Goal: Transaction & Acquisition: Purchase product/service

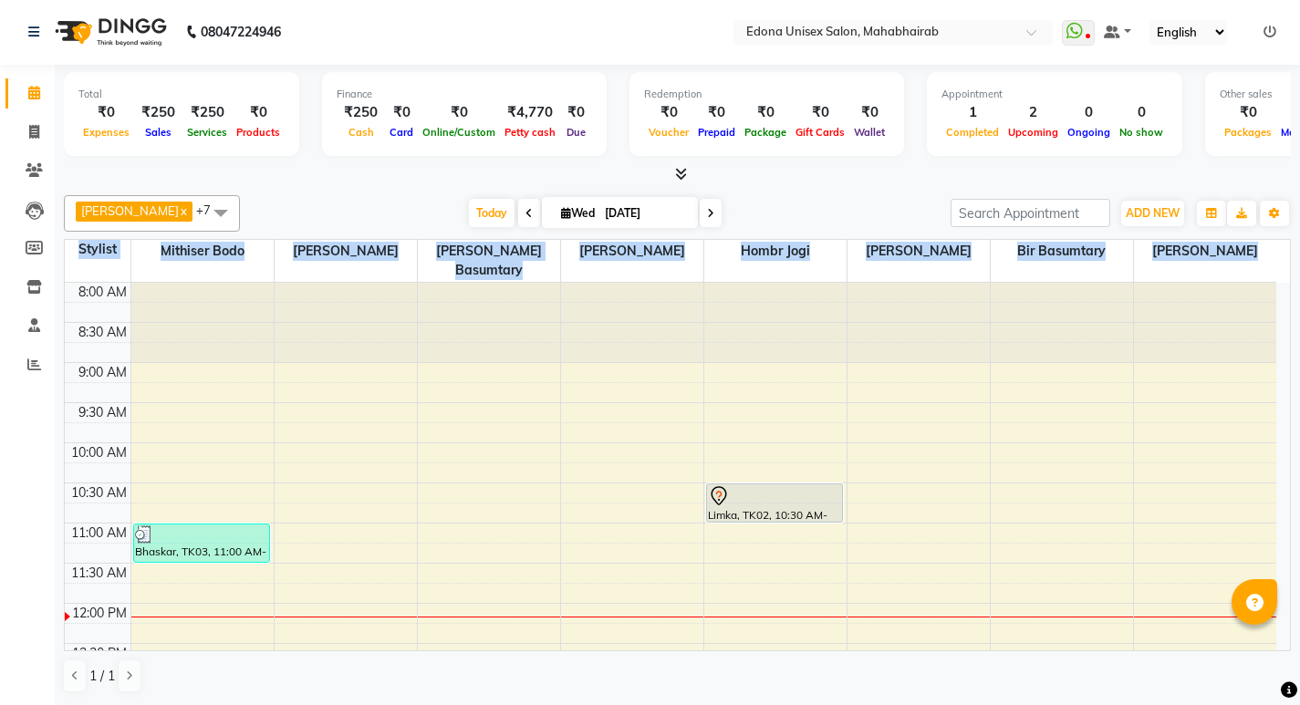
drag, startPoint x: 1290, startPoint y: 411, endPoint x: 1295, endPoint y: 514, distance: 102.3
click at [1295, 514] on div "Total ₹0 Expenses ₹250 Sales ₹250 Services ₹0 Products Finance ₹250 Cash ₹0 Car…" at bounding box center [677, 385] width 1245 height 640
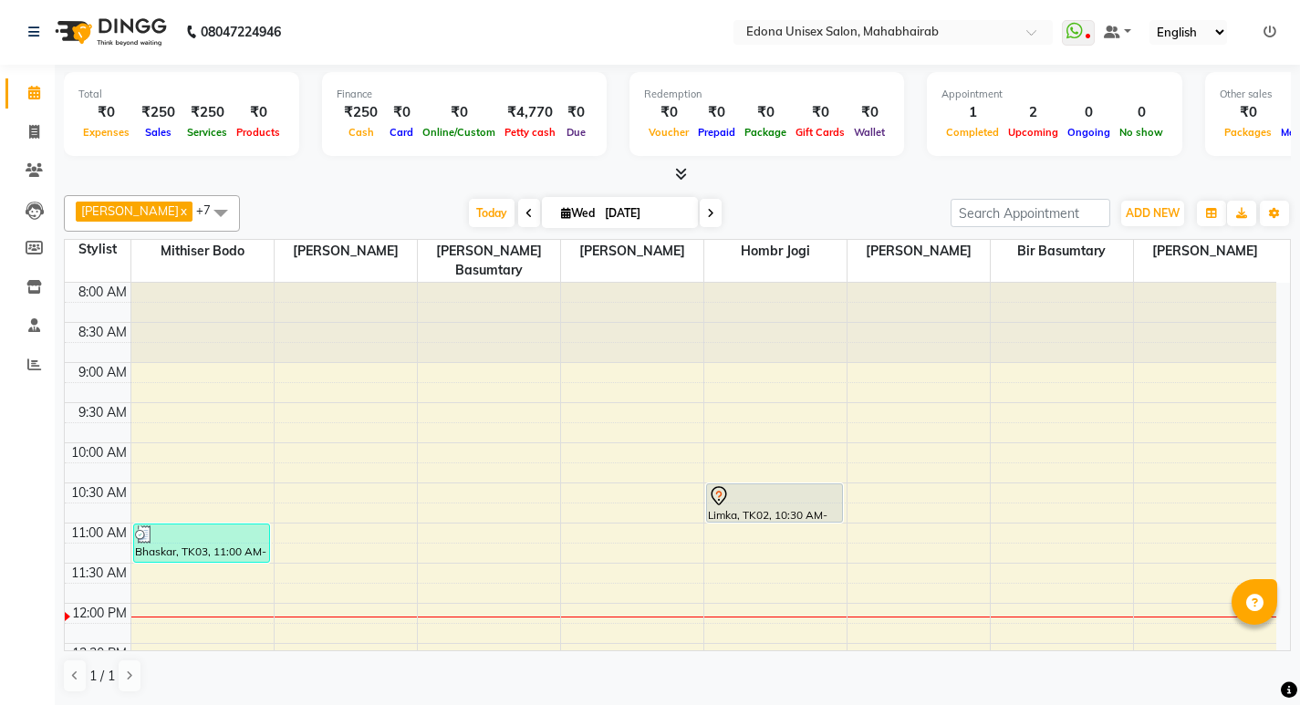
click at [914, 193] on div "Anju Sonar x Bir Basumtary x Hombr Jogi x Mithiser Bodo x Rashmi Basumtary x Re…" at bounding box center [677, 444] width 1227 height 513
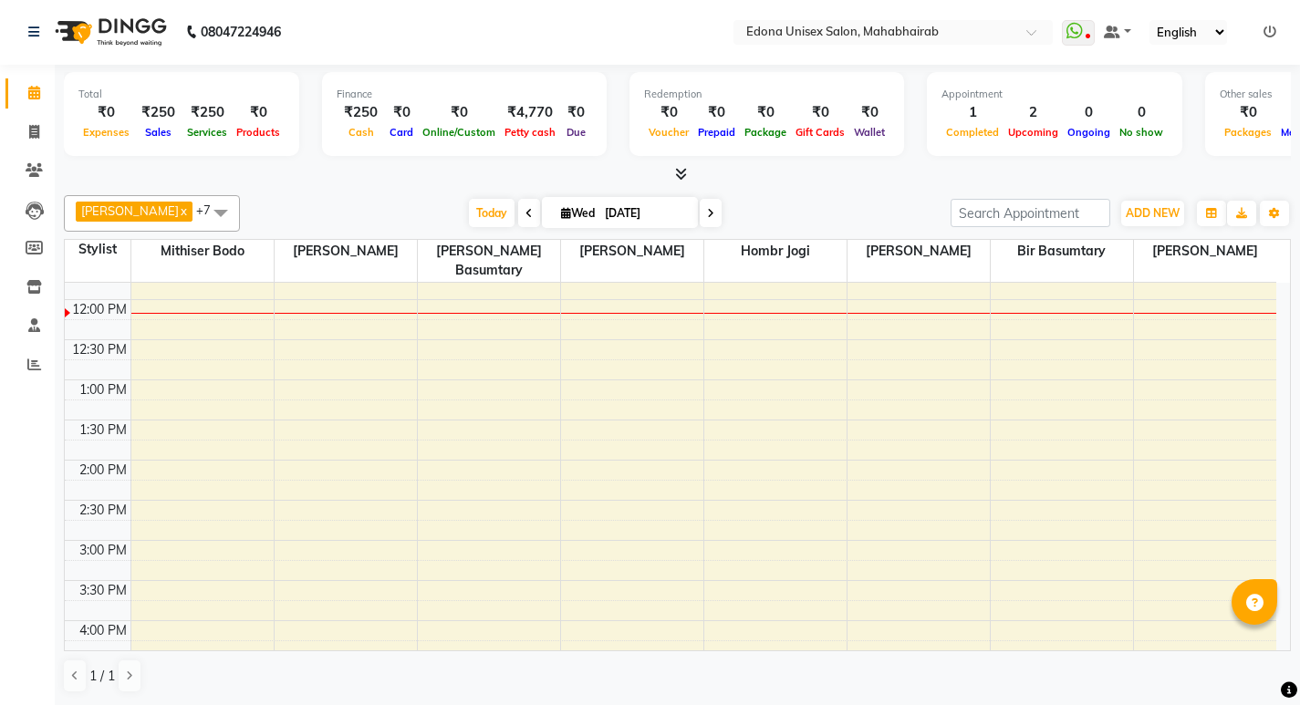
scroll to position [338, 0]
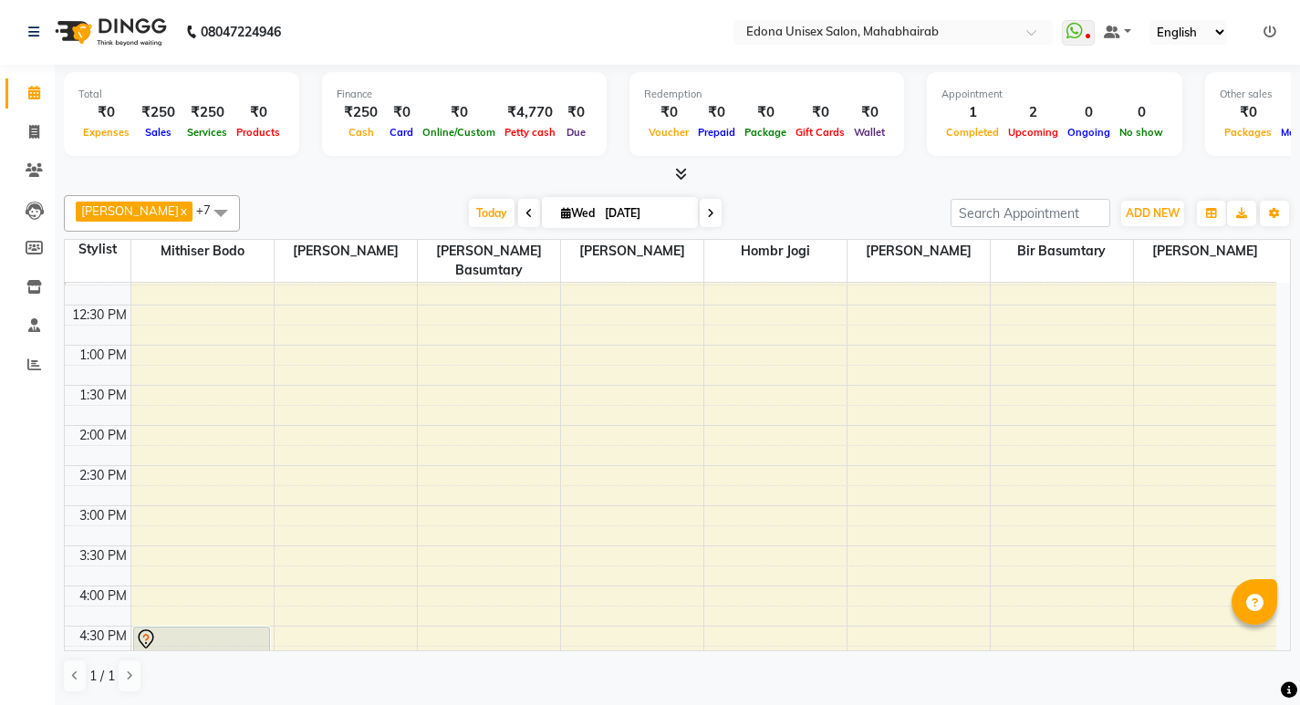
click at [1235, 550] on div "8:00 AM 8:30 AM 9:00 AM 9:30 AM 10:00 AM 10:30 AM 11:00 AM 11:30 AM 12:00 PM 12…" at bounding box center [671, 465] width 1212 height 1043
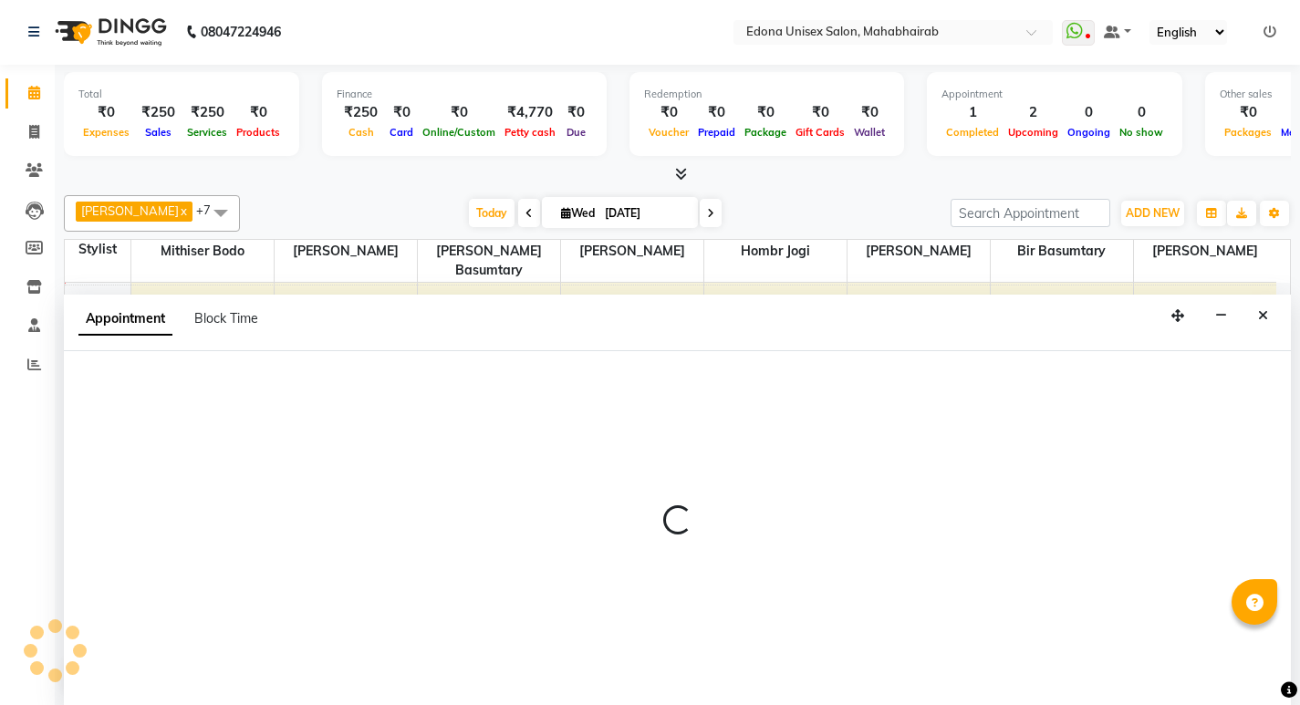
select select "87820"
select select "945"
select select "tentative"
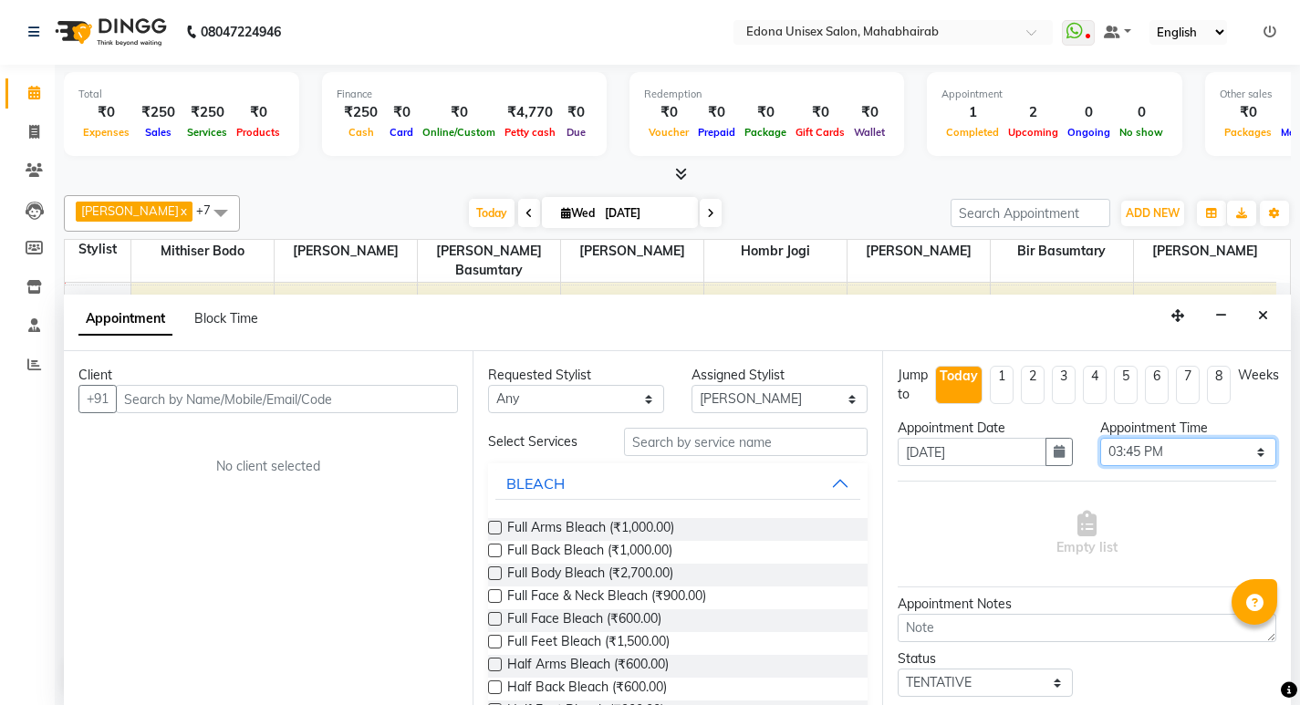
click at [1195, 453] on select "Select 09:00 AM 09:15 AM 09:30 AM 09:45 AM 10:00 AM 10:15 AM 10:30 AM 10:45 AM …" at bounding box center [1188, 452] width 176 height 28
select select "960"
click at [1100, 438] on select "Select 09:00 AM 09:15 AM 09:30 AM 09:45 AM 10:00 AM 10:15 AM 10:30 AM 10:45 AM …" at bounding box center [1188, 452] width 176 height 28
click at [701, 437] on input "text" at bounding box center [746, 442] width 244 height 28
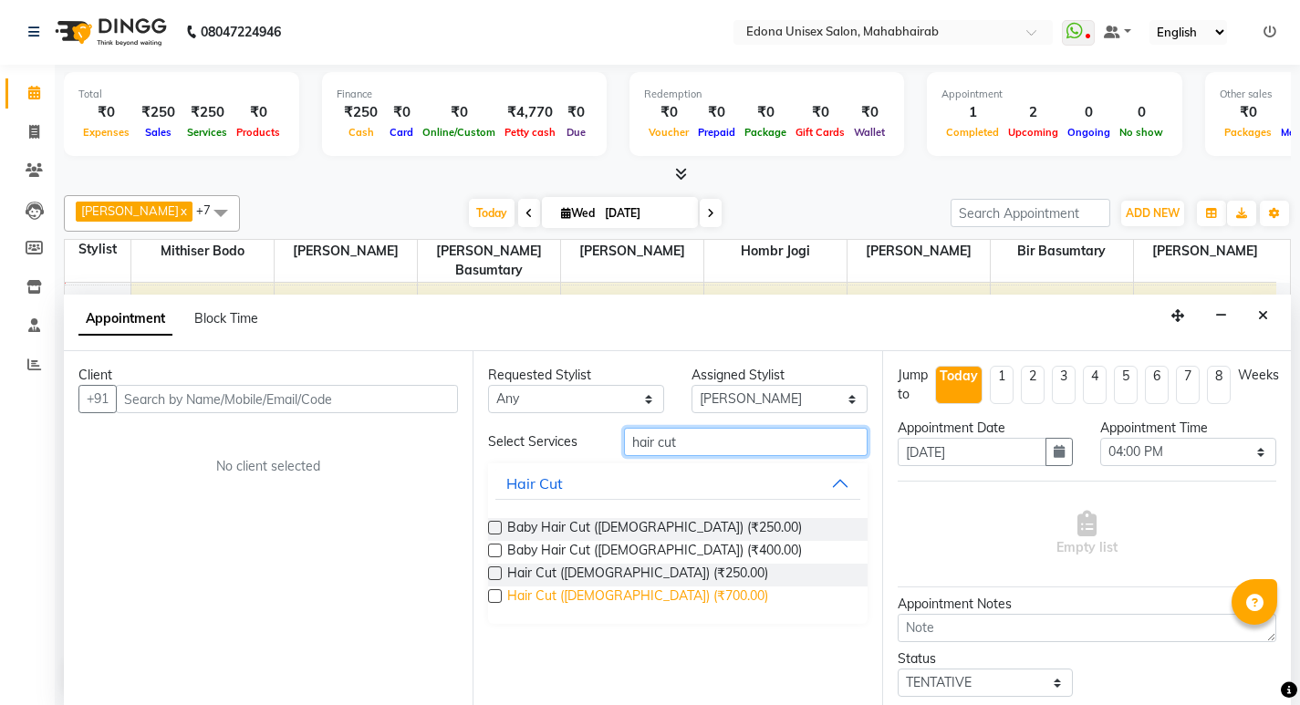
type input "hair cut"
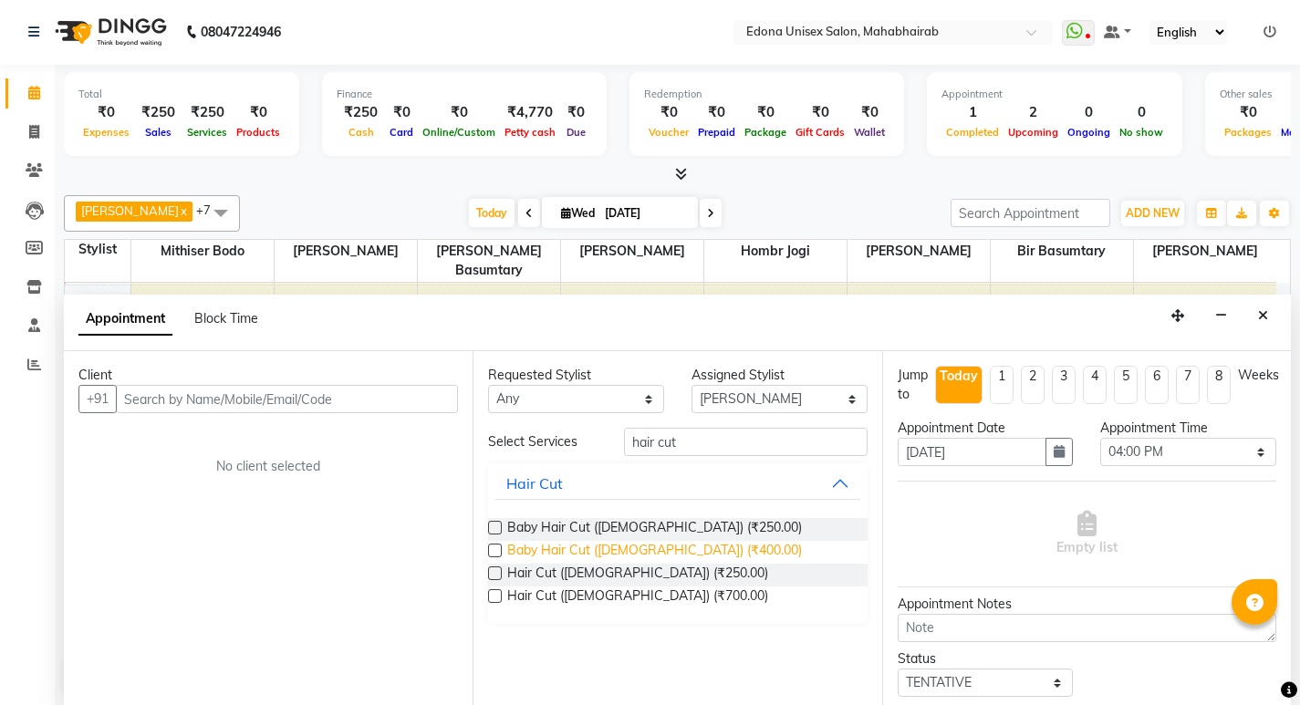
drag, startPoint x: 629, startPoint y: 597, endPoint x: 535, endPoint y: 556, distance: 103.4
click at [620, 585] on div "Baby Hair Cut (Gents) (₹250.00) Baby Hair Cut (Ladies) (₹400.00) Hair Cut (Gent…" at bounding box center [677, 564] width 379 height 120
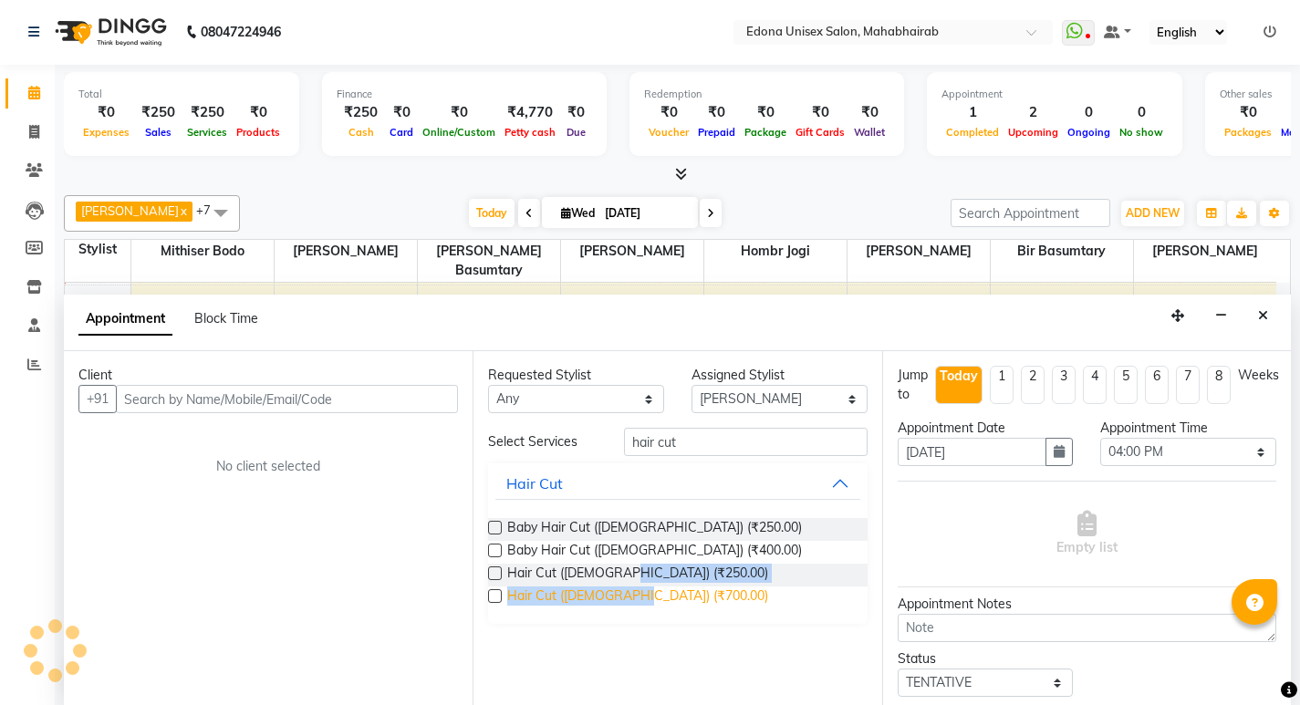
click at [562, 589] on span "Hair Cut (Ladies) (₹700.00)" at bounding box center [637, 598] width 261 height 23
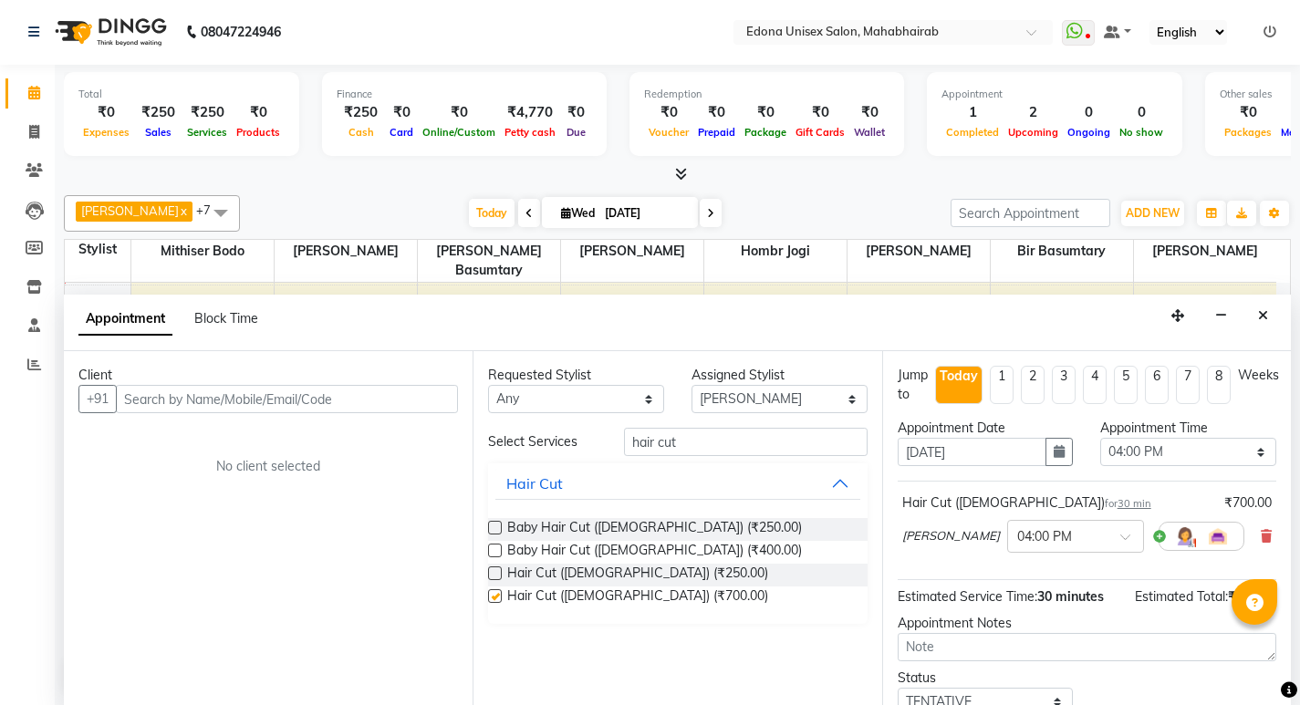
checkbox input "false"
click at [330, 409] on input "text" at bounding box center [287, 399] width 342 height 28
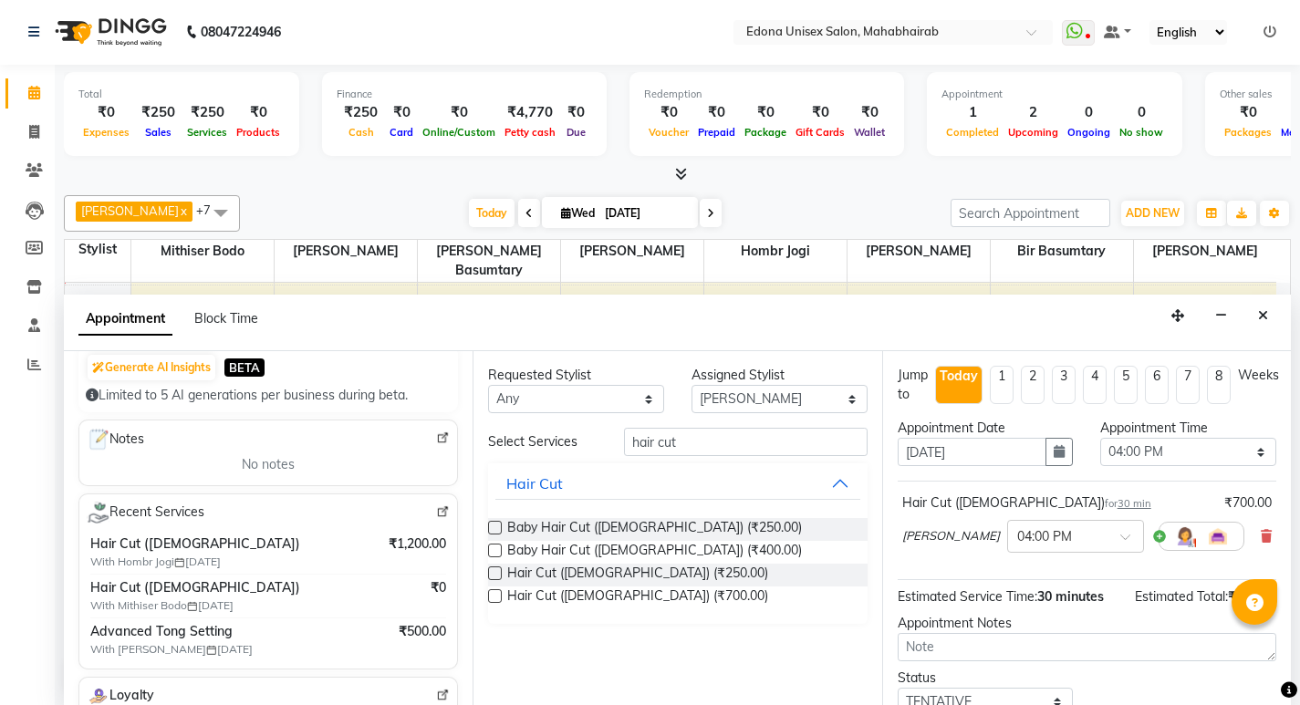
scroll to position [202, 0]
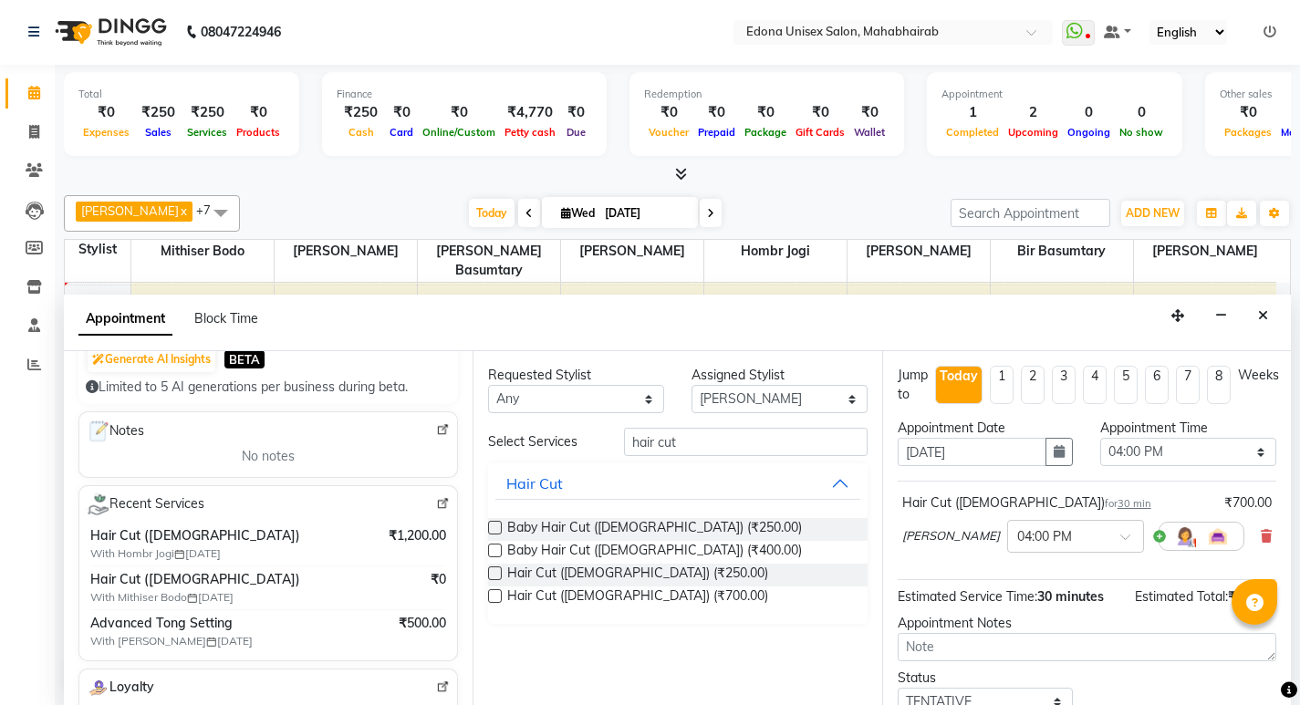
type input "6002629459"
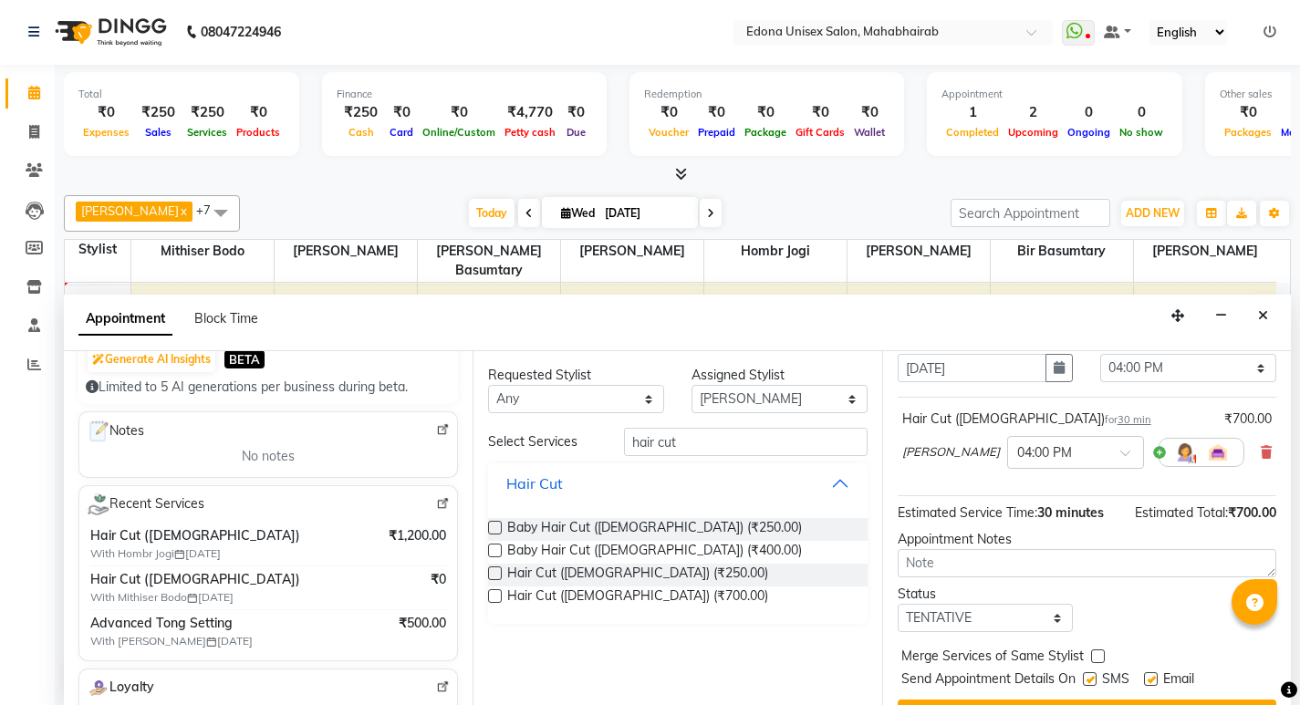
scroll to position [126, 0]
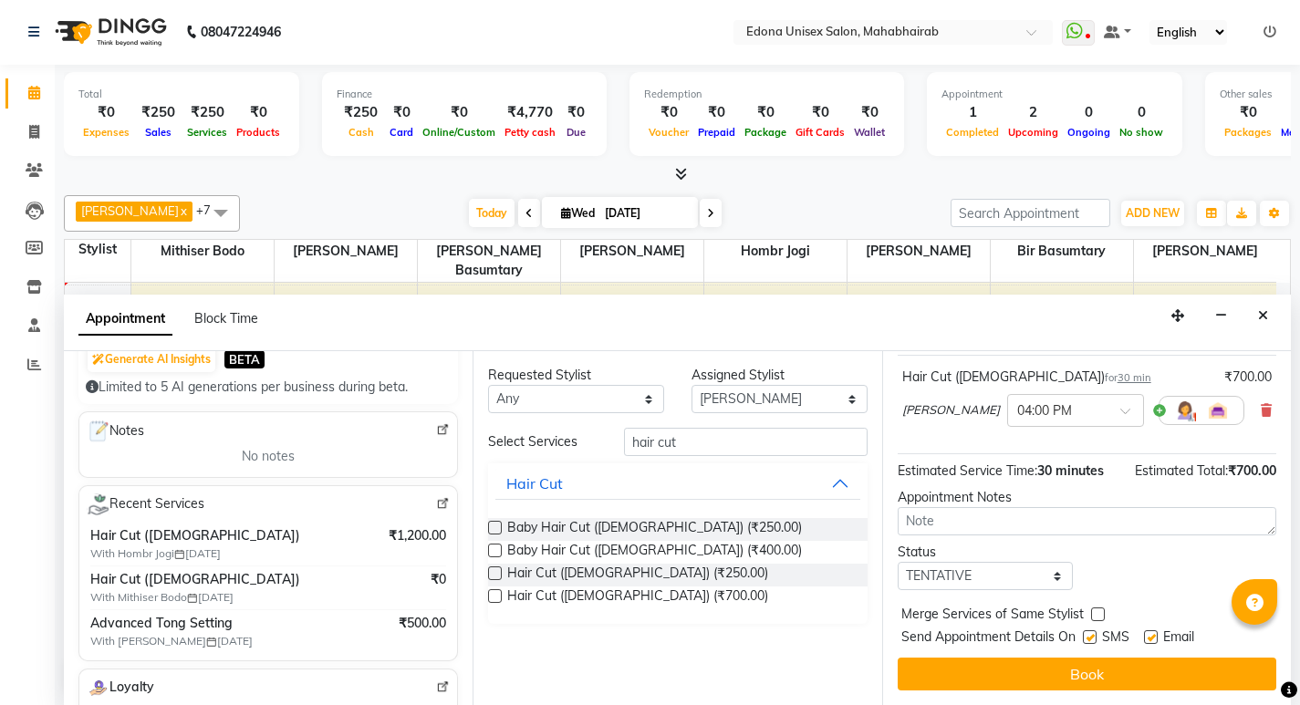
drag, startPoint x: 1140, startPoint y: 676, endPoint x: 989, endPoint y: 636, distance: 156.7
click at [1115, 671] on button "Book" at bounding box center [1087, 674] width 379 height 33
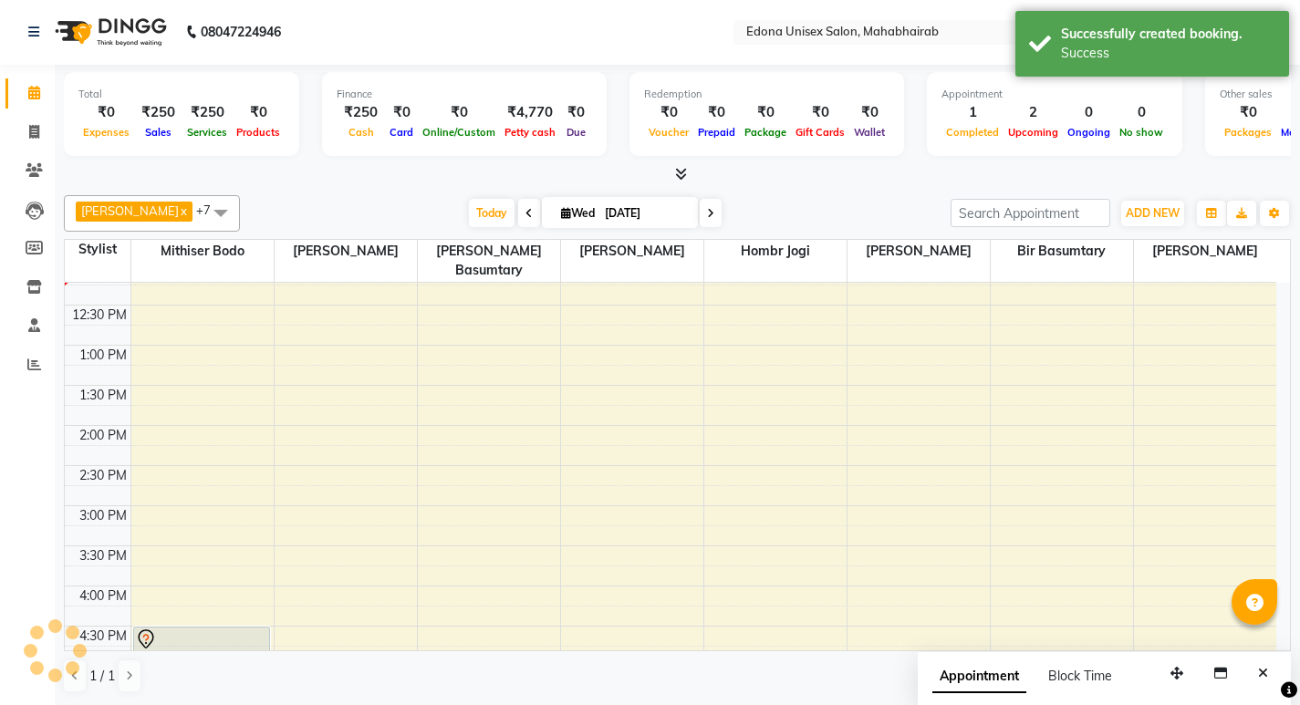
scroll to position [0, 0]
click at [346, 214] on div "Today Wed 03-09-2025" at bounding box center [595, 214] width 692 height 27
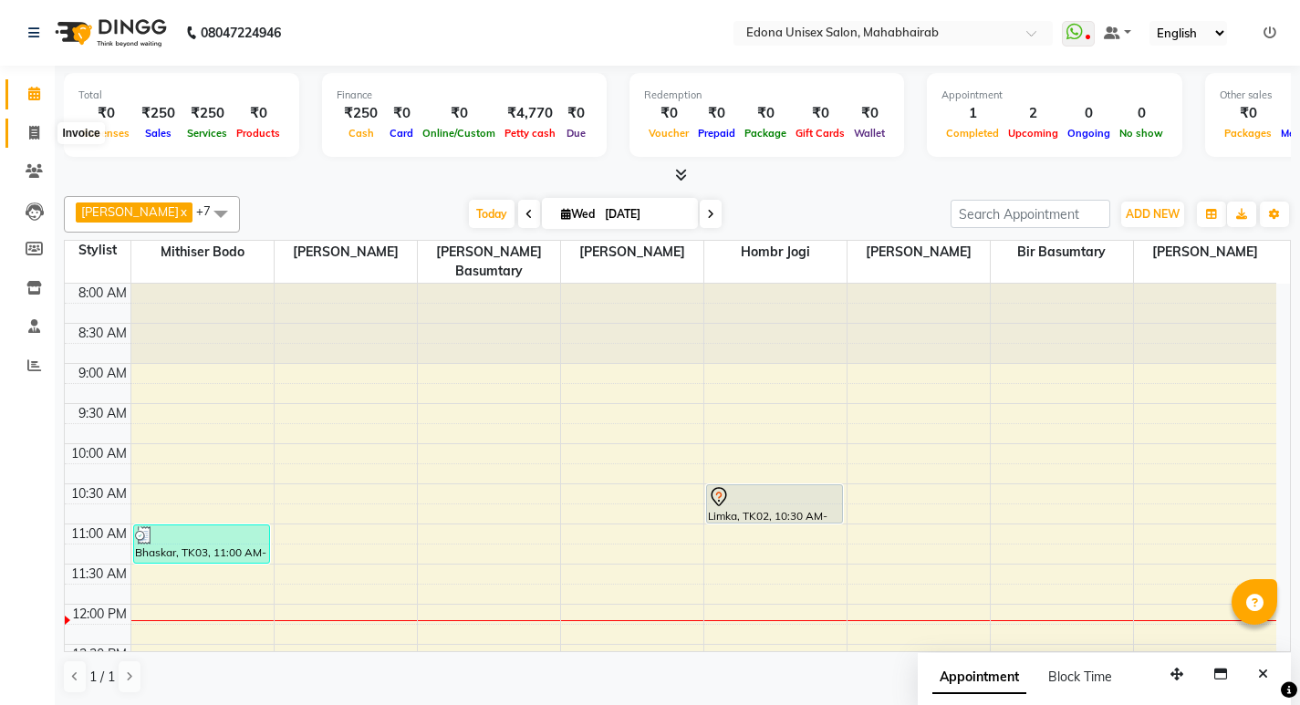
drag, startPoint x: 35, startPoint y: 136, endPoint x: 108, endPoint y: 5, distance: 149.5
click at [37, 133] on icon at bounding box center [34, 133] width 10 height 14
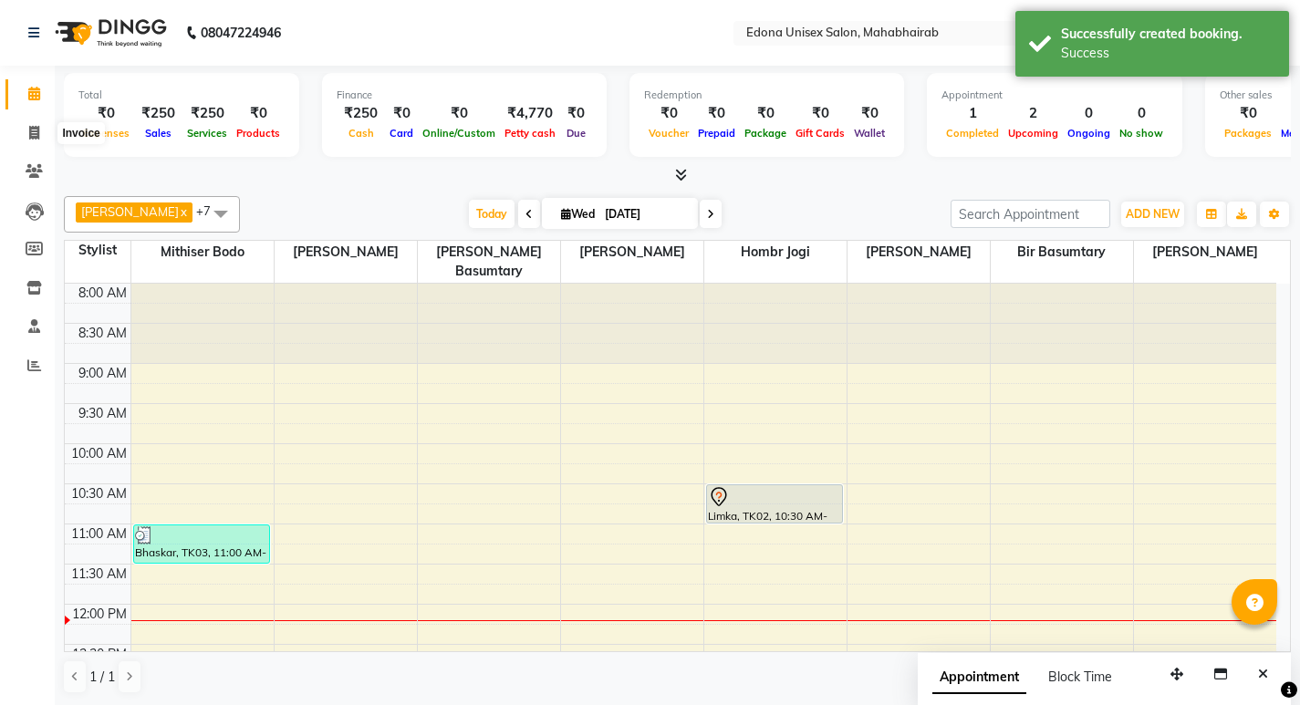
select select "service"
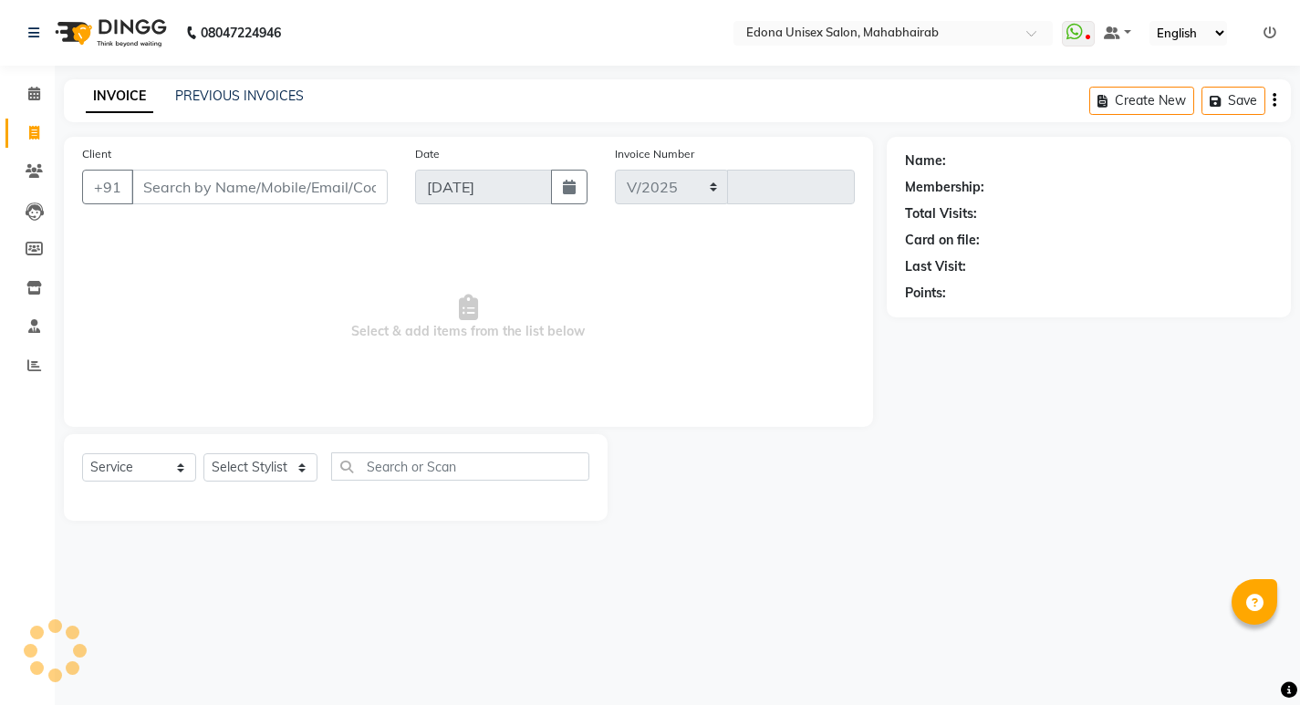
select select "5393"
type input "3095"
click at [35, 85] on span at bounding box center [34, 94] width 32 height 21
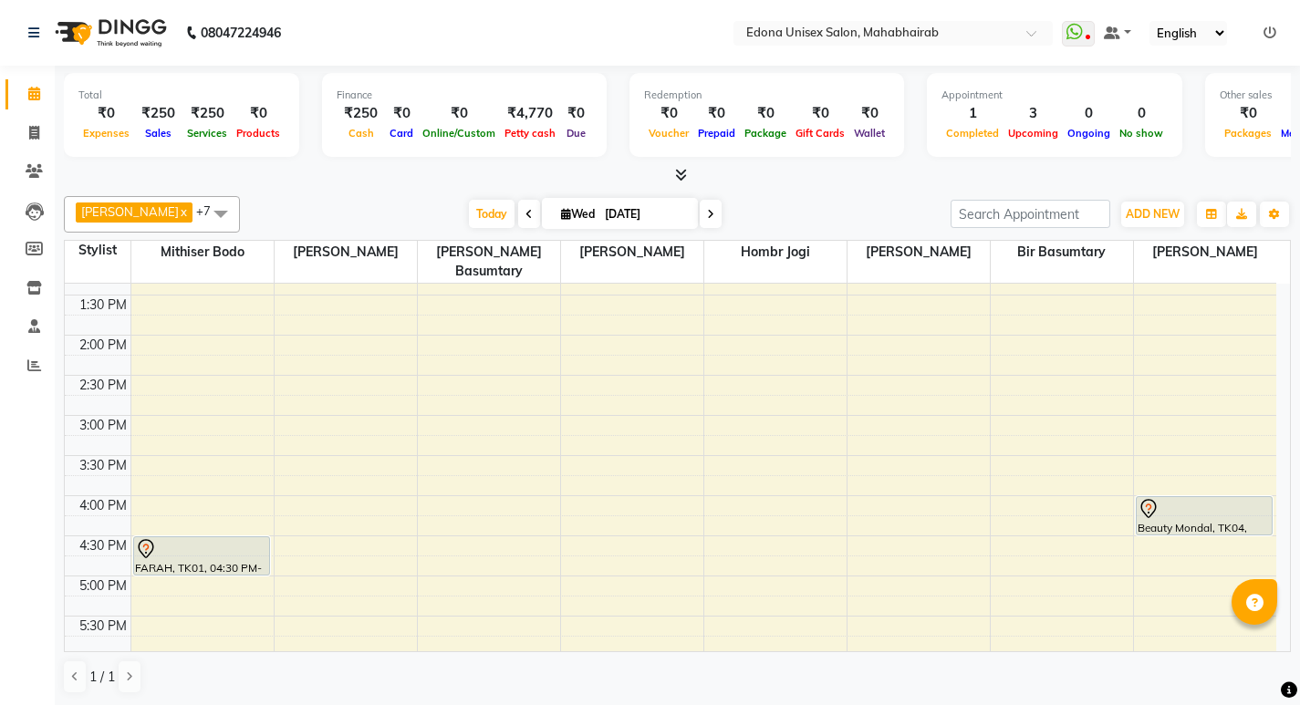
scroll to position [438, 0]
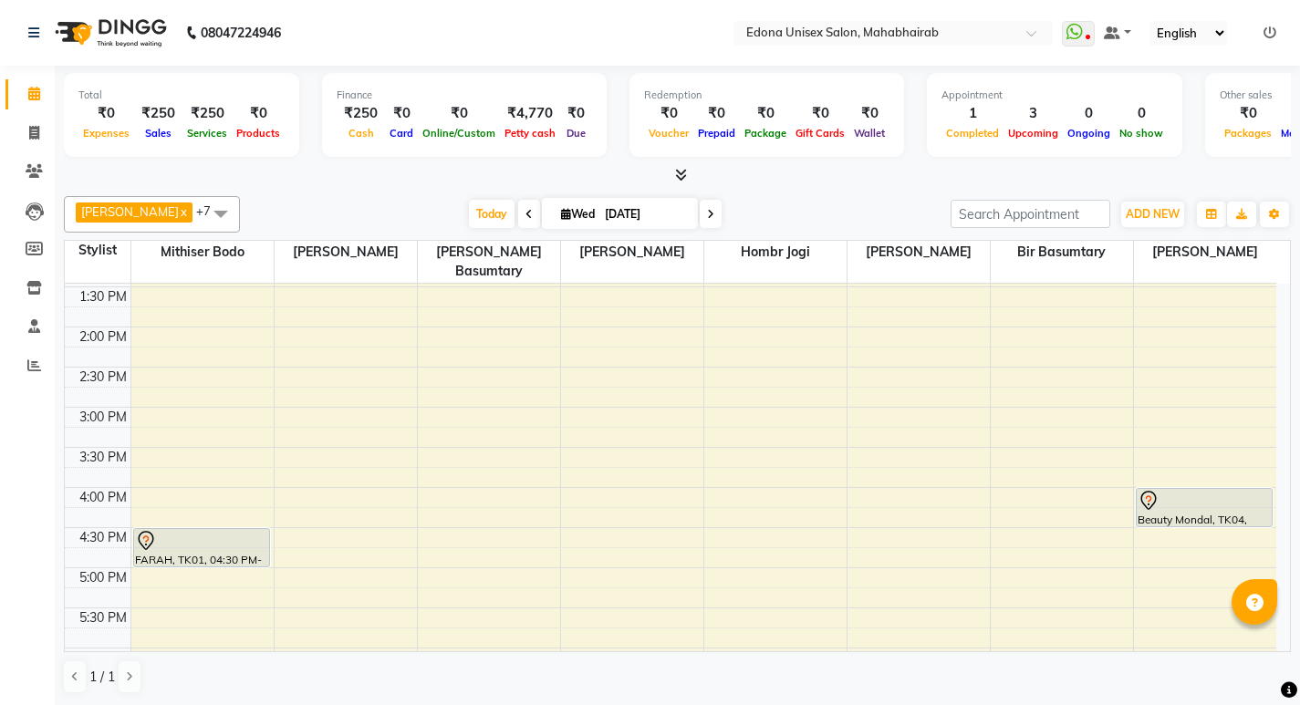
click at [765, 487] on div "8:00 AM 8:30 AM 9:00 AM 9:30 AM 10:00 AM 10:30 AM 11:00 AM 11:30 AM 12:00 PM 12…" at bounding box center [671, 367] width 1212 height 1043
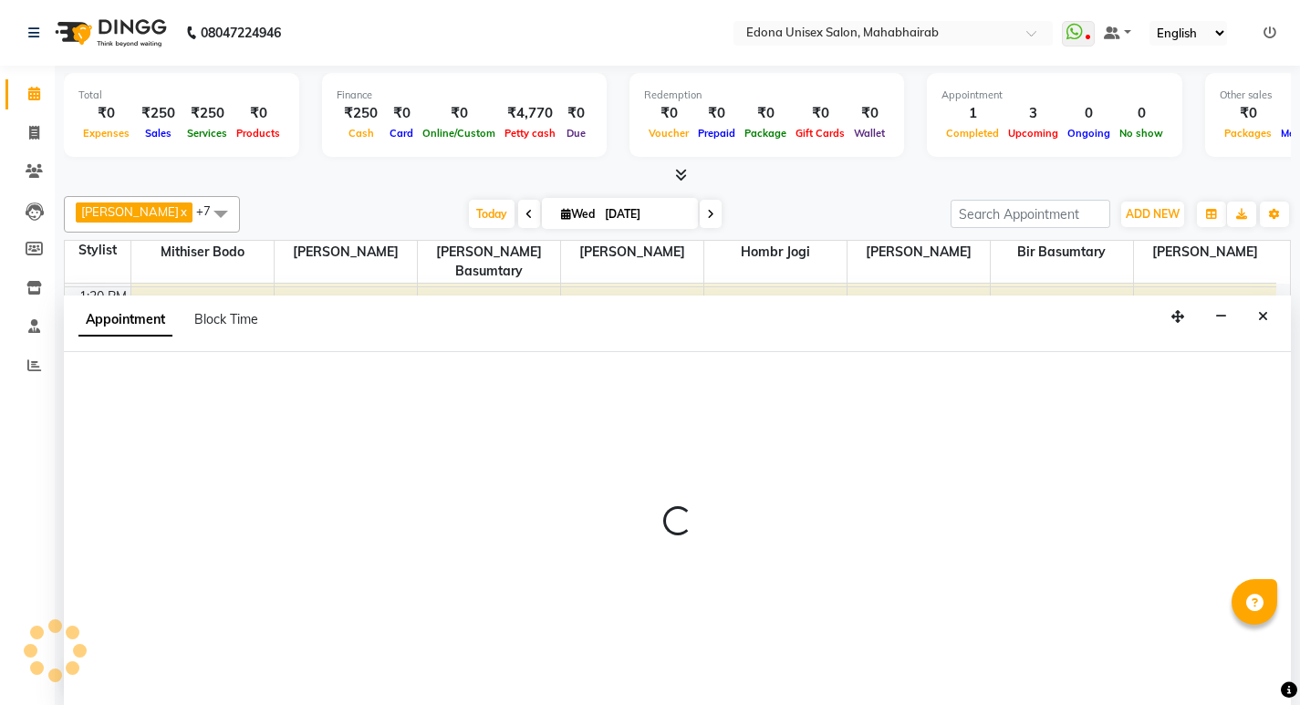
scroll to position [1, 0]
select select "47303"
select select "960"
select select "tentative"
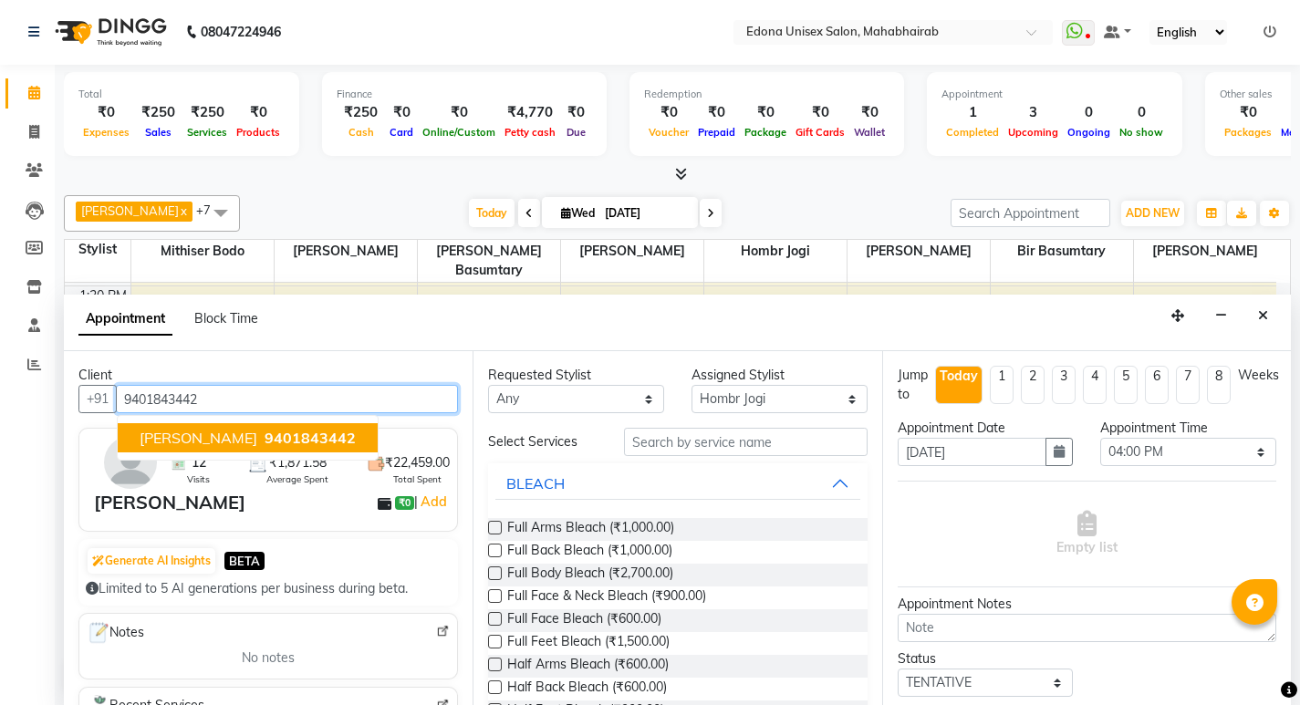
drag, startPoint x: 301, startPoint y: 432, endPoint x: 320, endPoint y: 437, distance: 19.7
click at [303, 432] on span "9401843442" at bounding box center [310, 438] width 91 height 18
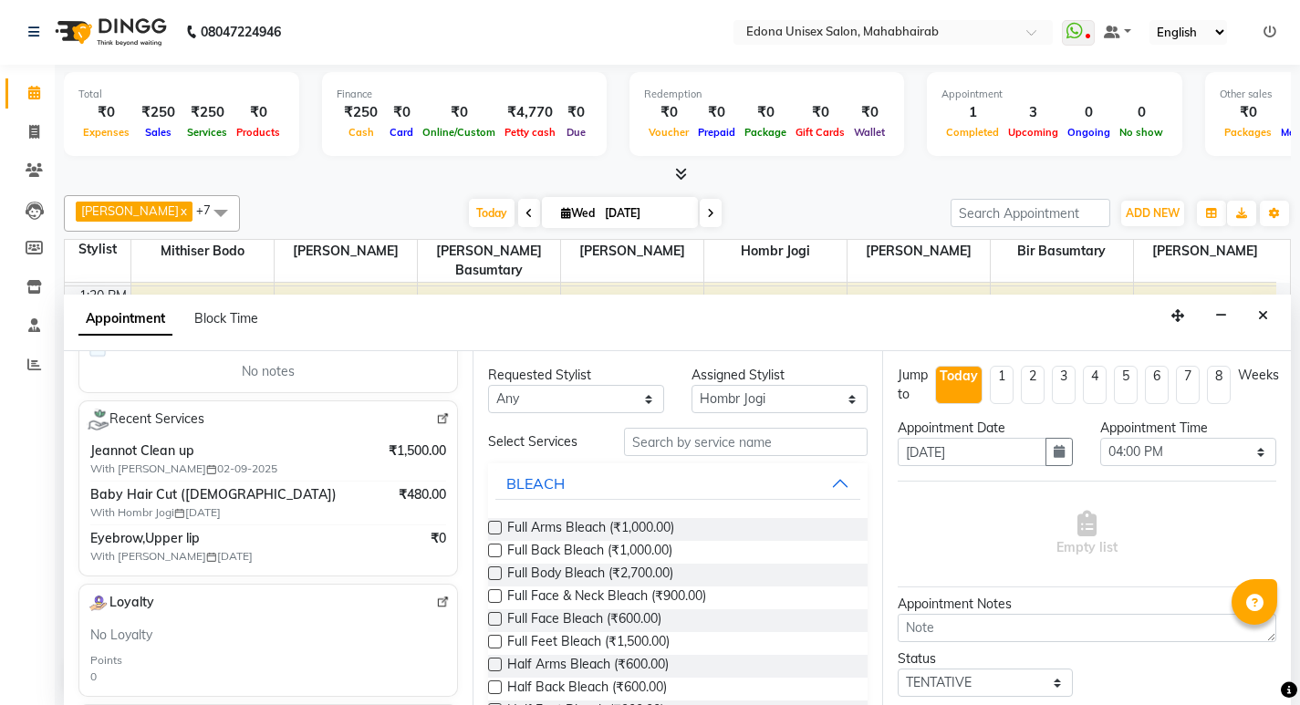
scroll to position [328, 0]
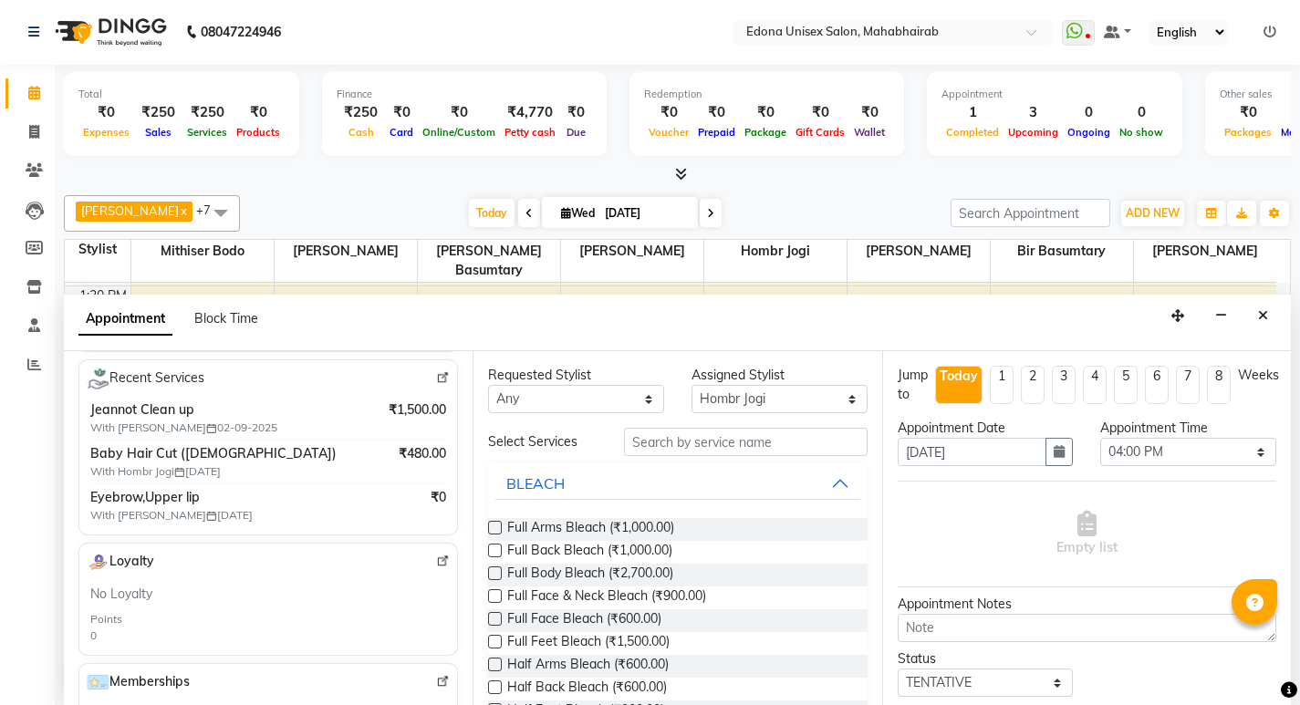
type input "9401843442"
click at [721, 448] on input "text" at bounding box center [746, 442] width 244 height 28
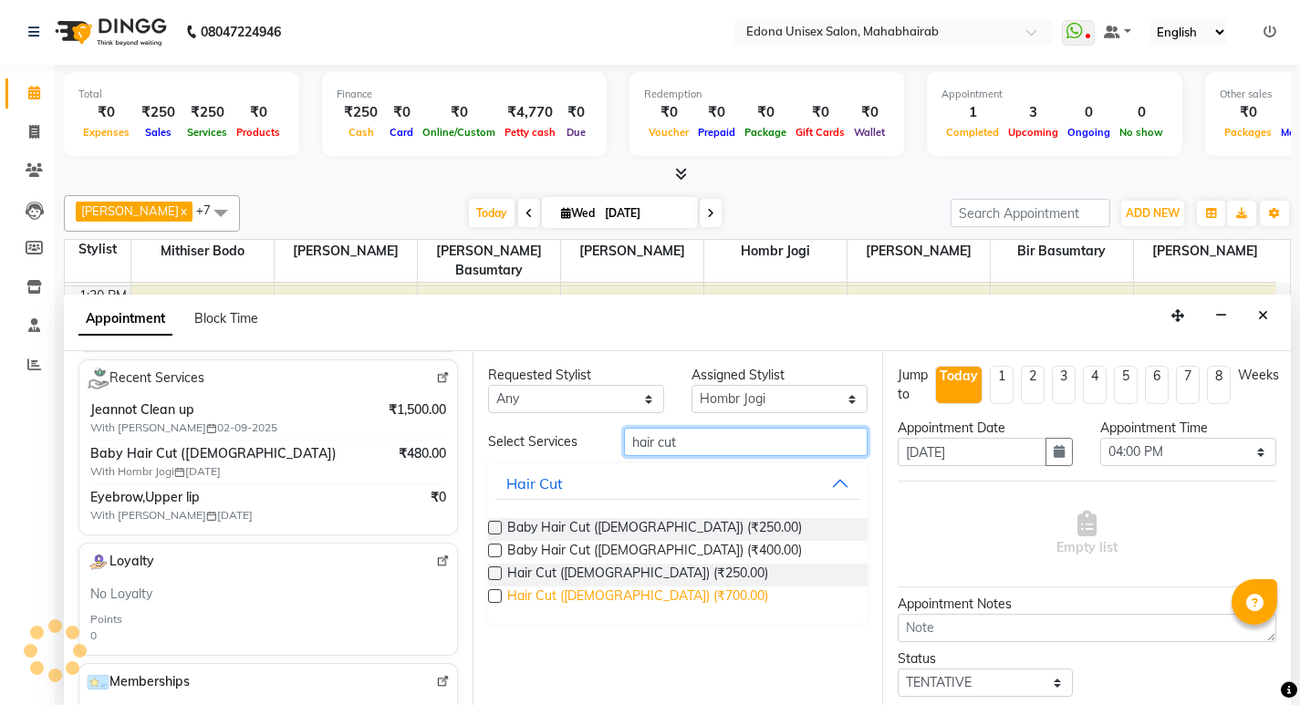
type input "hair cut"
click at [644, 604] on span "Hair Cut (Ladies) (₹700.00)" at bounding box center [637, 598] width 261 height 23
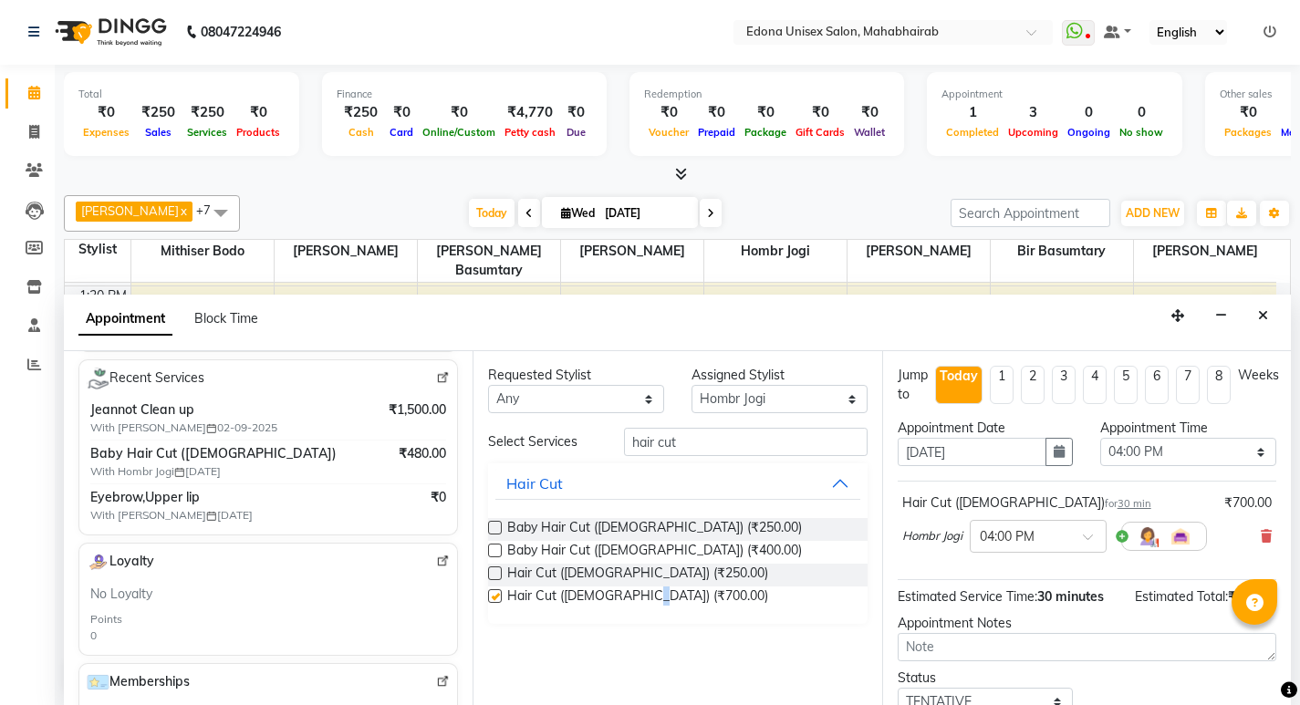
checkbox input "false"
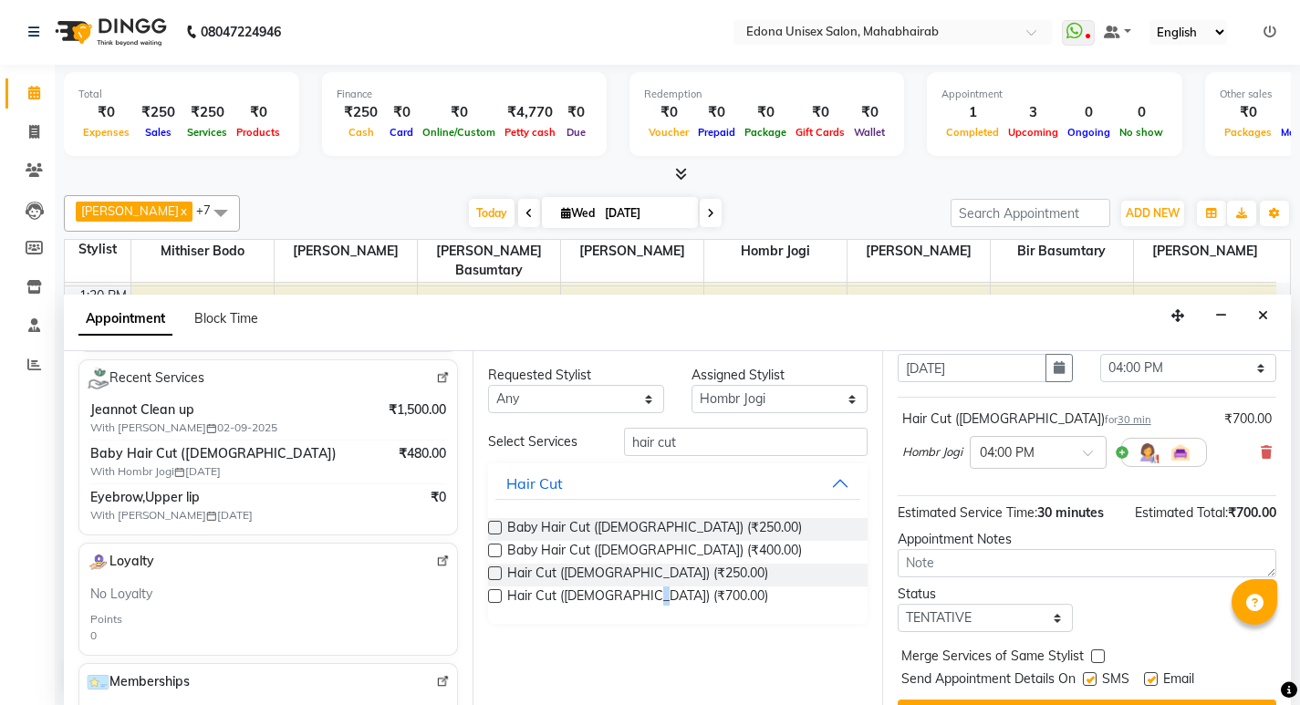
scroll to position [126, 0]
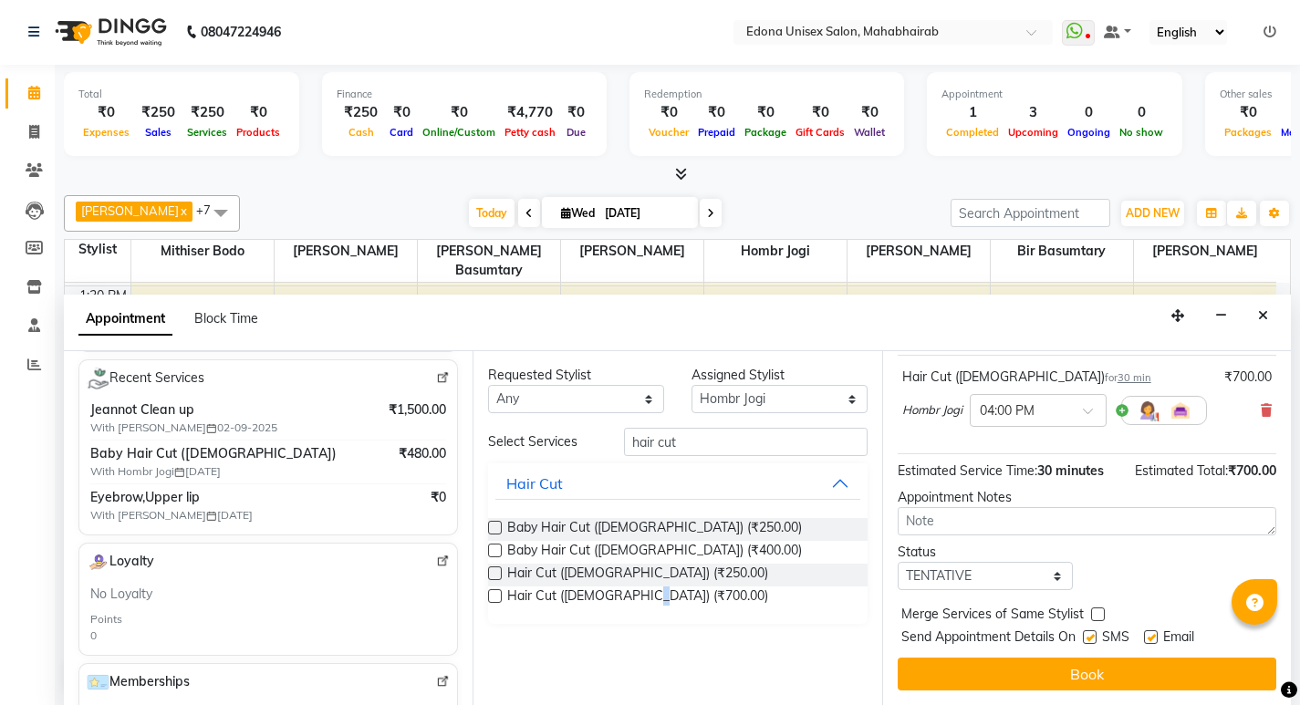
drag, startPoint x: 1092, startPoint y: 662, endPoint x: 1091, endPoint y: 653, distance: 9.2
click at [1092, 653] on div "Jump to Today 1 2 3 4 5 6 7 8 Weeks Appointment Date 03-09-2025 Appointment Tim…" at bounding box center [1086, 528] width 409 height 354
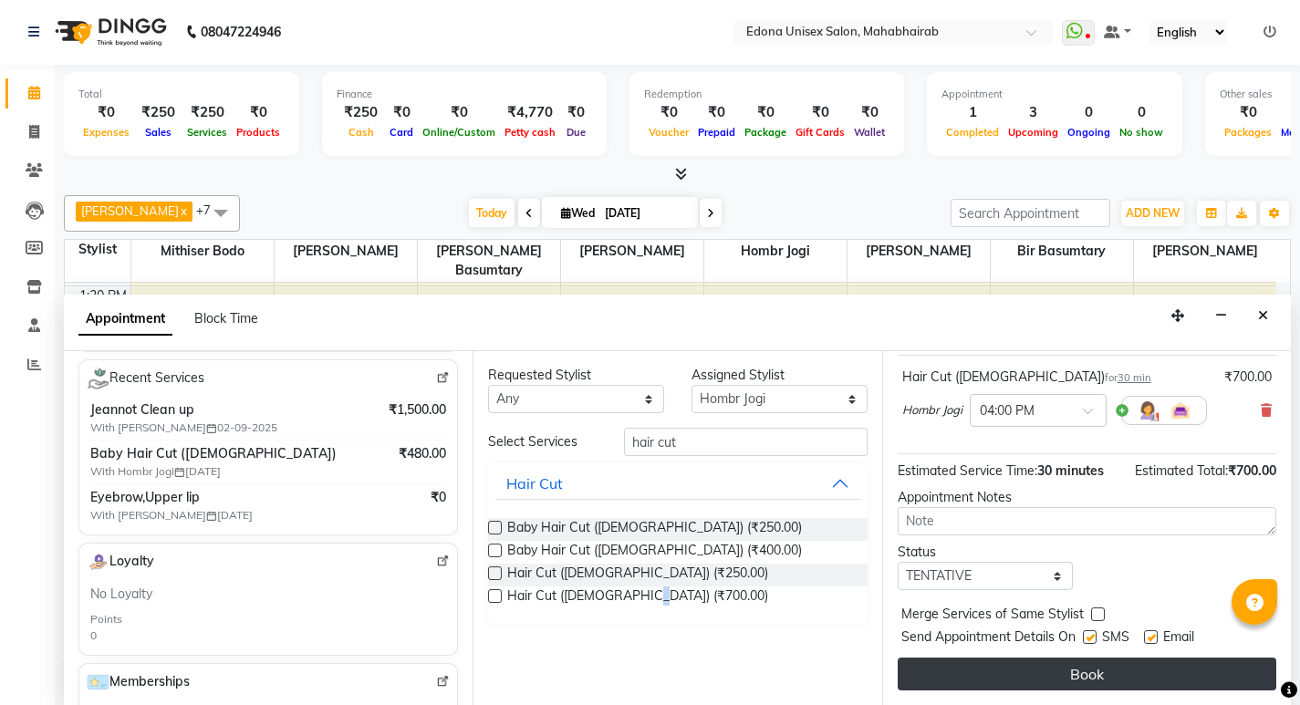
click at [1083, 683] on button "Book" at bounding box center [1087, 674] width 379 height 33
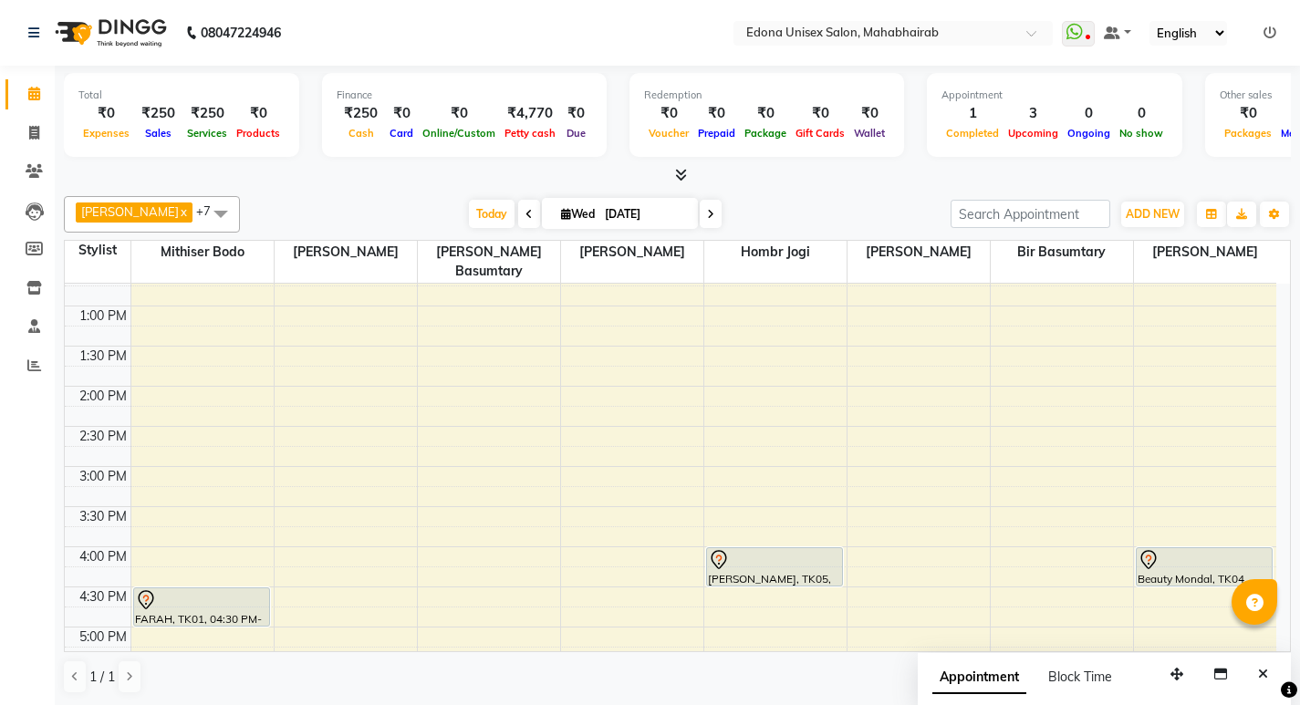
scroll to position [522, 0]
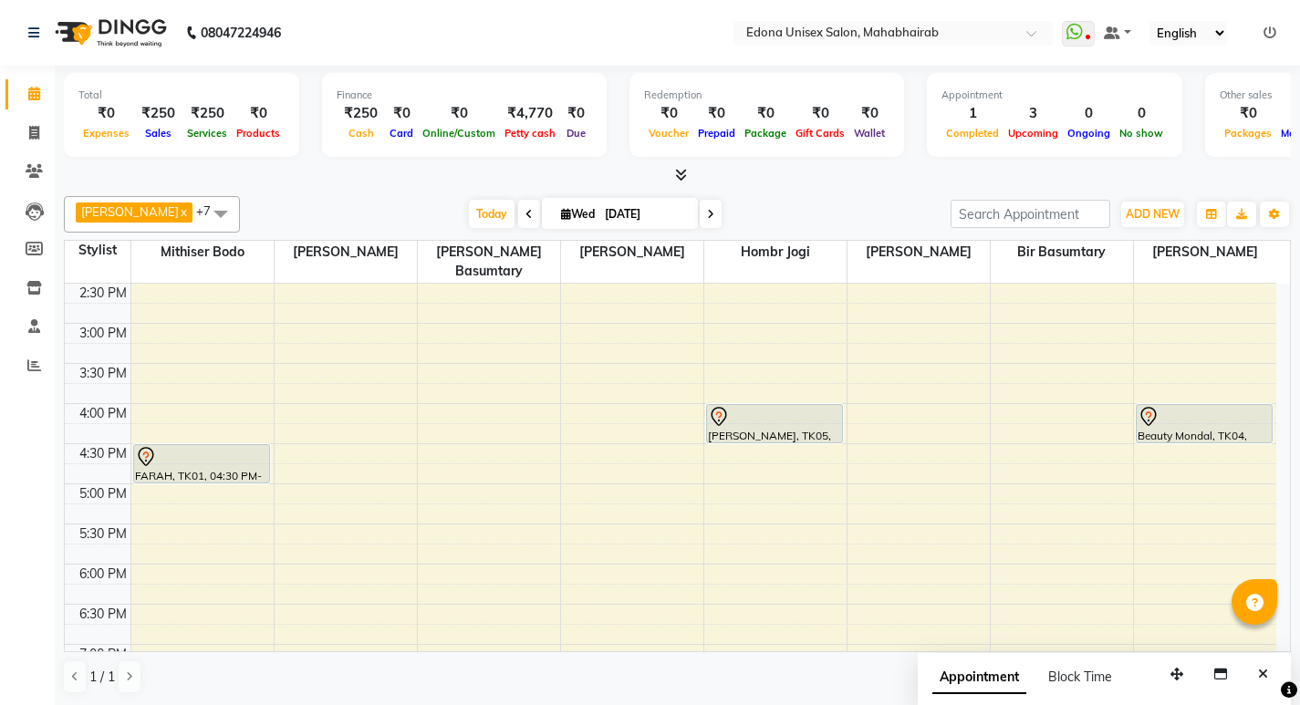
click at [299, 226] on div "Today Wed 03-09-2025" at bounding box center [595, 214] width 692 height 27
drag, startPoint x: 370, startPoint y: 374, endPoint x: 344, endPoint y: 153, distance: 222.4
drag, startPoint x: 344, startPoint y: 153, endPoint x: 261, endPoint y: 197, distance: 93.9
click at [261, 197] on div "Anju Sonar x Bir Basumtary x Hombr Jogi x Mithiser Bodo x Rashmi Basumtary x Re…" at bounding box center [677, 214] width 1227 height 36
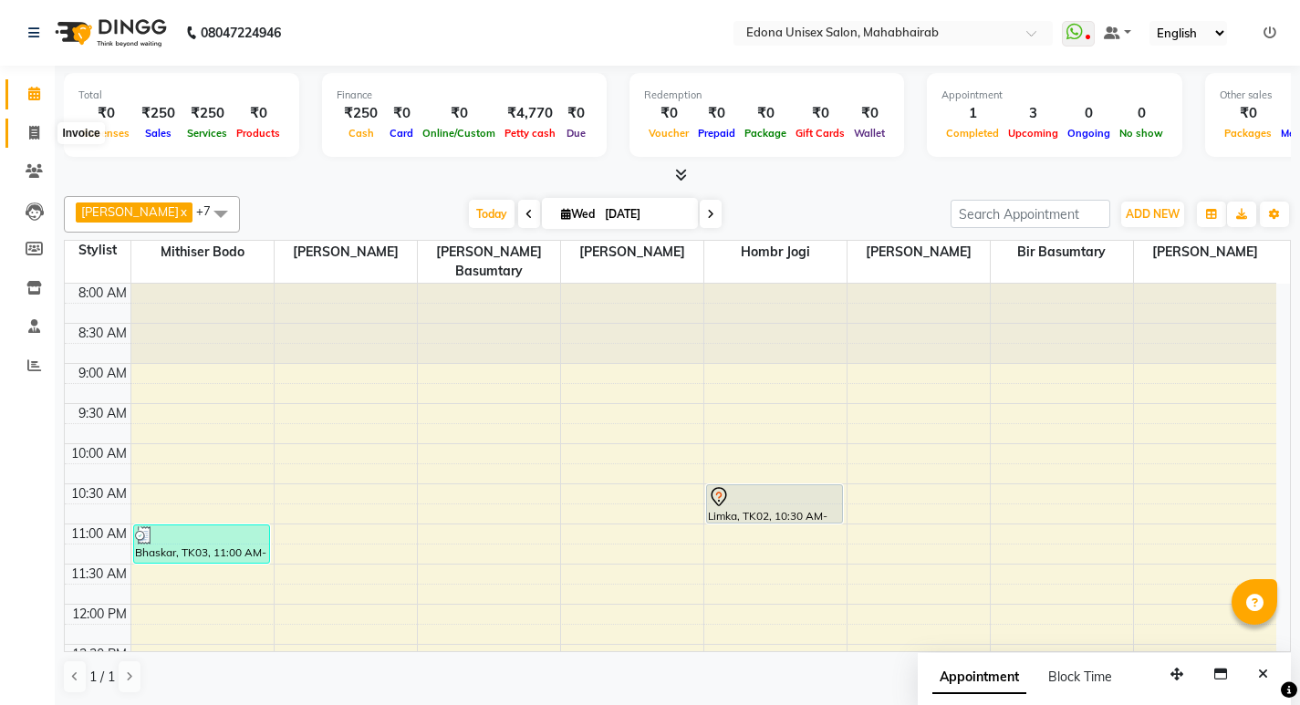
click at [34, 131] on icon at bounding box center [34, 133] width 10 height 14
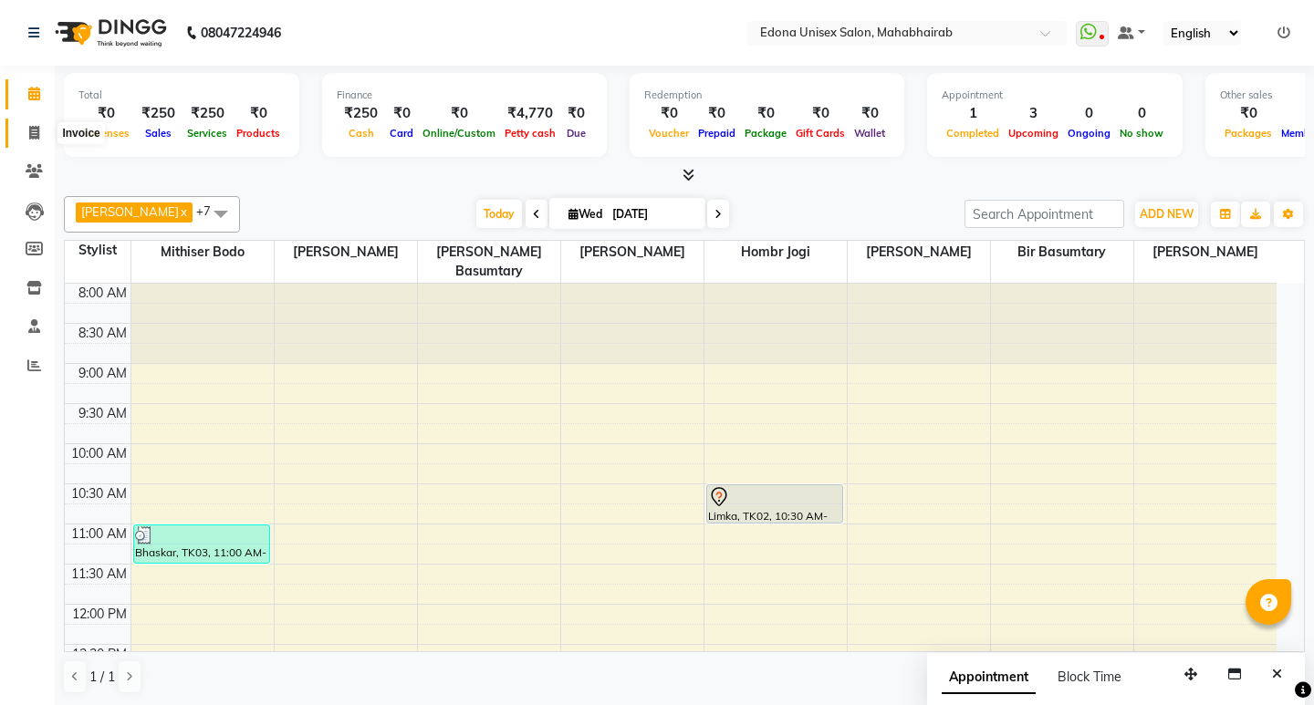
select select "service"
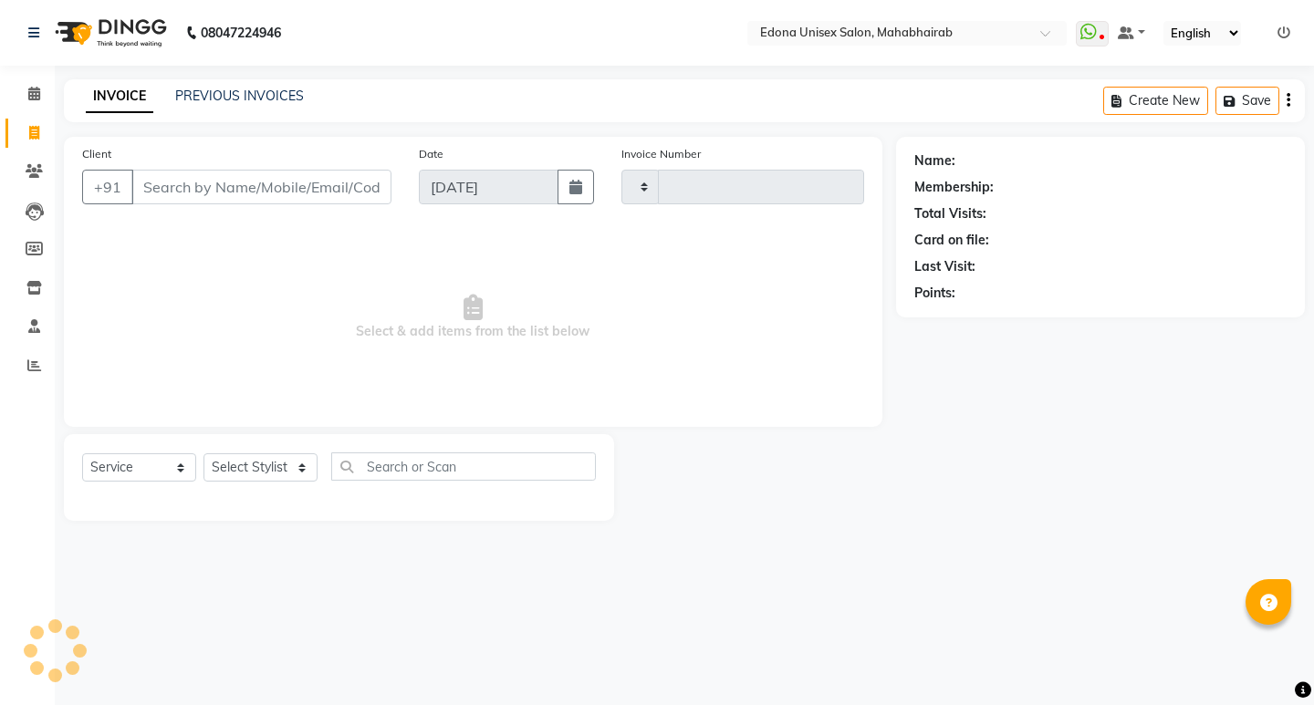
type input "3095"
select select "5393"
click at [226, 296] on span "Select & add items from the list below" at bounding box center [473, 317] width 782 height 182
click at [217, 297] on span "Select & add items from the list below" at bounding box center [473, 317] width 782 height 182
drag, startPoint x: 214, startPoint y: 458, endPoint x: 300, endPoint y: 458, distance: 85.8
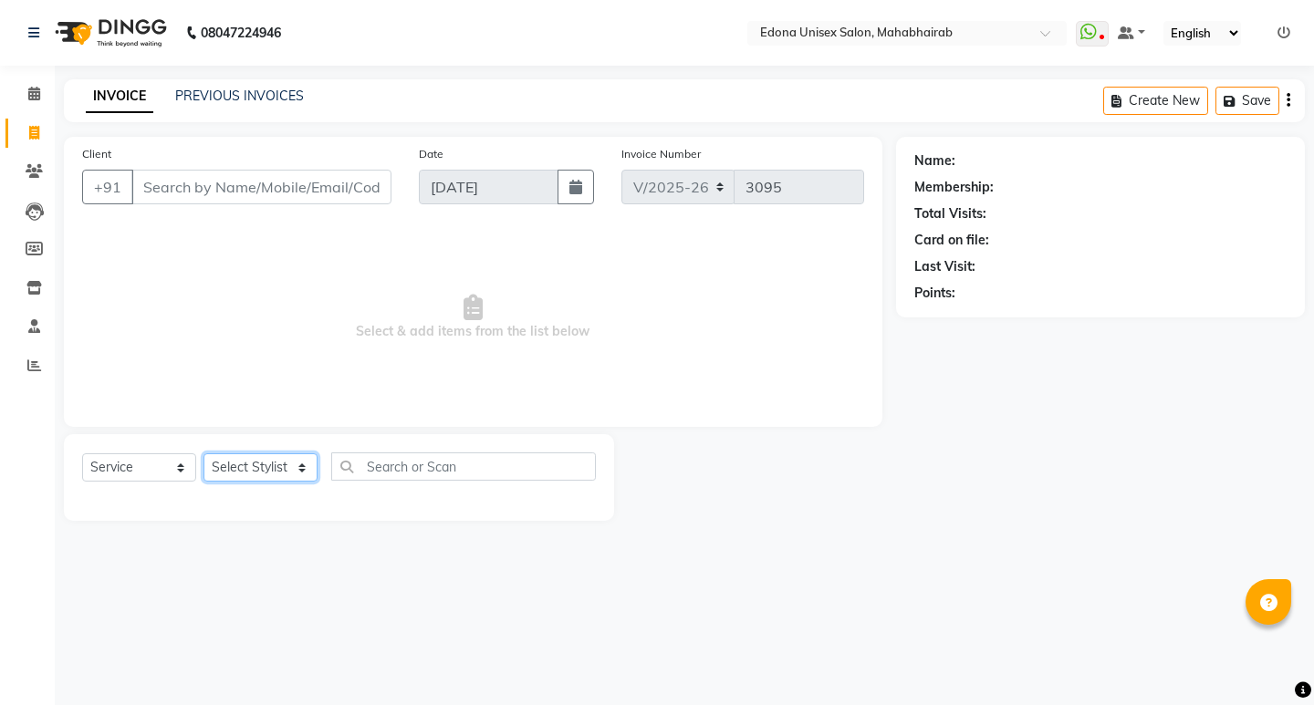
click at [300, 458] on select "Select Stylist Admin Anju Sonar Bir Basumtary [PERSON_NAME] [PERSON_NAME] Hombr…" at bounding box center [260, 467] width 114 height 28
click at [476, 345] on span "Select & add items from the list below" at bounding box center [473, 317] width 782 height 182
drag, startPoint x: 192, startPoint y: 92, endPoint x: 317, endPoint y: 107, distance: 125.8
click at [317, 107] on div "INVOICE PREVIOUS INVOICES" at bounding box center [195, 97] width 262 height 21
copy link "PREVIOUS INVOICES"
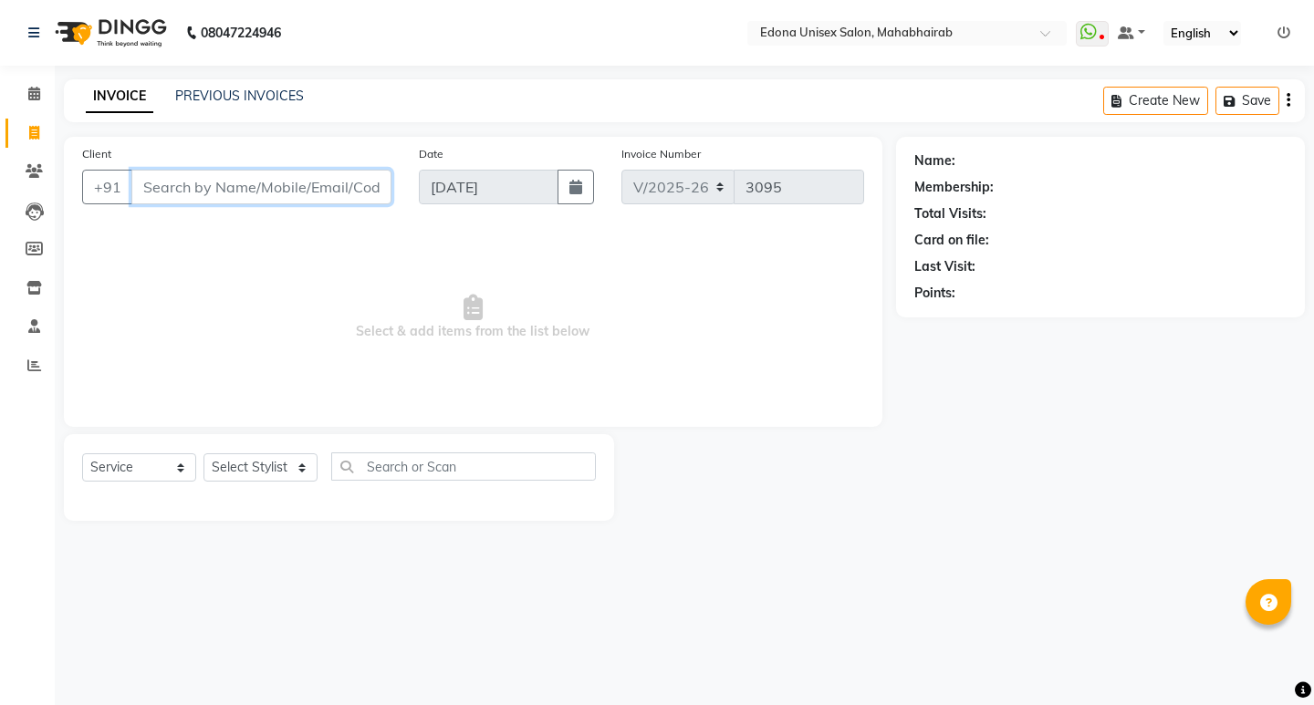
click at [298, 197] on input "Client" at bounding box center [261, 187] width 260 height 35
paste input "PREVIOUS INVOICES"
type input "P"
paste input "PREVIOUS INVOICES"
type input "P"
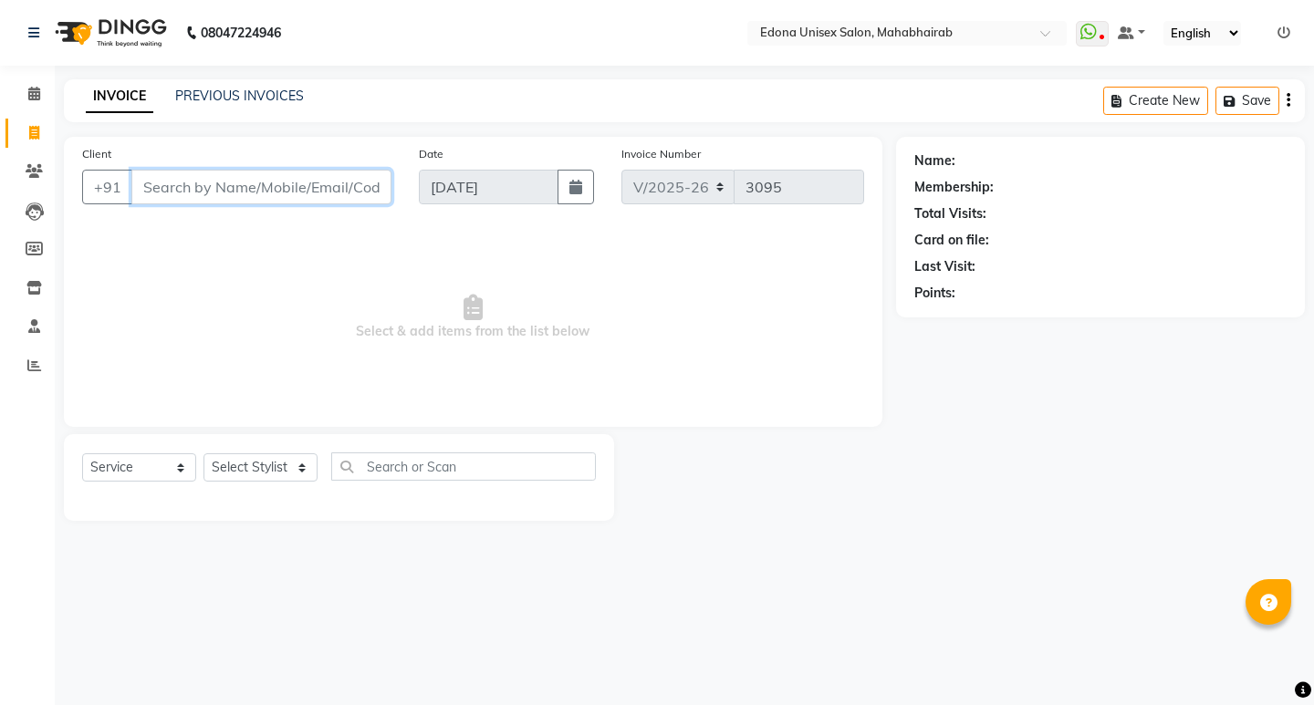
paste input "PREVIOUS INVOICES"
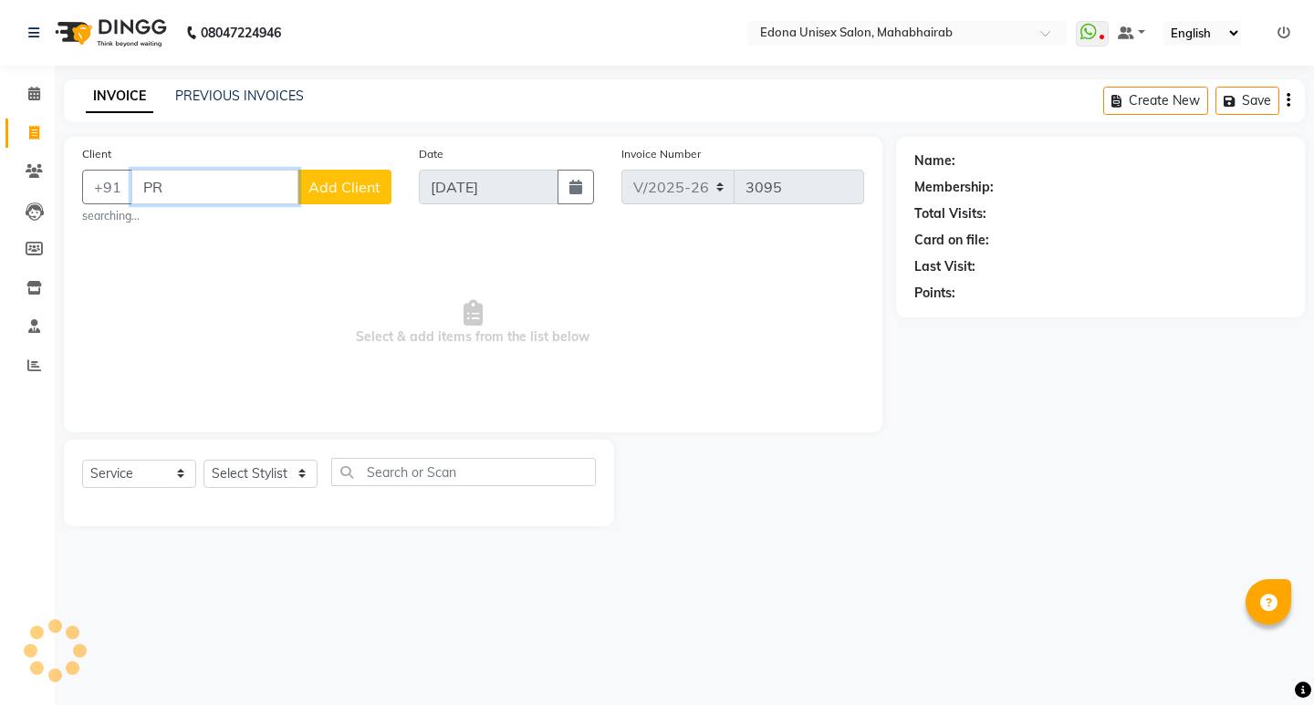
type input "P"
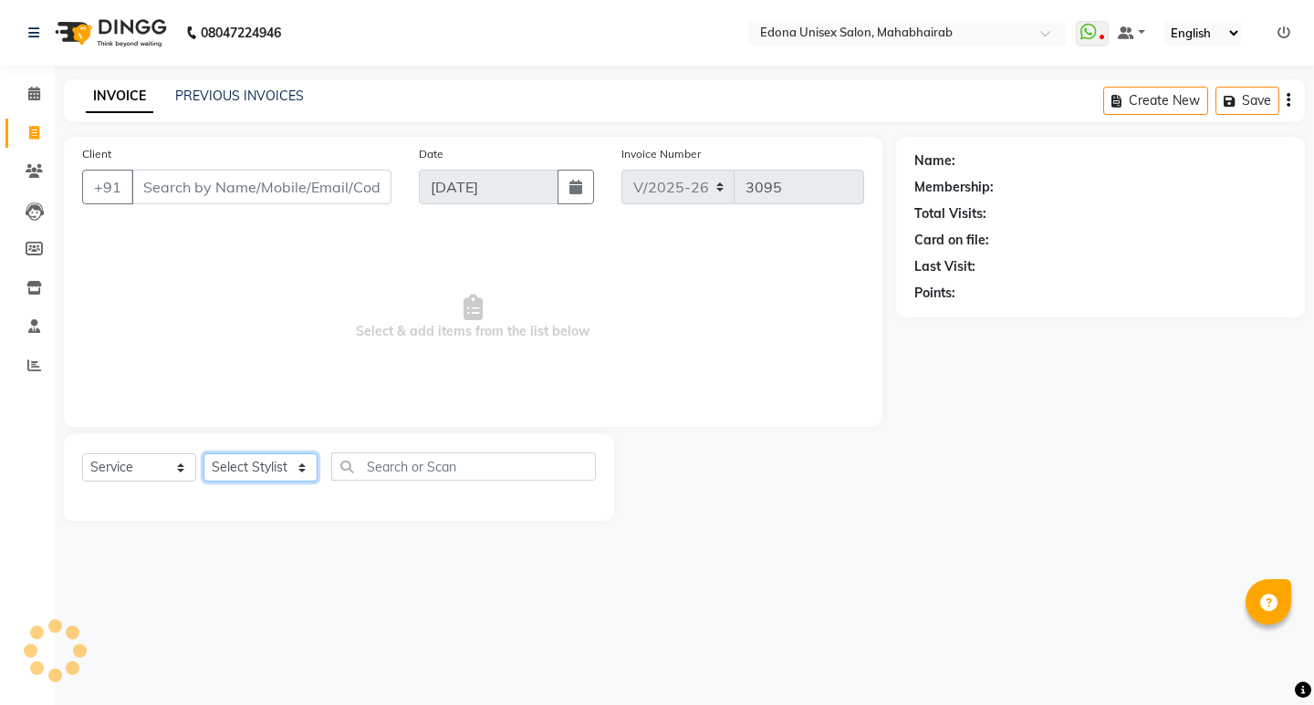
click at [301, 465] on select "Select Stylist Admin Anju Sonar Bir Basumtary [PERSON_NAME] [PERSON_NAME] Hombr…" at bounding box center [260, 467] width 114 height 28
select select "69793"
click at [203, 453] on select "Select Stylist Admin Anju Sonar Bir Basumtary [PERSON_NAME] [PERSON_NAME] Hombr…" at bounding box center [260, 467] width 114 height 28
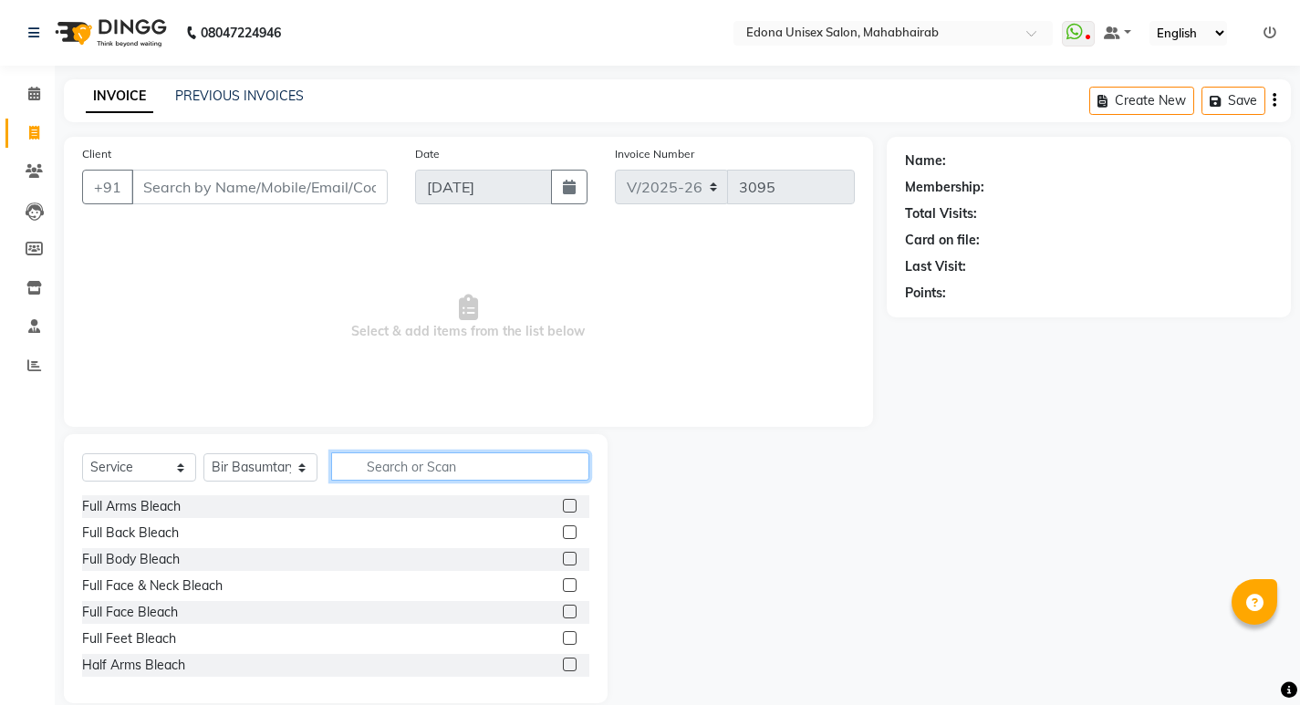
click at [525, 473] on input "text" at bounding box center [460, 467] width 258 height 28
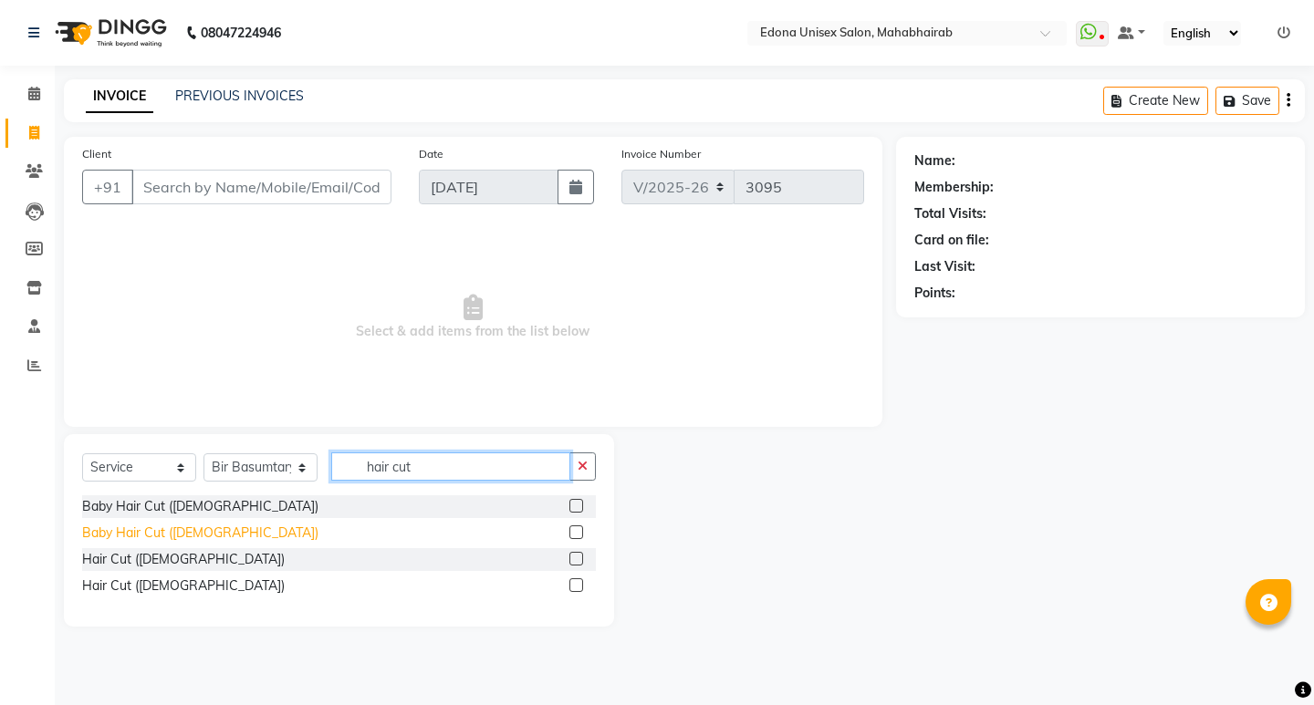
type input "hair cut"
click at [197, 527] on div "Baby Hair Cut ([DEMOGRAPHIC_DATA])" at bounding box center [200, 533] width 236 height 19
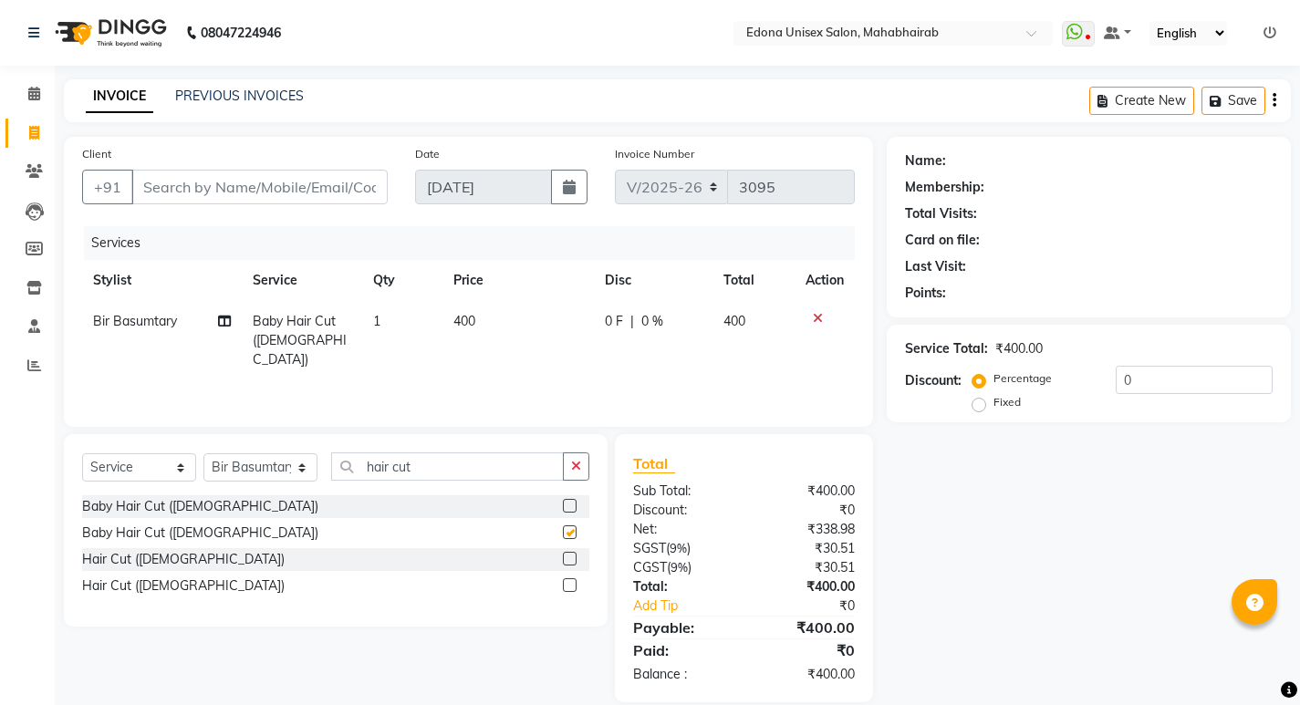
checkbox input "false"
click at [278, 470] on select "Select Stylist Admin Anju Sonar Bir Basumtary [PERSON_NAME] [PERSON_NAME] Hombr…" at bounding box center [260, 467] width 114 height 28
select select "35904"
click at [203, 453] on select "Select Stylist Admin Anju Sonar Bir Basumtary [PERSON_NAME] [PERSON_NAME] Hombr…" at bounding box center [260, 467] width 114 height 28
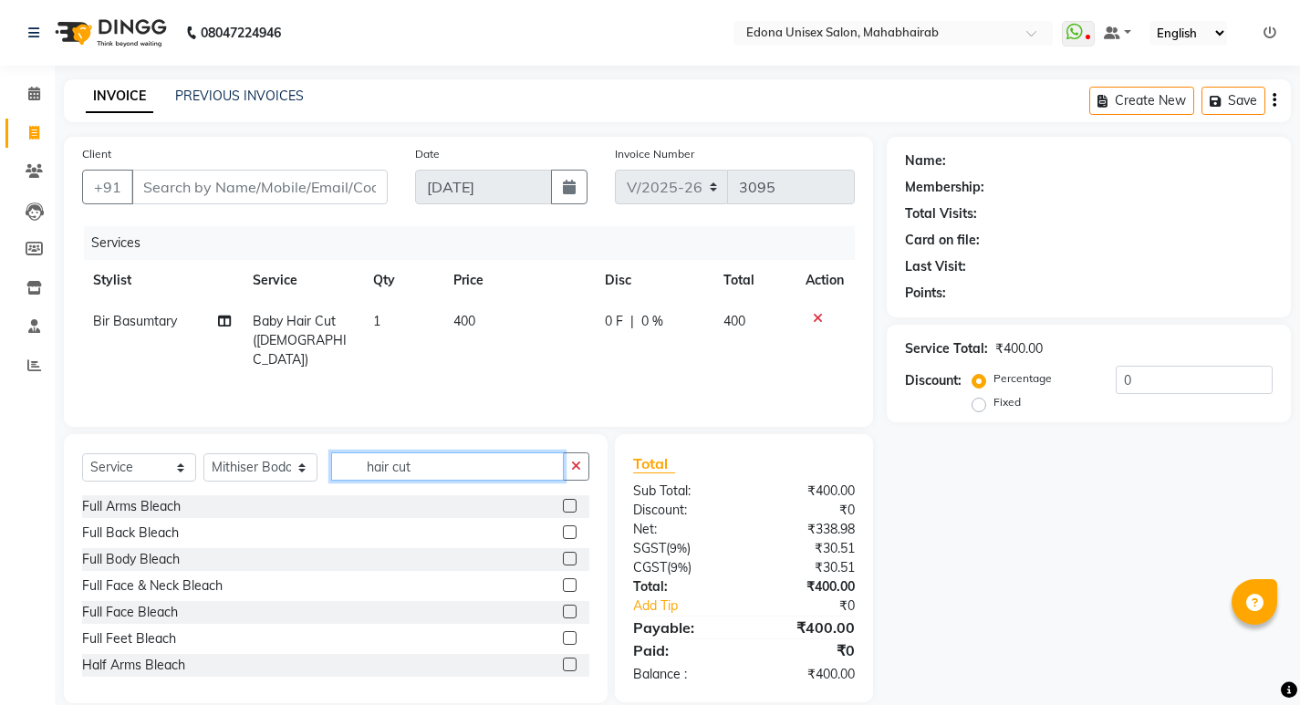
click at [459, 468] on input "hair cut" at bounding box center [447, 467] width 233 height 28
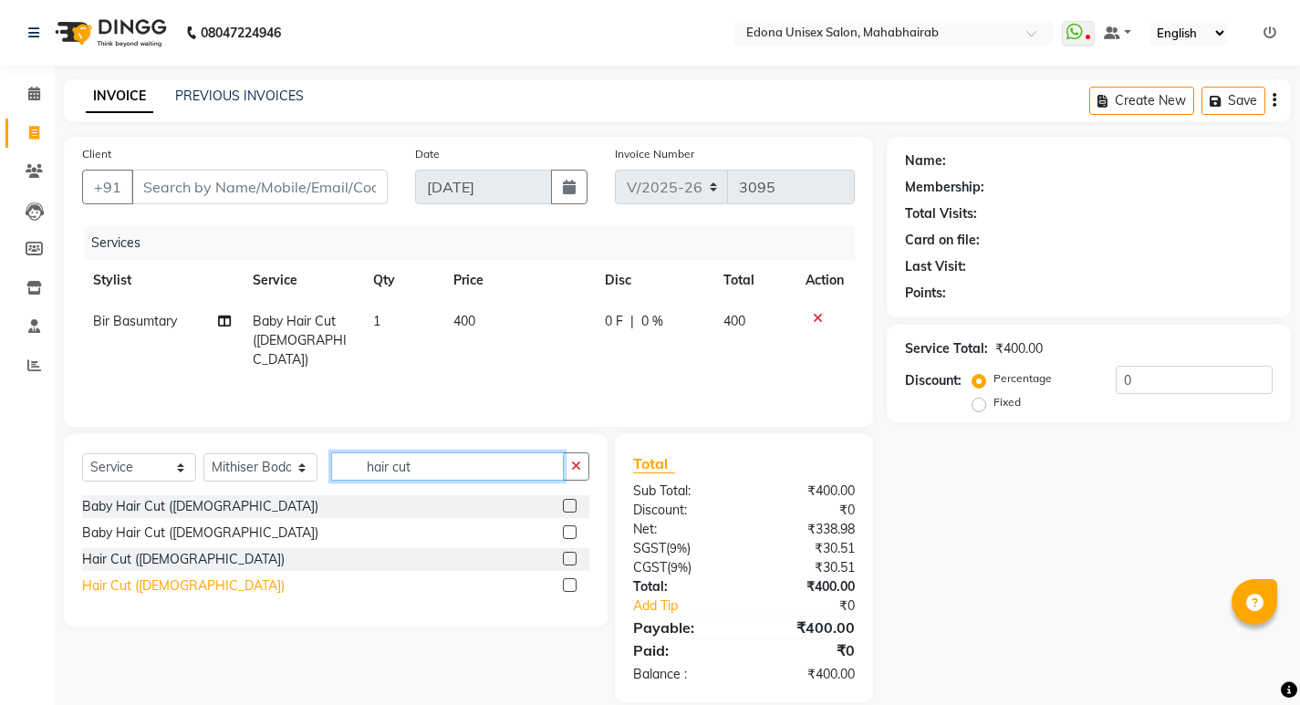
type input "hair cut"
click at [129, 577] on div "Hair Cut ([DEMOGRAPHIC_DATA])" at bounding box center [183, 586] width 203 height 19
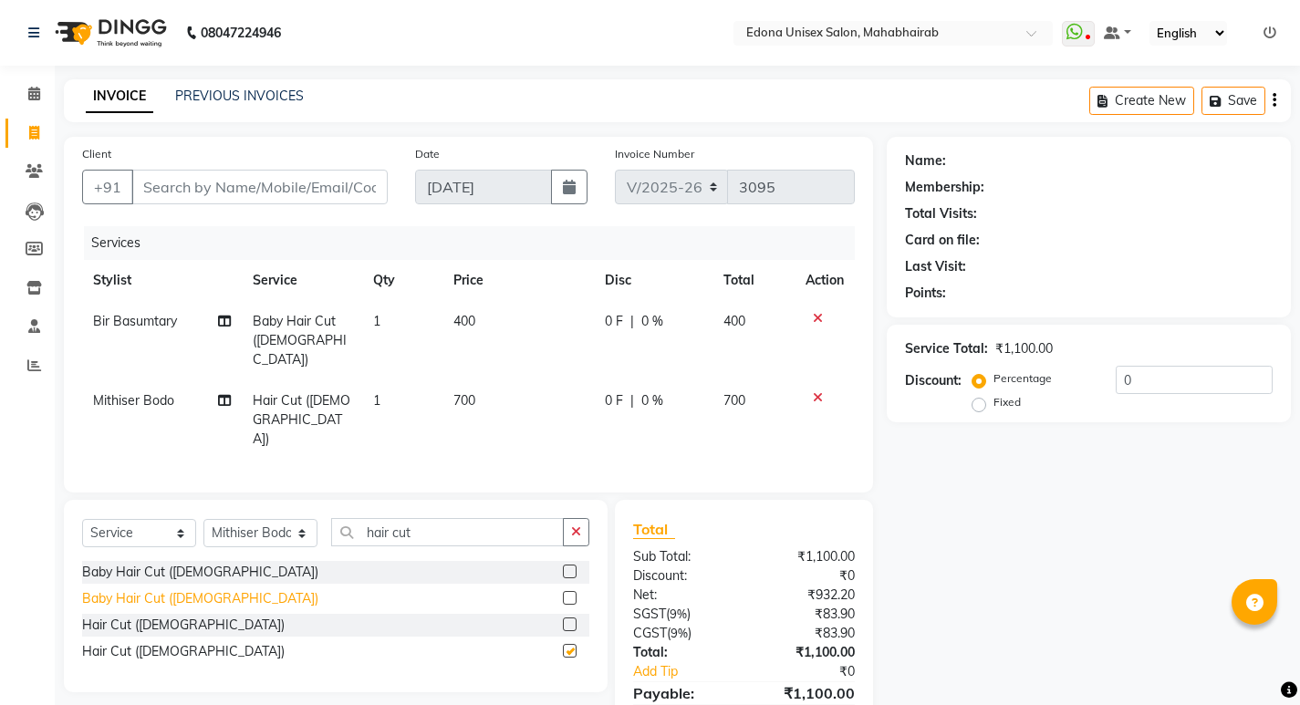
checkbox input "false"
click at [453, 311] on td "400" at bounding box center [517, 340] width 151 height 79
select select "69793"
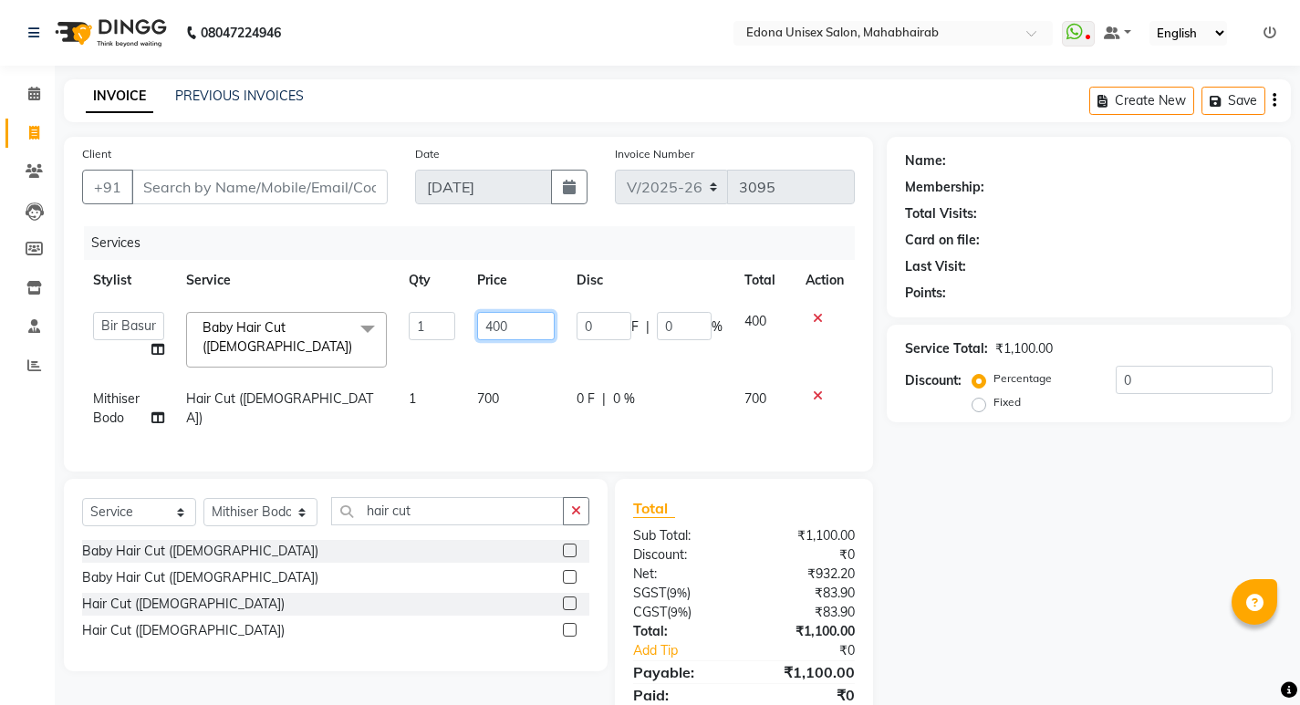
click at [501, 322] on input "400" at bounding box center [516, 326] width 78 height 28
type input "400"
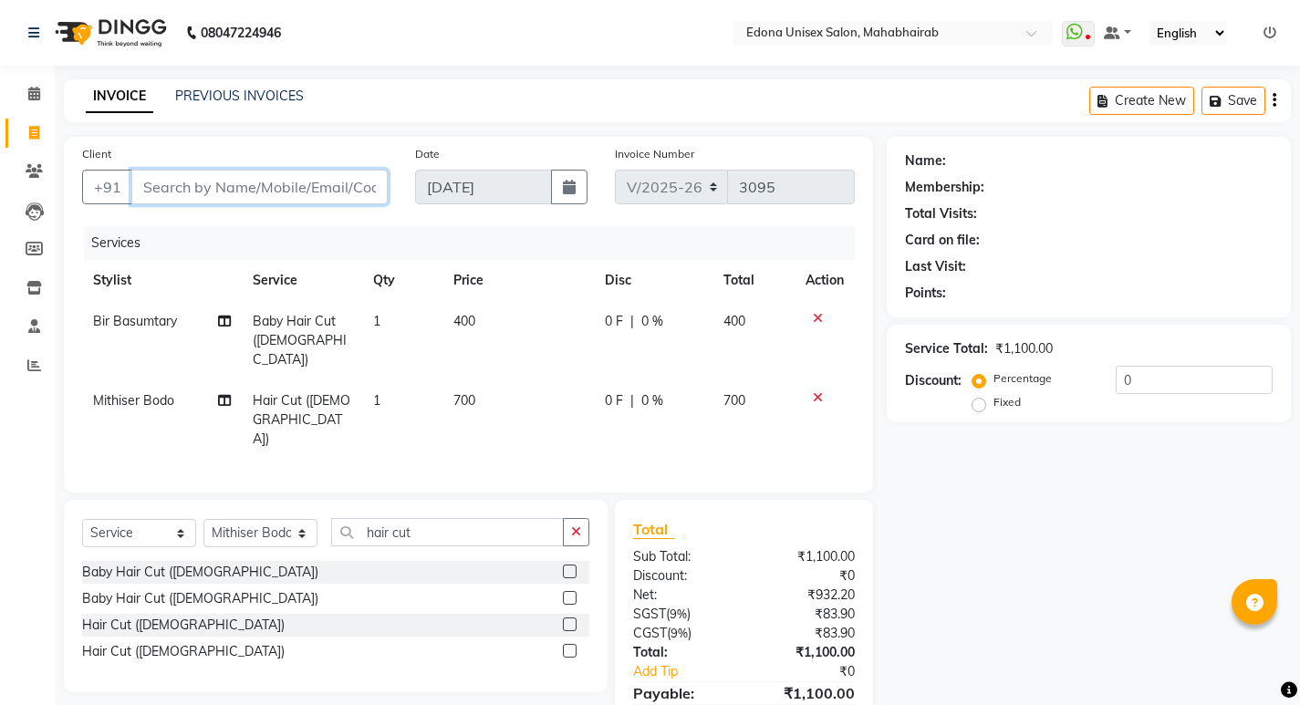
click at [357, 181] on input "Client" at bounding box center [259, 187] width 256 height 35
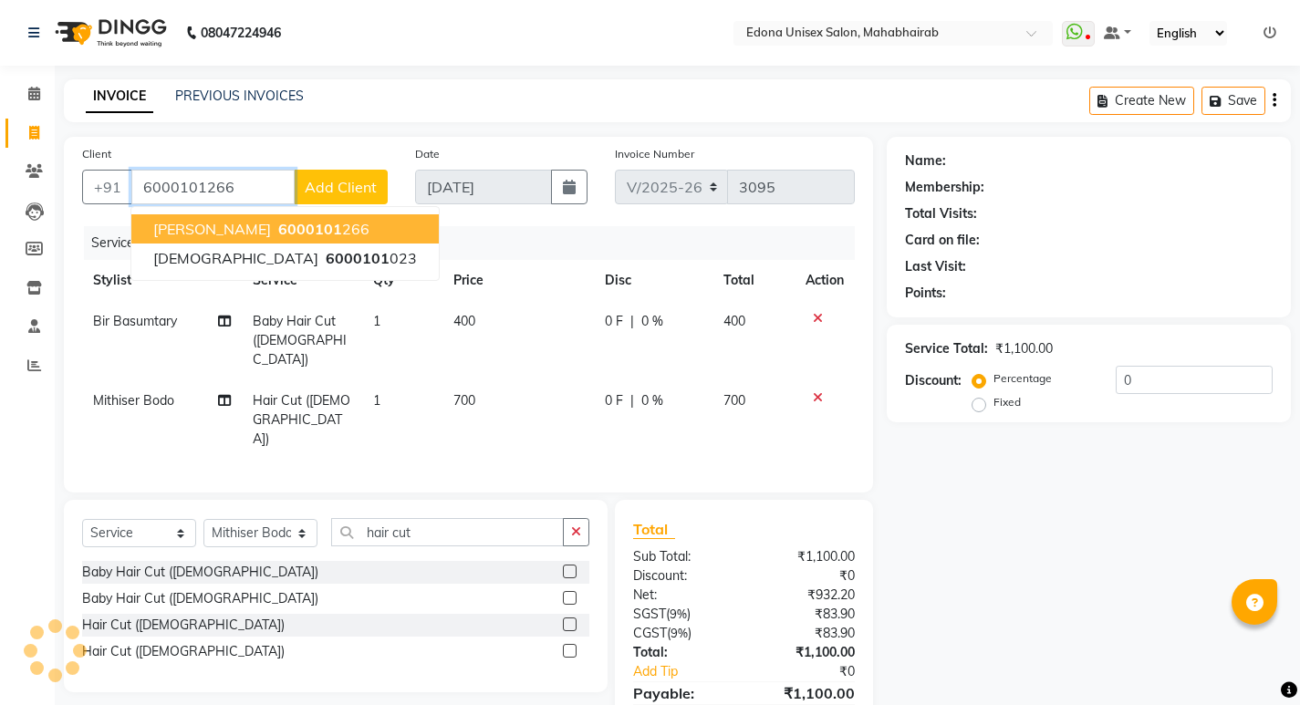
type input "6000101266"
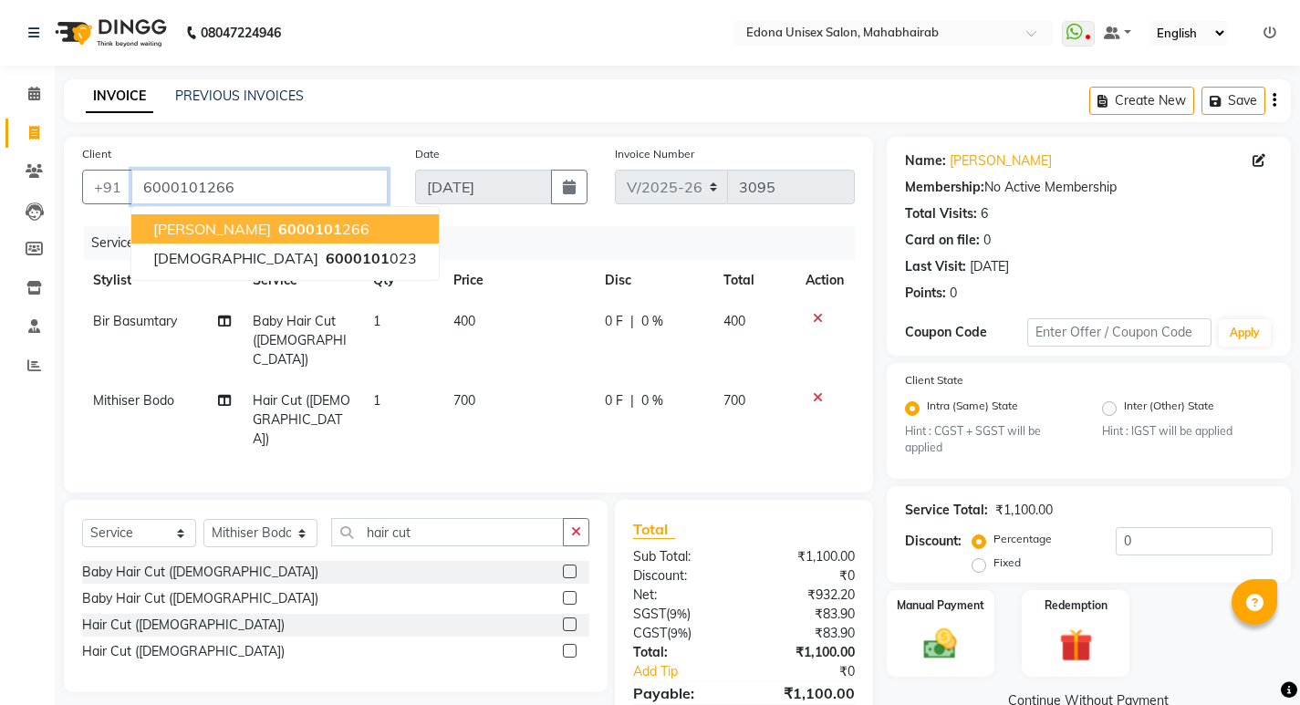
click at [319, 192] on input "6000101266" at bounding box center [259, 187] width 256 height 35
click at [809, 317] on div at bounding box center [825, 318] width 38 height 13
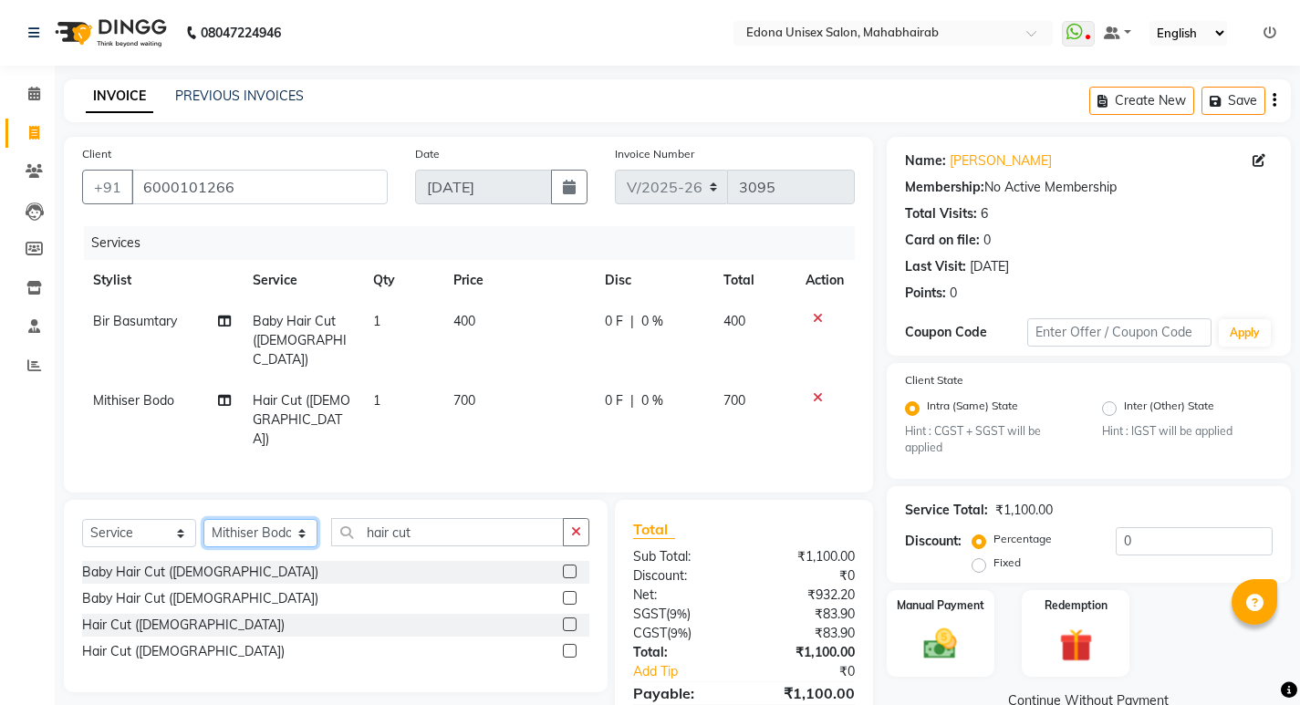
click at [273, 519] on select "Select Stylist Admin Anju Sonar Bir Basumtary [PERSON_NAME] [PERSON_NAME] Hombr…" at bounding box center [260, 533] width 114 height 28
select select "69793"
click at [203, 519] on select "Select Stylist Admin Anju Sonar Bir Basumtary [PERSON_NAME] [PERSON_NAME] Hombr…" at bounding box center [260, 533] width 114 height 28
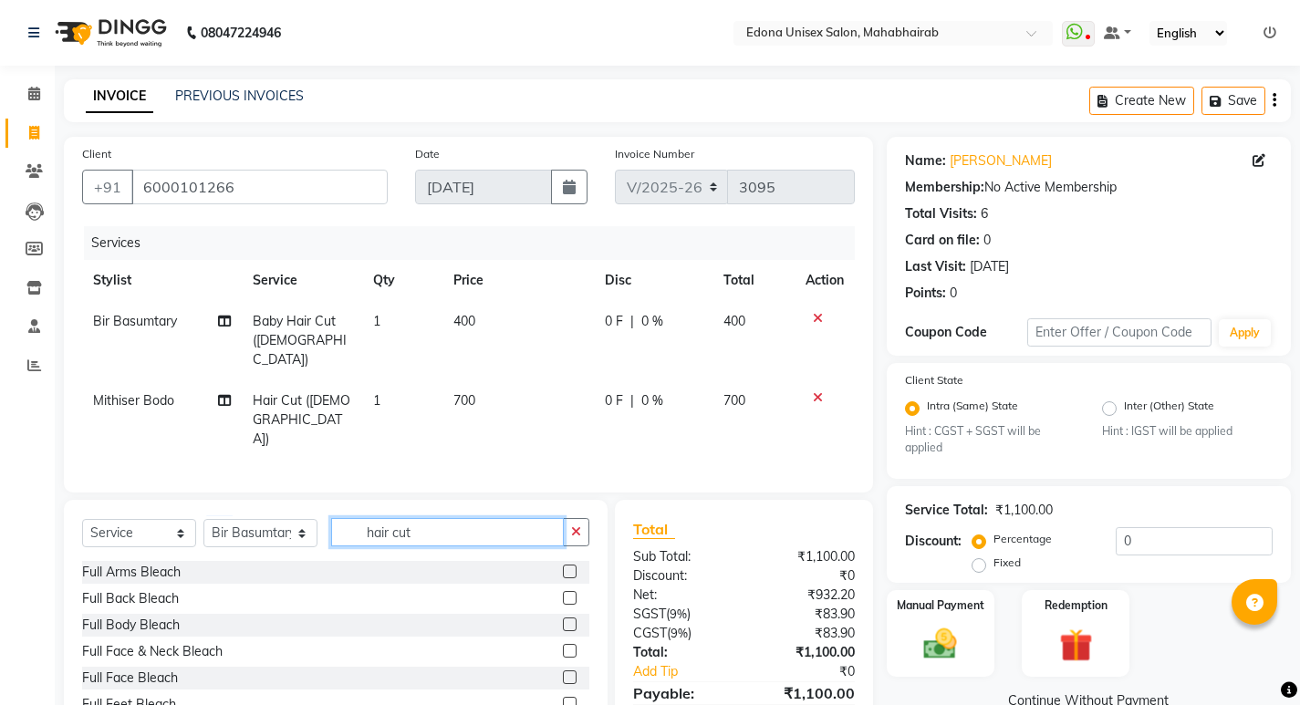
drag, startPoint x: 470, startPoint y: 504, endPoint x: 471, endPoint y: 494, distance: 9.2
click at [471, 518] on input "hair cut" at bounding box center [447, 532] width 233 height 28
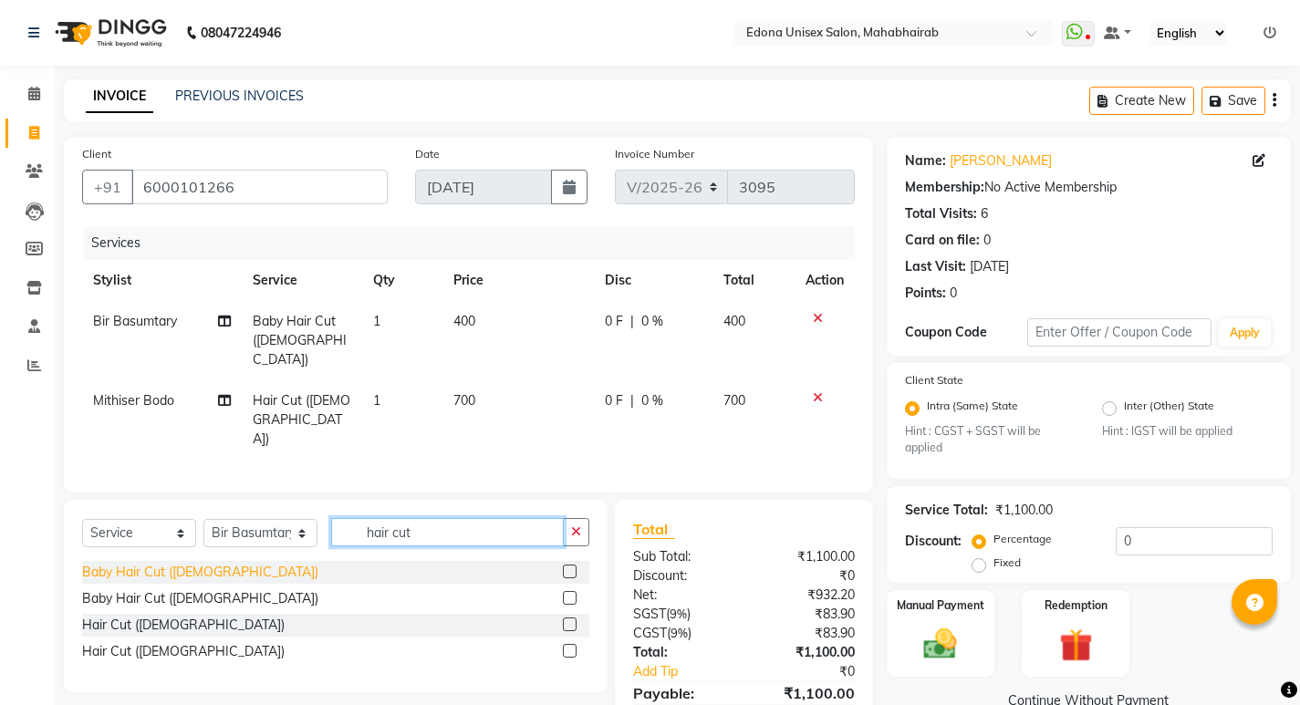
type input "hair cut"
click at [153, 642] on div "Hair Cut ([DEMOGRAPHIC_DATA])" at bounding box center [183, 651] width 203 height 19
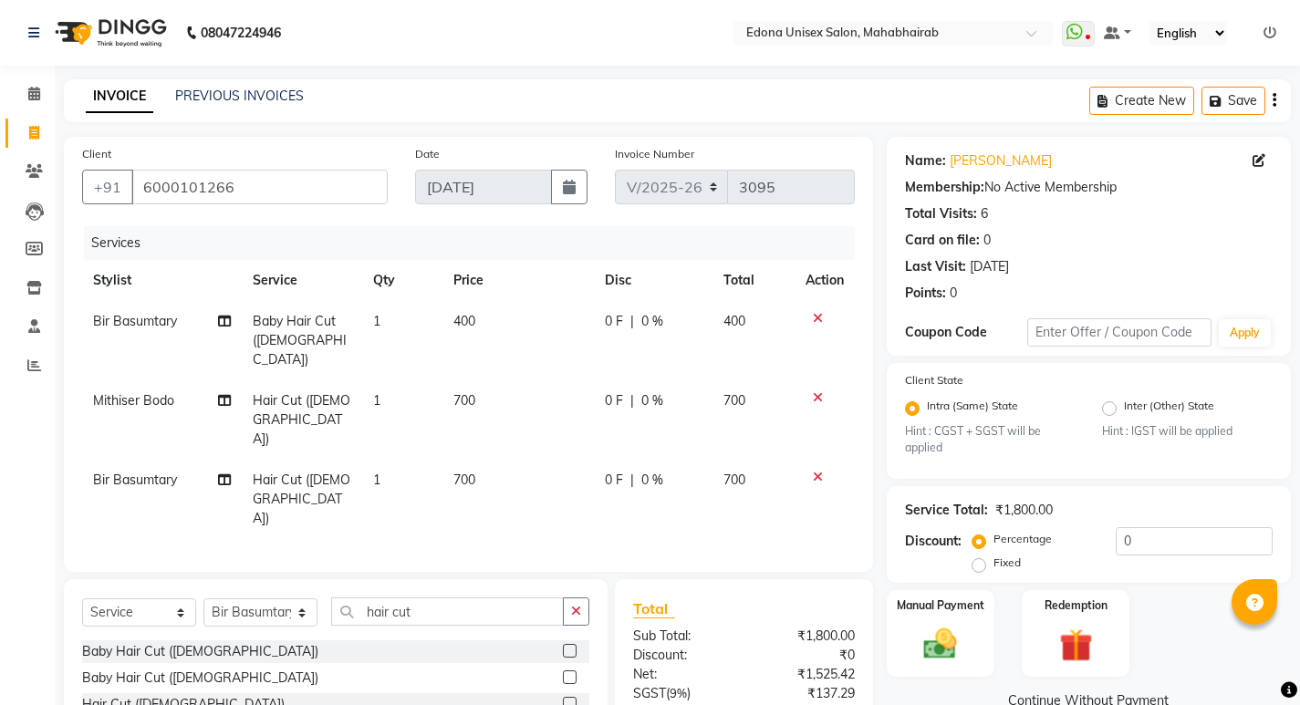
checkbox input "false"
click at [816, 316] on icon at bounding box center [818, 318] width 10 height 13
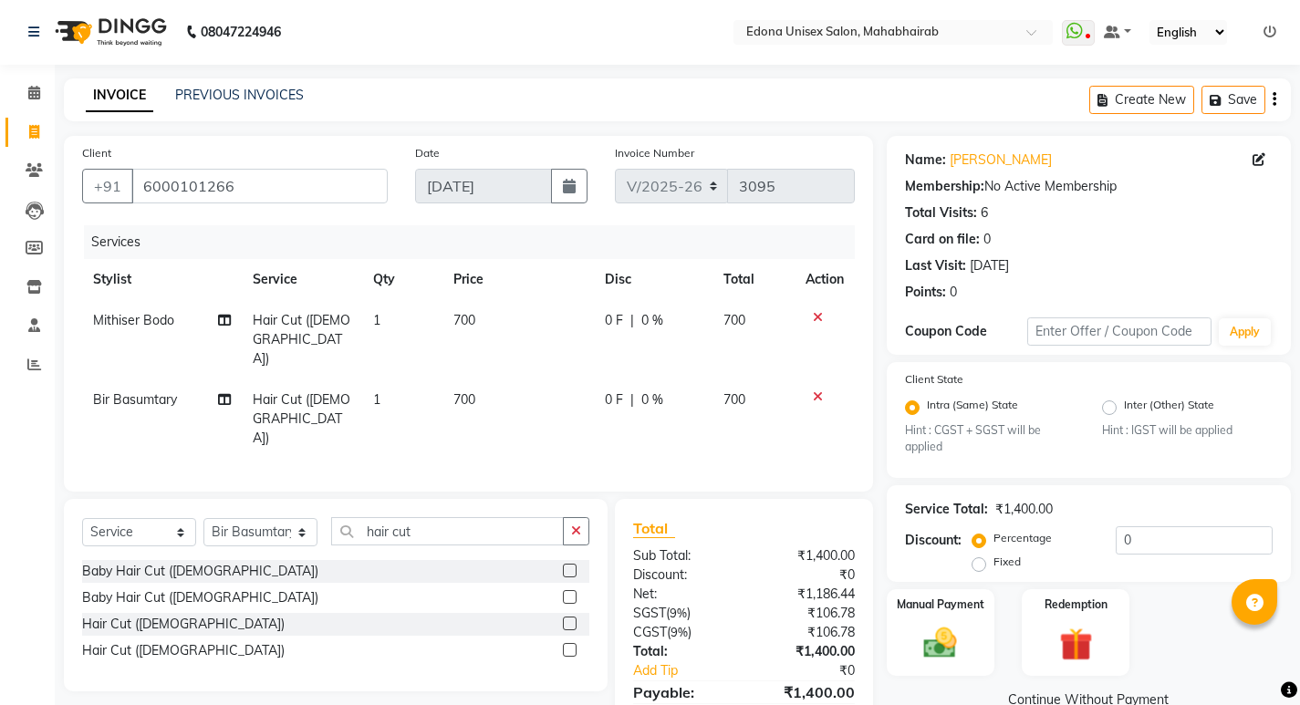
scroll to position [66, 0]
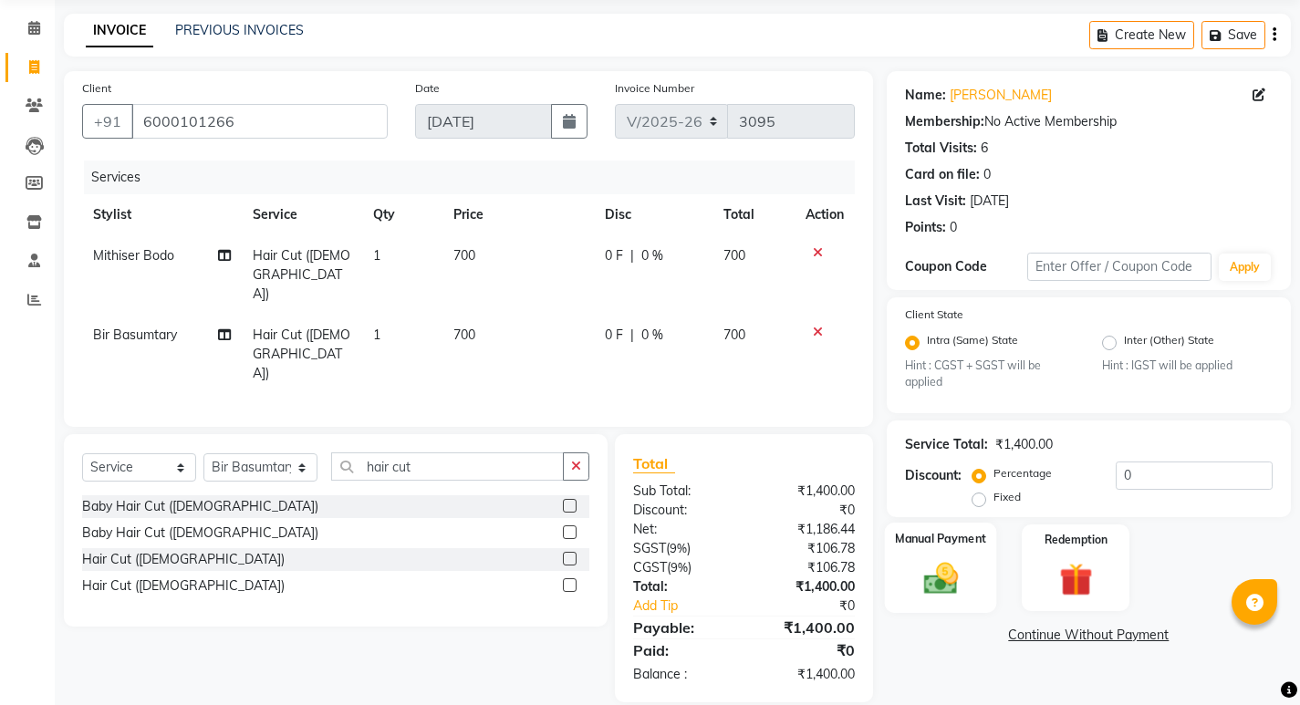
click at [916, 598] on img at bounding box center [940, 578] width 56 height 39
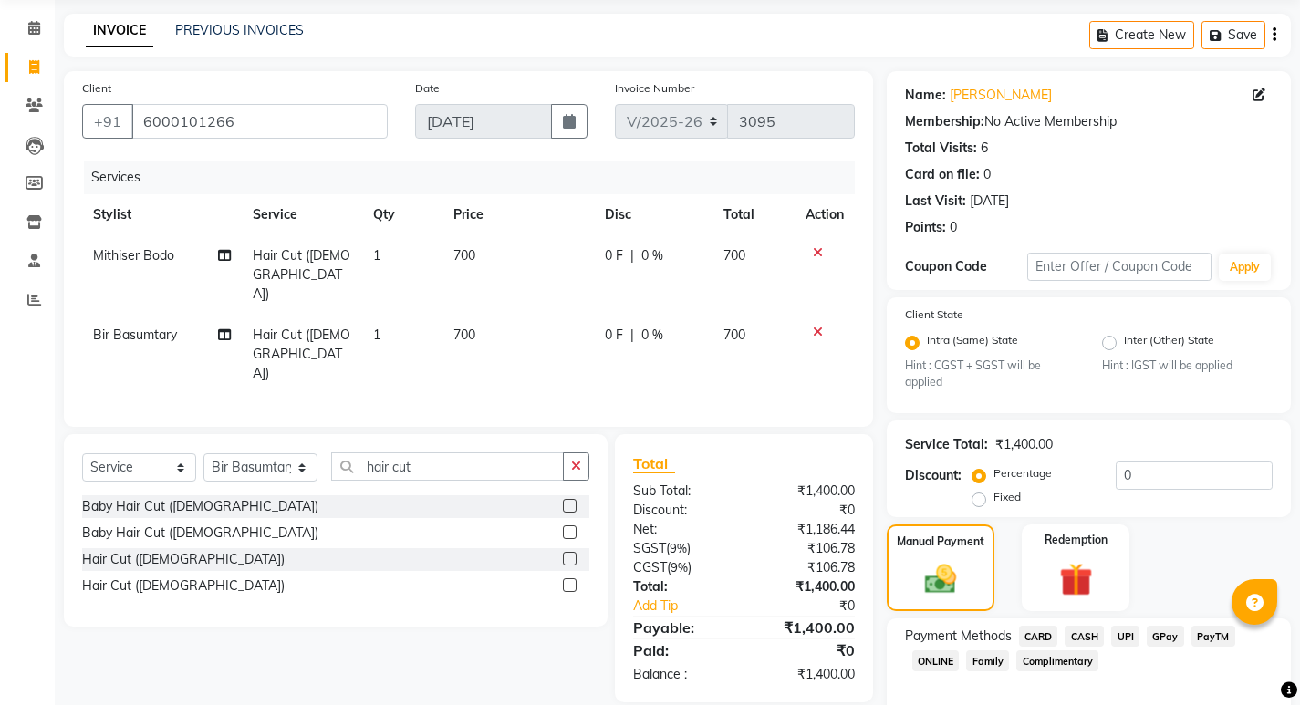
scroll to position [153, 0]
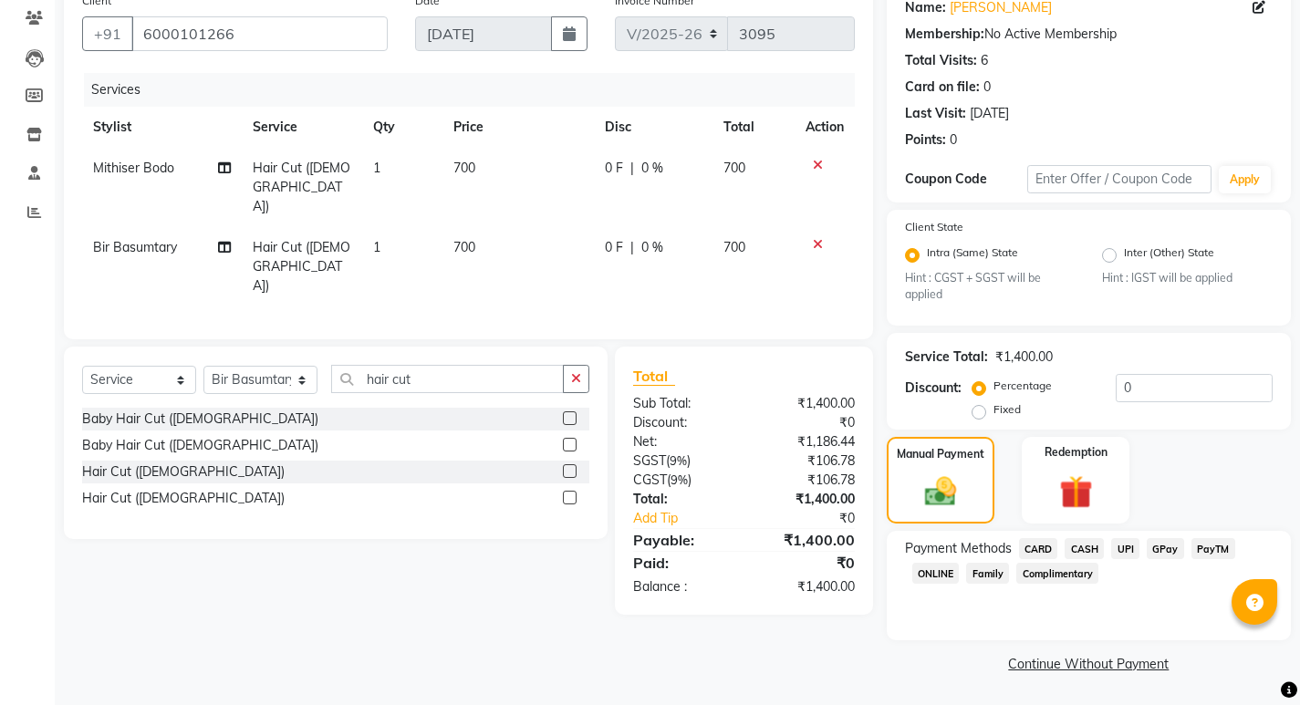
click at [1123, 550] on span "UPI" at bounding box center [1125, 548] width 28 height 21
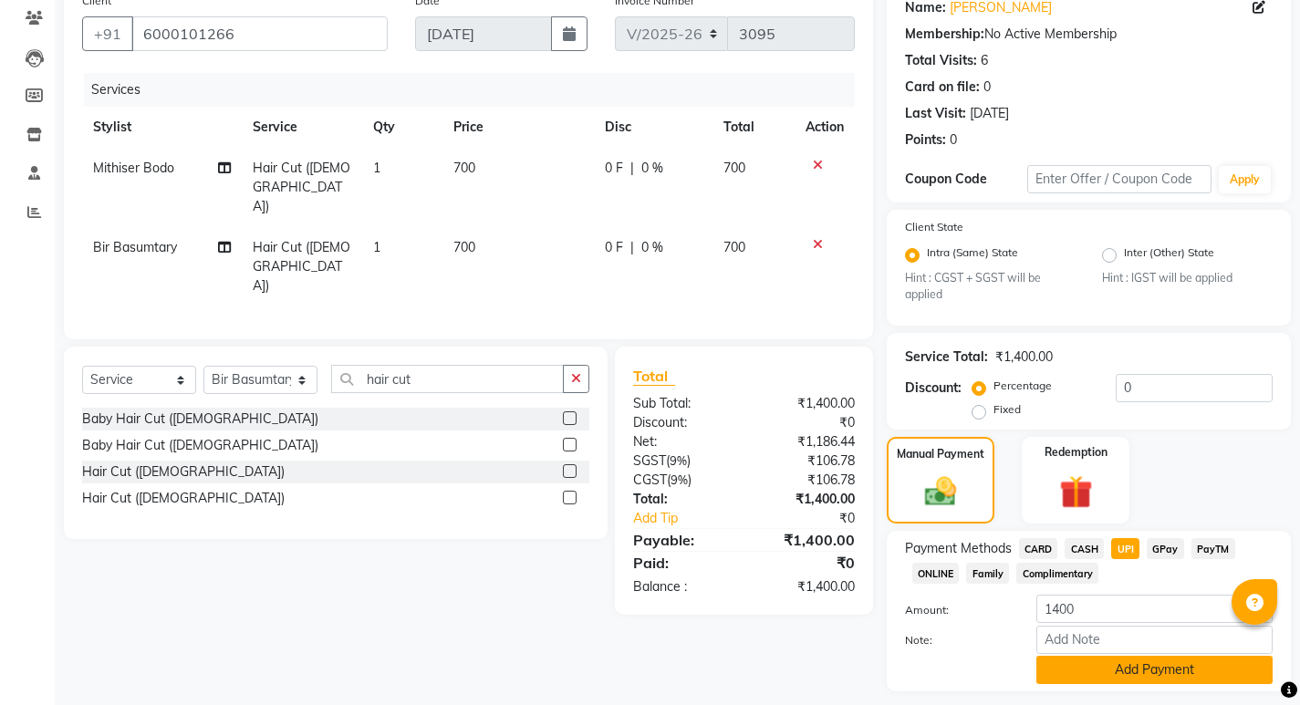
scroll to position [204, 0]
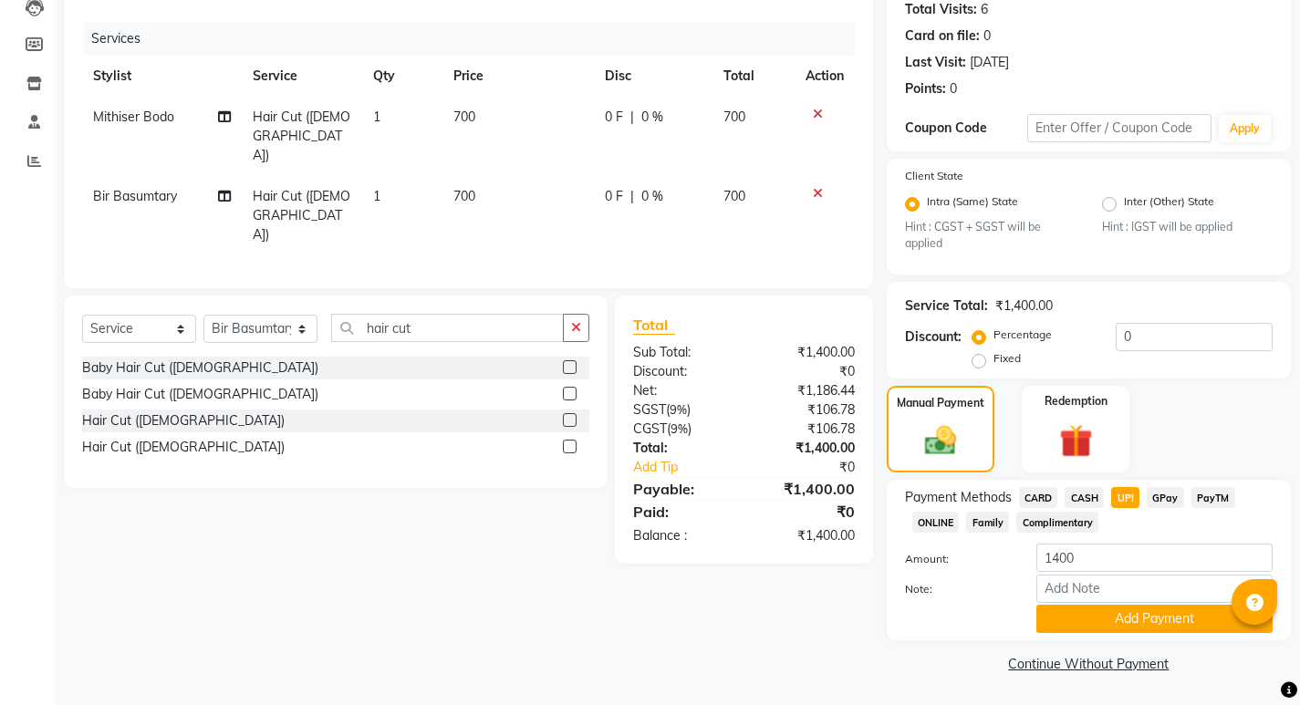
click at [1084, 493] on span "CASH" at bounding box center [1084, 497] width 39 height 21
click at [1131, 619] on button "Add Payment" at bounding box center [1154, 619] width 236 height 28
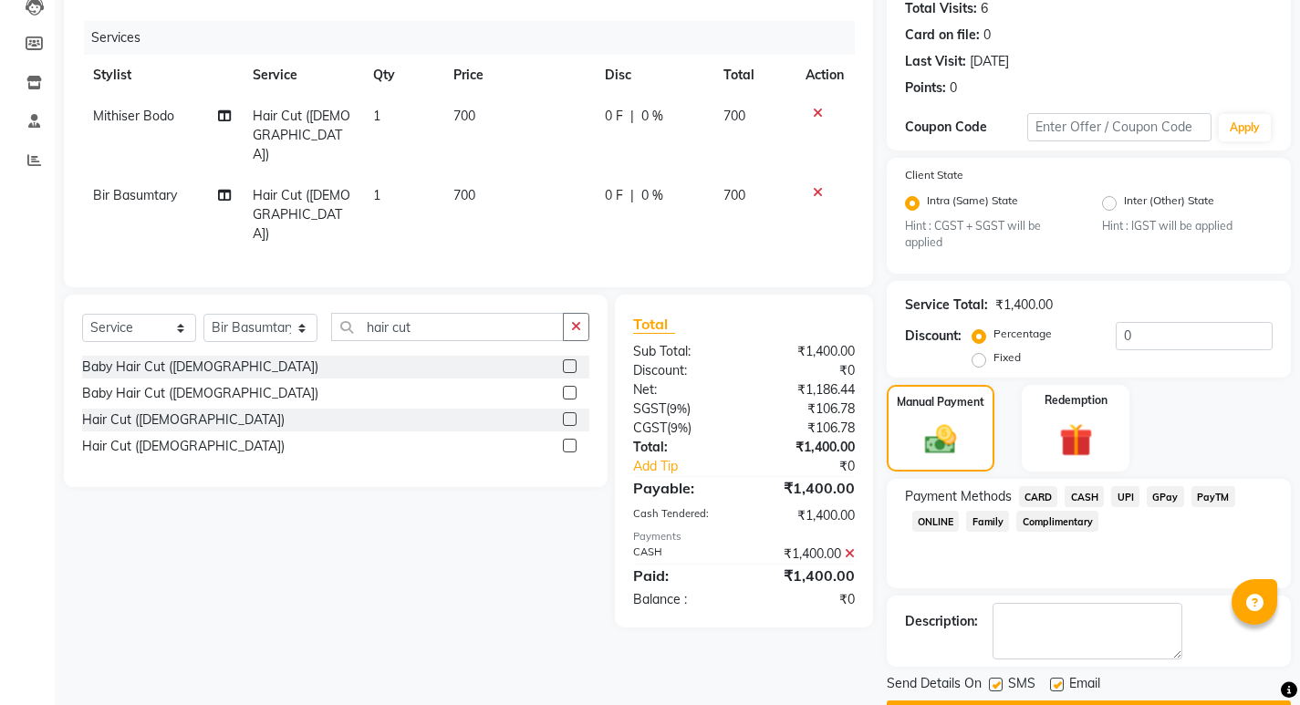
scroll to position [256, 0]
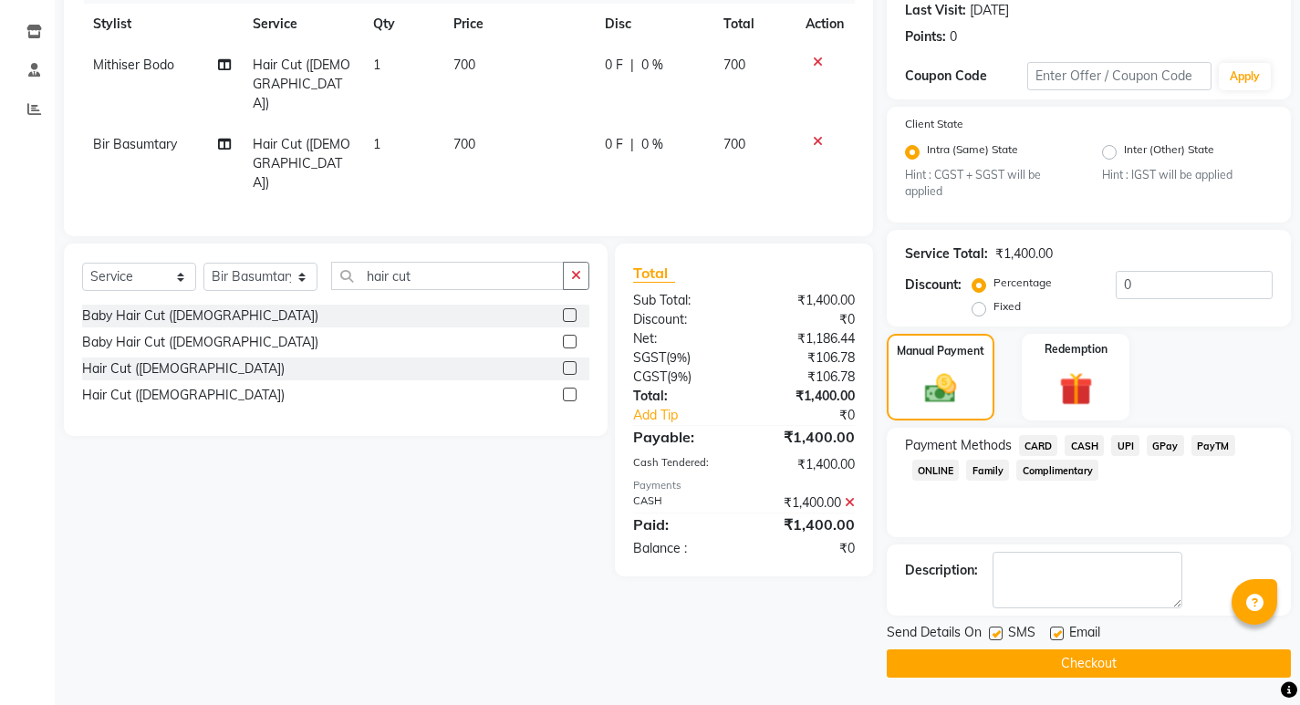
click at [1077, 673] on button "Checkout" at bounding box center [1089, 664] width 404 height 28
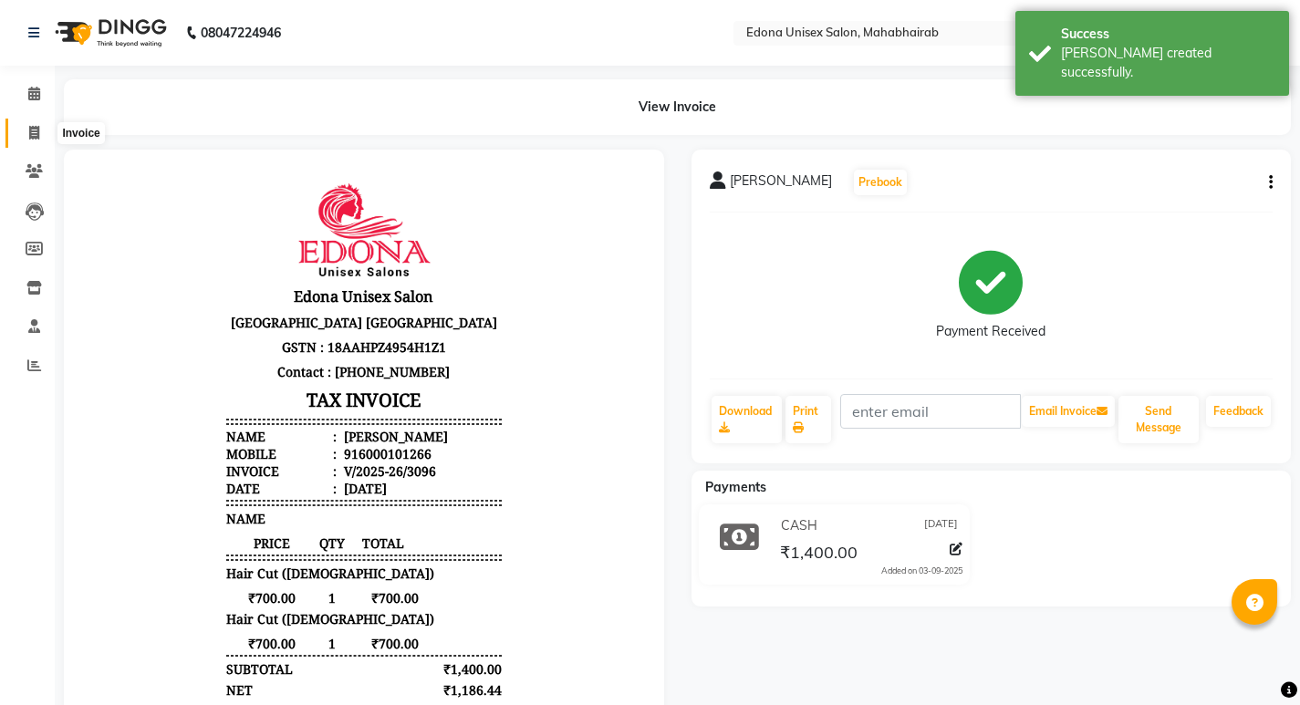
click at [45, 134] on span at bounding box center [34, 133] width 32 height 21
select select "service"
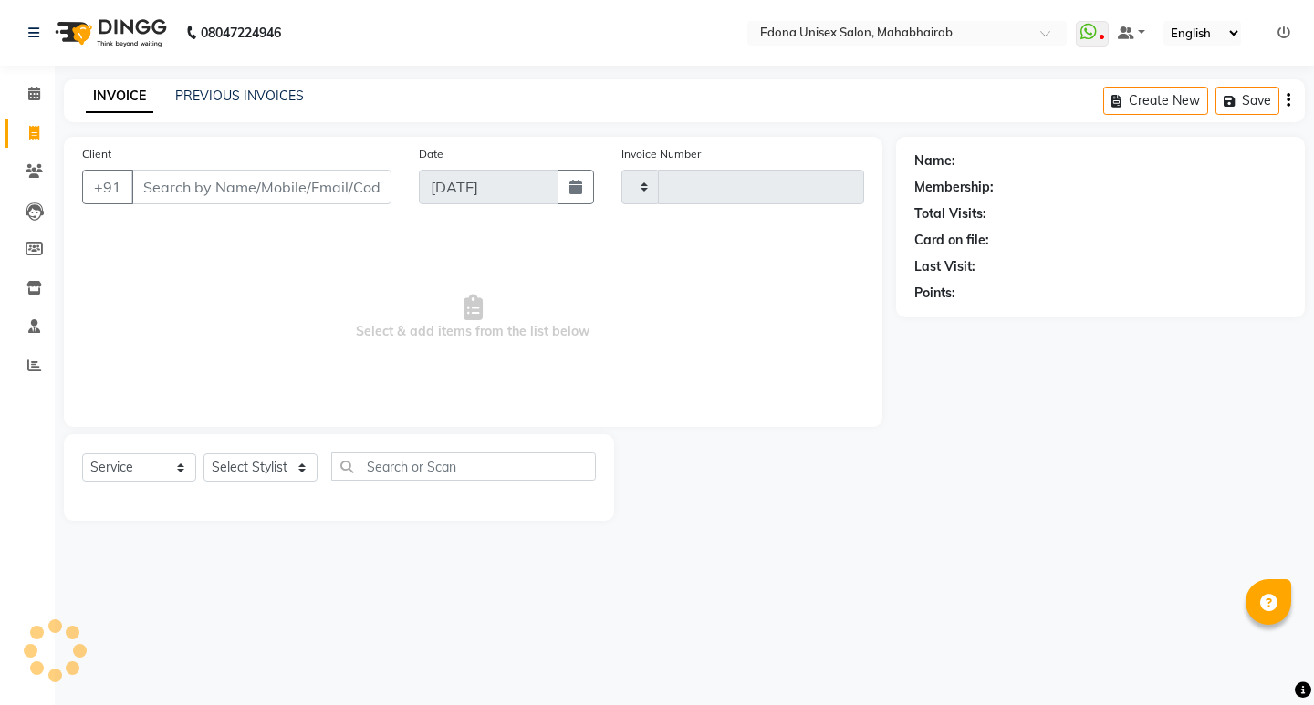
click at [296, 193] on input "Client" at bounding box center [261, 187] width 260 height 35
type input "3097"
select select "5393"
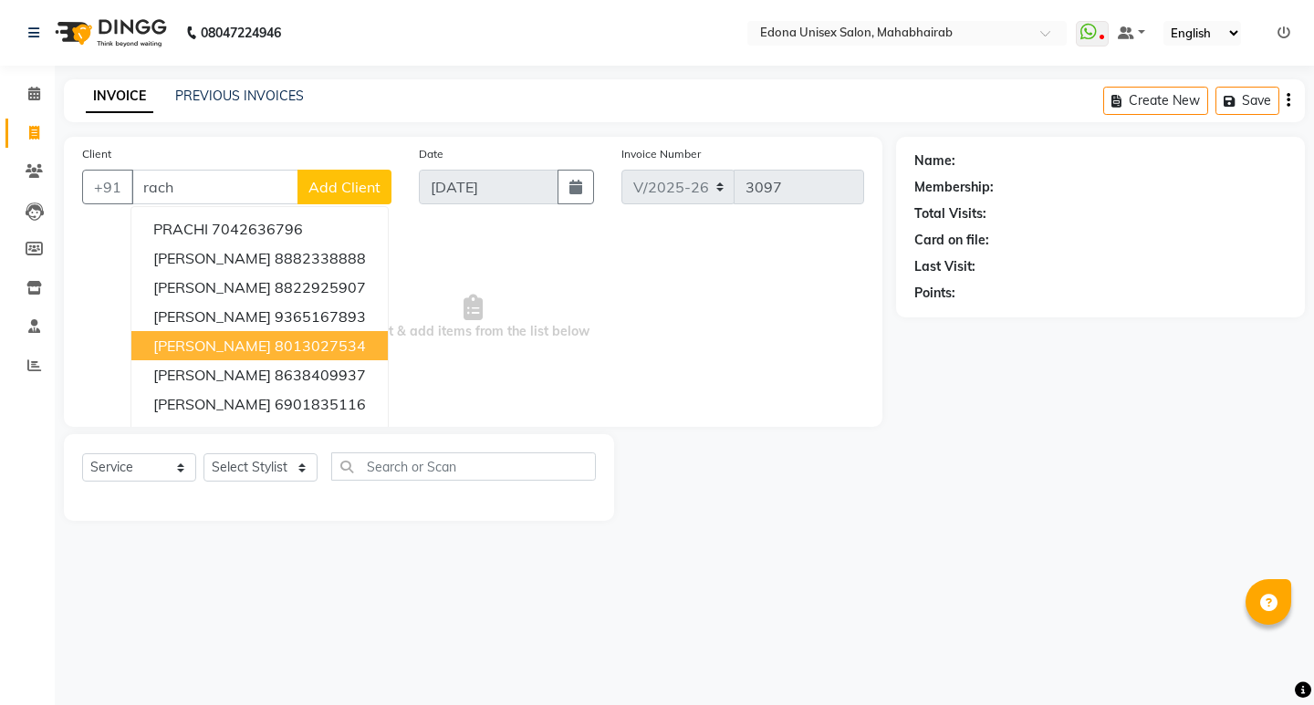
click at [315, 338] on ngb-highlight "8013027534" at bounding box center [320, 346] width 91 height 18
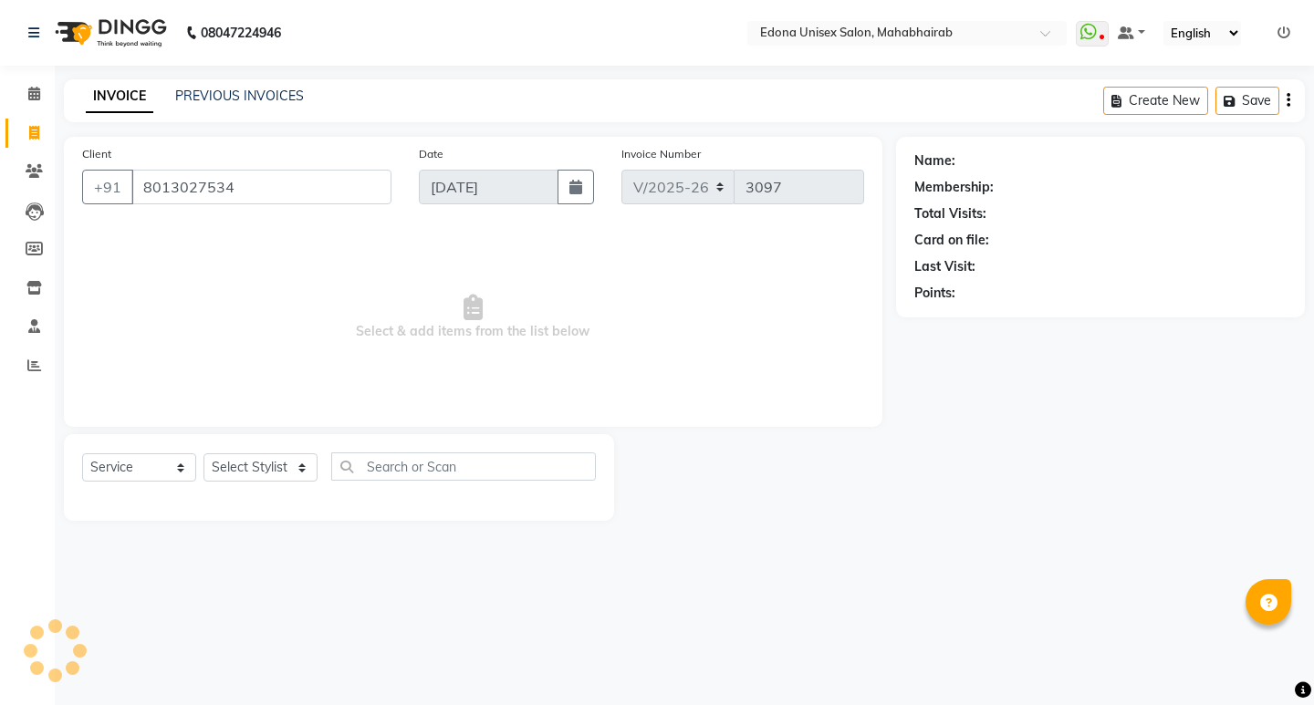
type input "8013027534"
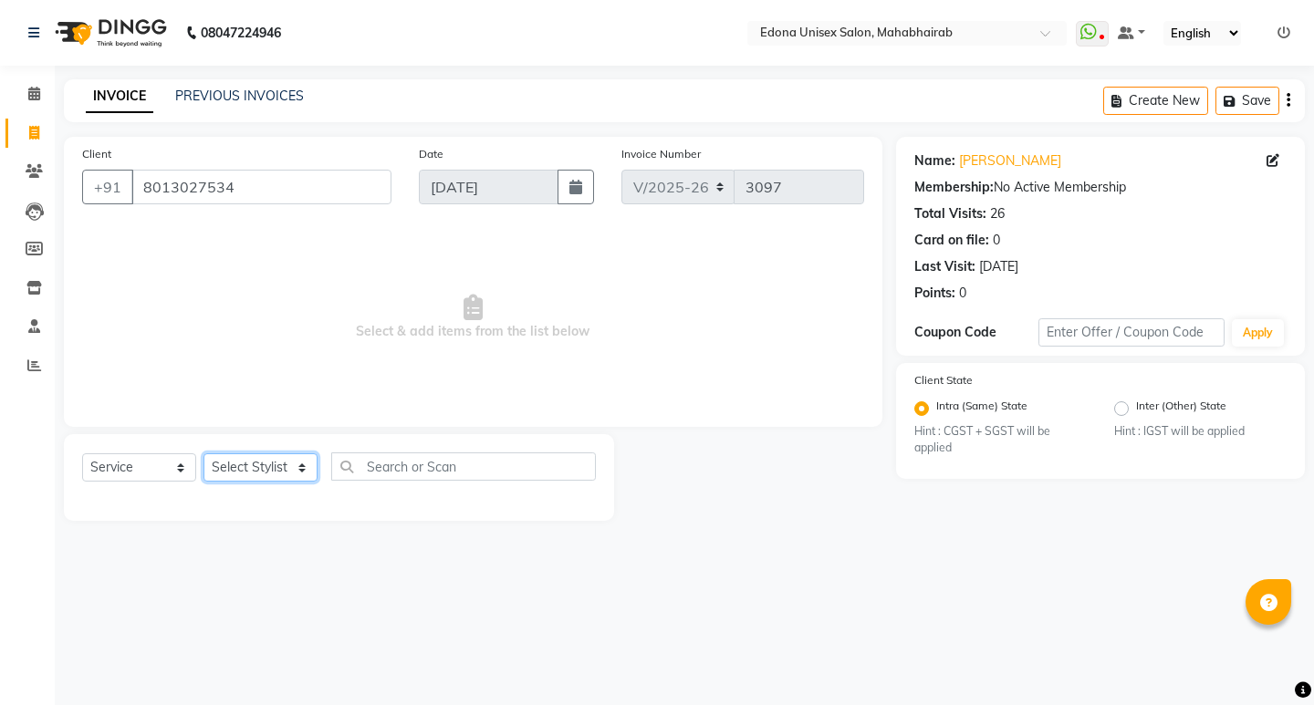
click at [258, 462] on select "Select Stylist Admin Anju Sonar Bir Basumtary [PERSON_NAME] [PERSON_NAME] Hombr…" at bounding box center [260, 467] width 114 height 28
click at [256, 461] on select "Select Stylist Admin Anju Sonar Bir Basumtary [PERSON_NAME] [PERSON_NAME] Hombr…" at bounding box center [260, 467] width 114 height 28
click at [256, 460] on select "Select Stylist Admin Anju Sonar Bir Basumtary [PERSON_NAME] [PERSON_NAME] Hombr…" at bounding box center [260, 467] width 114 height 28
click at [255, 459] on select "Select Stylist Admin Anju Sonar Bir Basumtary [PERSON_NAME] [PERSON_NAME] Hombr…" at bounding box center [260, 467] width 114 height 28
click at [252, 459] on select "Select Stylist Admin Anju Sonar Bir Basumtary [PERSON_NAME] [PERSON_NAME] Hombr…" at bounding box center [260, 467] width 114 height 28
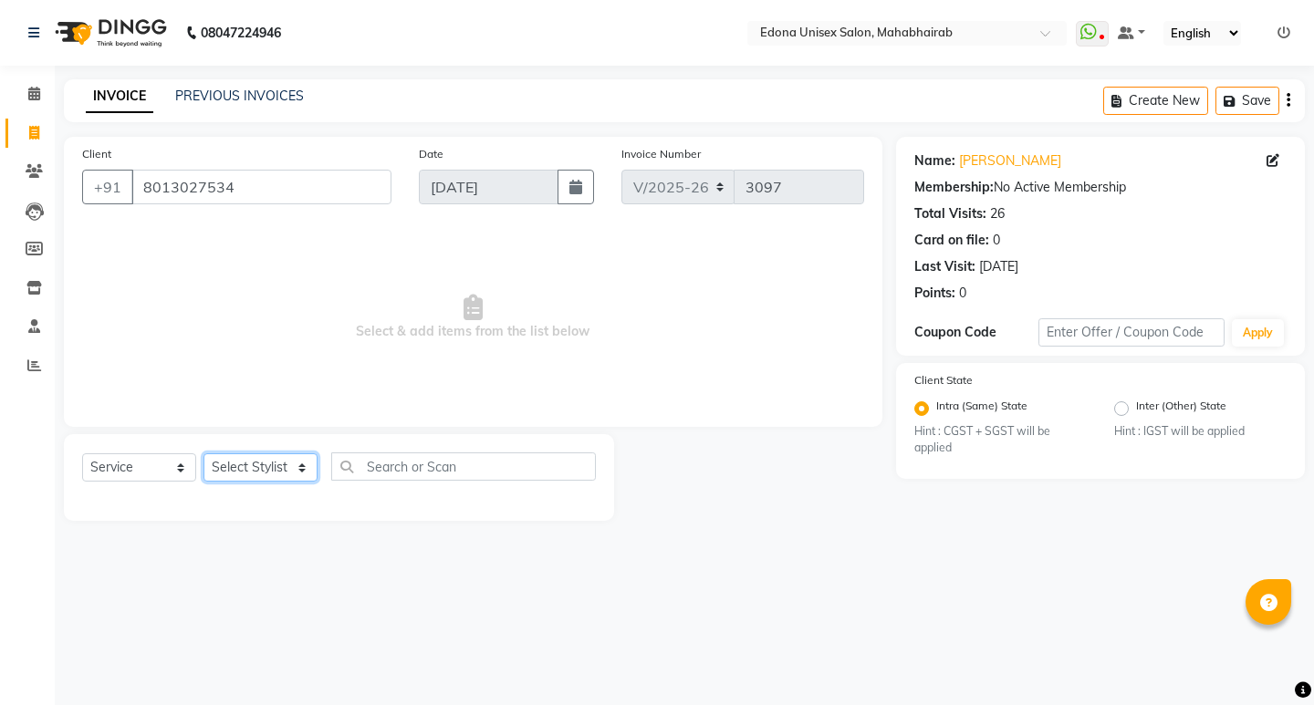
click at [252, 459] on select "Select Stylist Admin Anju Sonar Bir Basumtary [PERSON_NAME] [PERSON_NAME] Hombr…" at bounding box center [260, 467] width 114 height 28
click at [247, 459] on select "Select Stylist Admin Anju Sonar Bir Basumtary [PERSON_NAME] [PERSON_NAME] Hombr…" at bounding box center [260, 467] width 114 height 28
drag, startPoint x: 244, startPoint y: 457, endPoint x: 237, endPoint y: 450, distance: 9.7
click at [244, 457] on select "Select Stylist Admin Anju Sonar Bir Basumtary [PERSON_NAME] [PERSON_NAME] Hombr…" at bounding box center [260, 467] width 114 height 28
click at [224, 456] on div "Select Service Product Membership Package Voucher Prepaid Gift Card Select Styl…" at bounding box center [339, 477] width 550 height 87
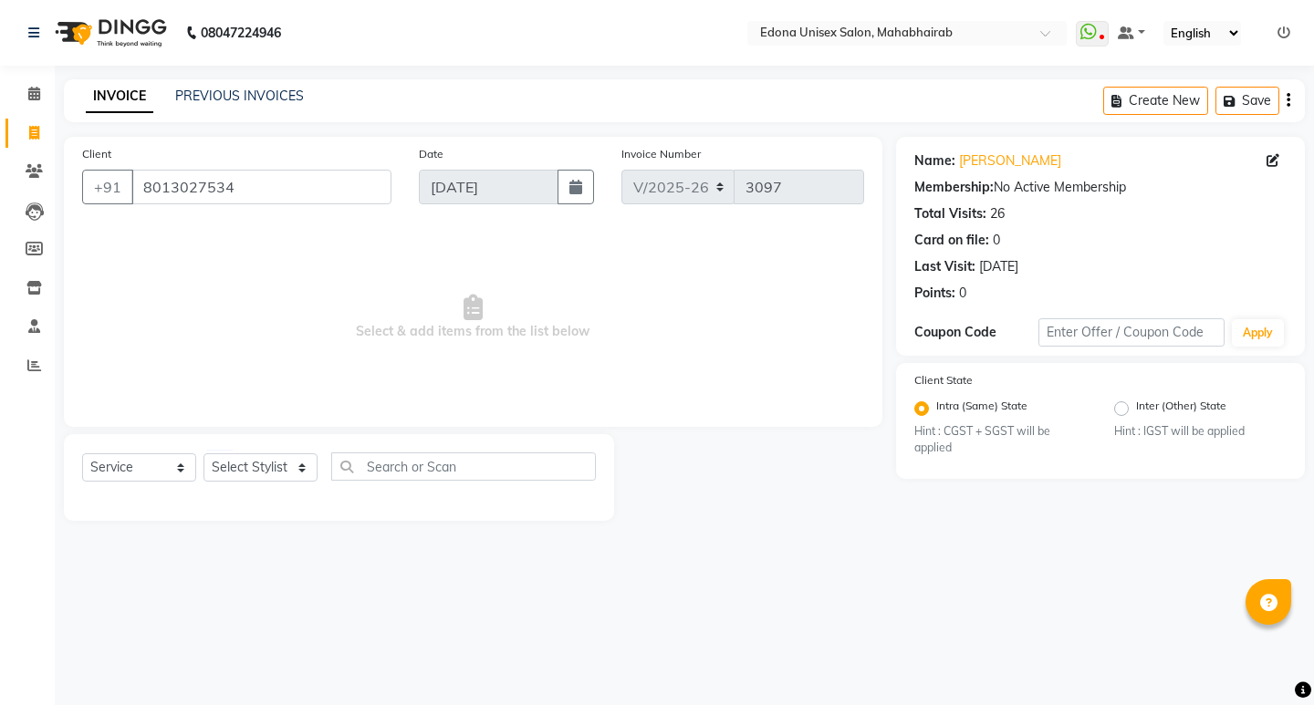
click at [233, 449] on div "Select Service Product Membership Package Voucher Prepaid Gift Card Select Styl…" at bounding box center [339, 477] width 550 height 87
click at [234, 460] on select "Select Stylist Admin Anju Sonar Bir Basumtary [PERSON_NAME] [PERSON_NAME] Hombr…" at bounding box center [260, 467] width 114 height 28
select select "87820"
click at [203, 453] on select "Select Stylist Admin Anju Sonar Bir Basumtary [PERSON_NAME] [PERSON_NAME] Hombr…" at bounding box center [260, 467] width 114 height 28
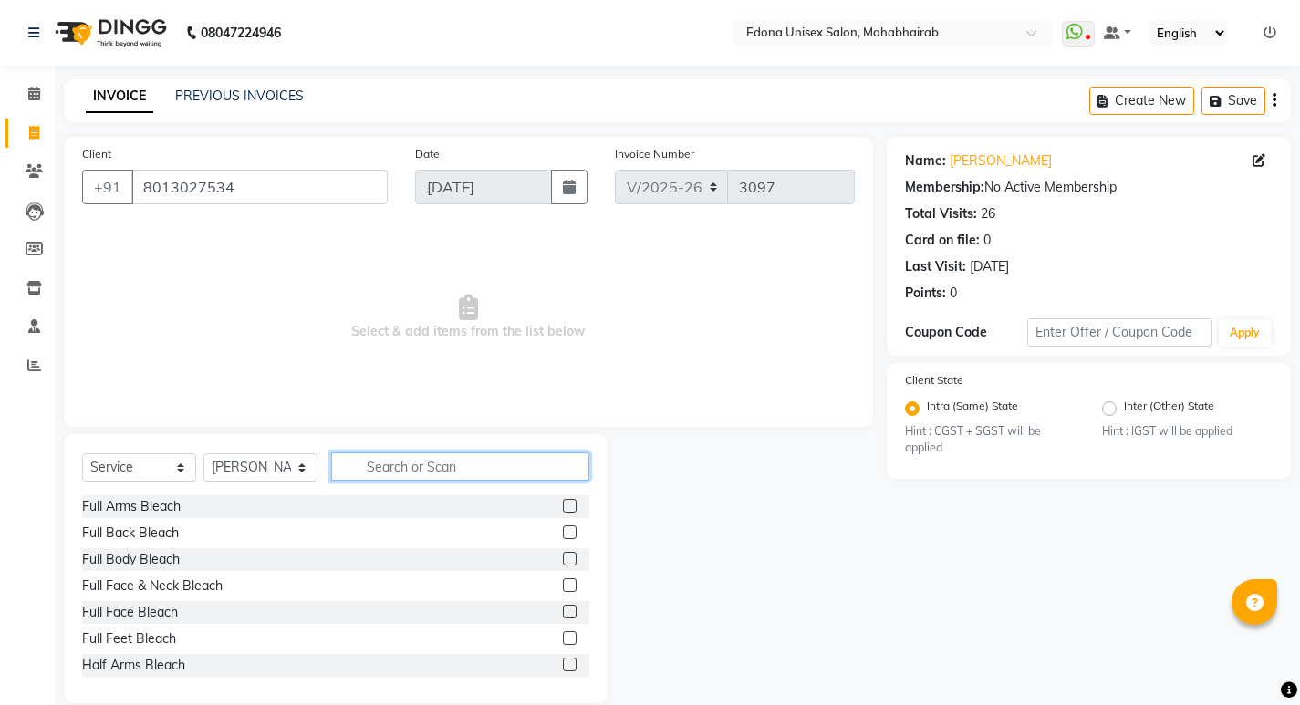
click at [451, 474] on input "text" at bounding box center [460, 467] width 258 height 28
type input "e"
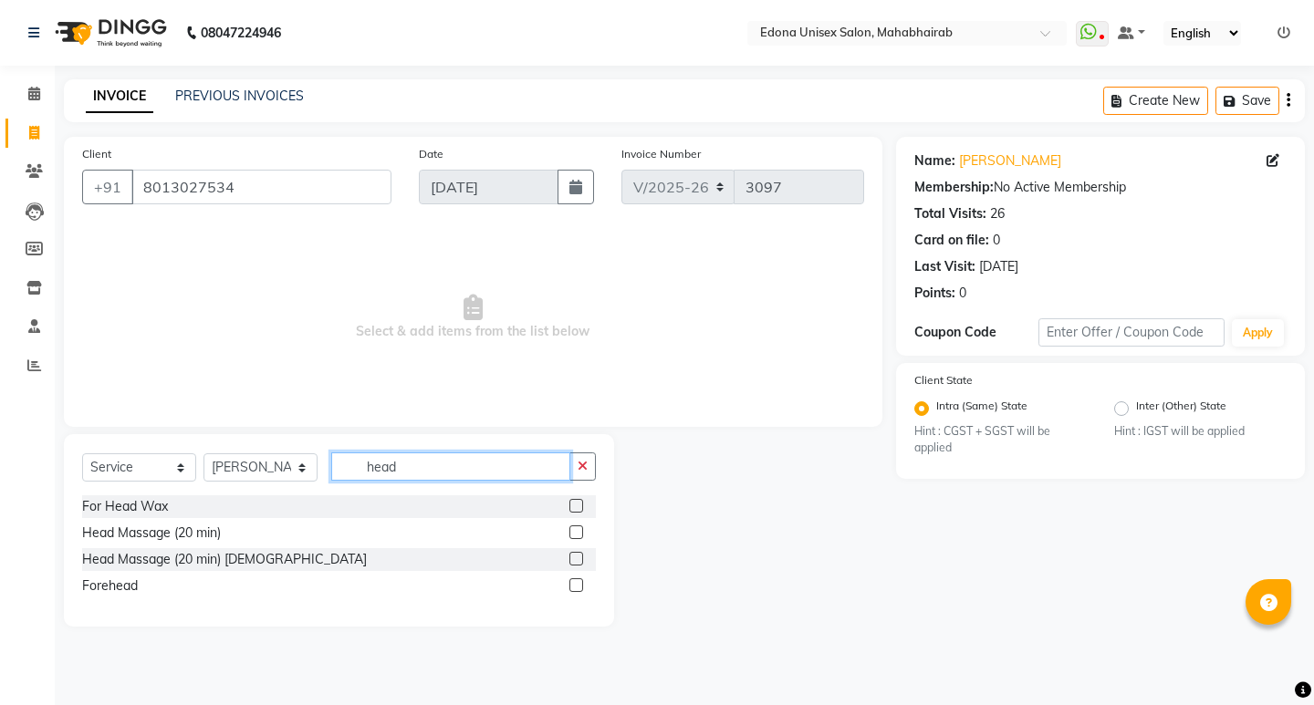
type input "head"
click at [719, 536] on div at bounding box center [755, 530] width 282 height 192
click at [230, 536] on div "Head Massage (20 min)" at bounding box center [339, 533] width 514 height 23
click at [187, 531] on div "Head Massage (20 min)" at bounding box center [151, 533] width 139 height 19
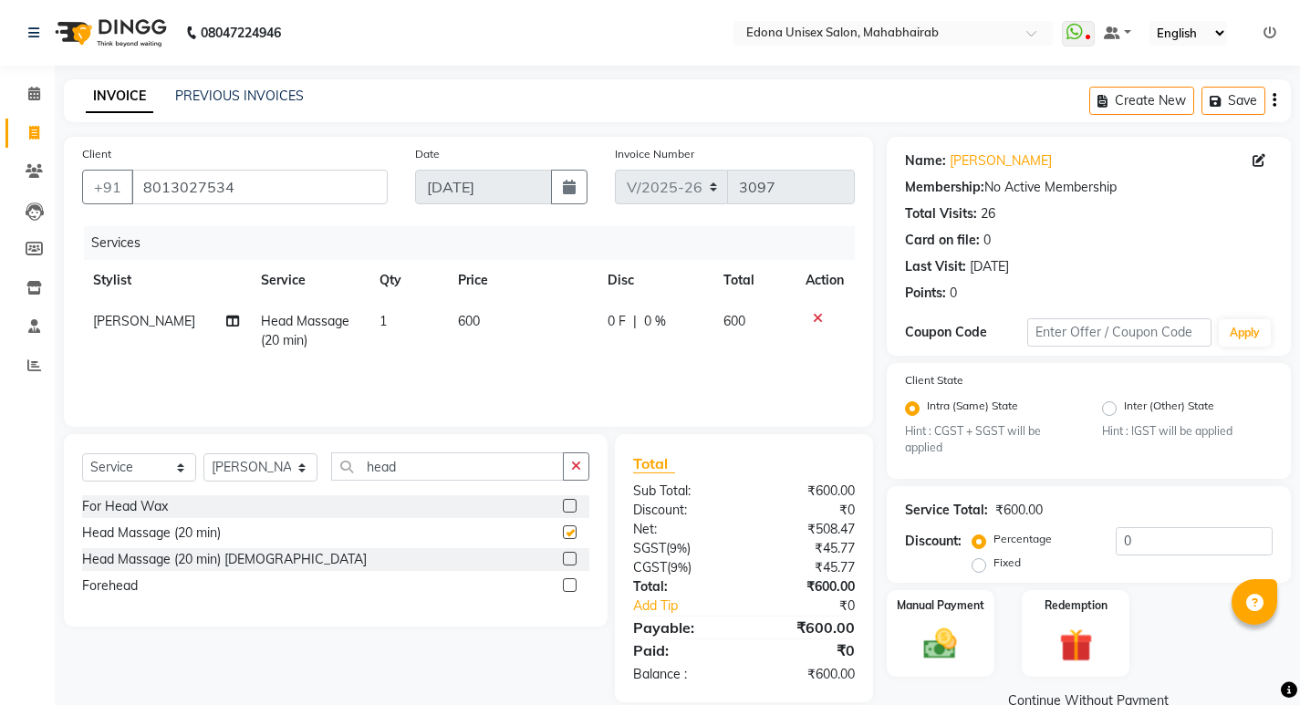
checkbox input "false"
click at [459, 313] on span "600" at bounding box center [469, 321] width 22 height 16
select select "87820"
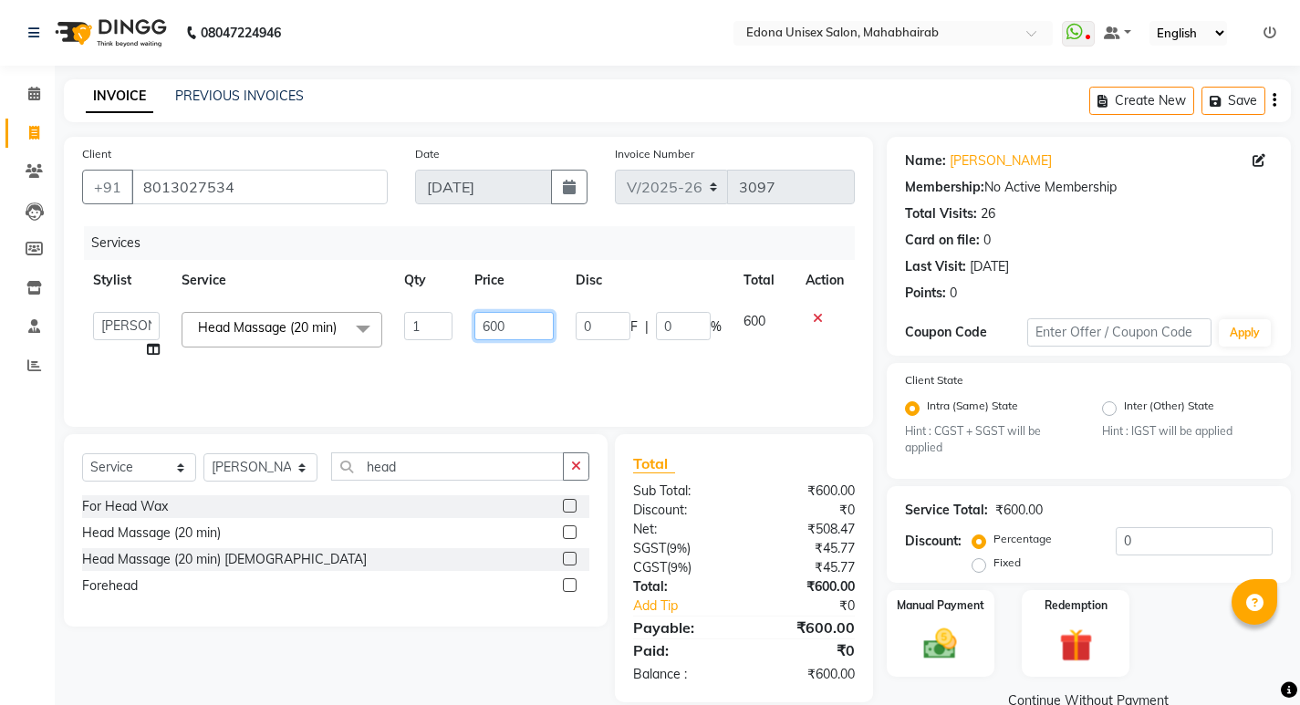
drag, startPoint x: 496, startPoint y: 323, endPoint x: 510, endPoint y: 320, distance: 14.0
click at [496, 324] on input "600" at bounding box center [513, 326] width 79 height 28
type input "800"
click at [522, 378] on div "Services Stylist Service Qty Price Disc Total Action Admin Anju Sonar Bir Basum…" at bounding box center [468, 317] width 773 height 182
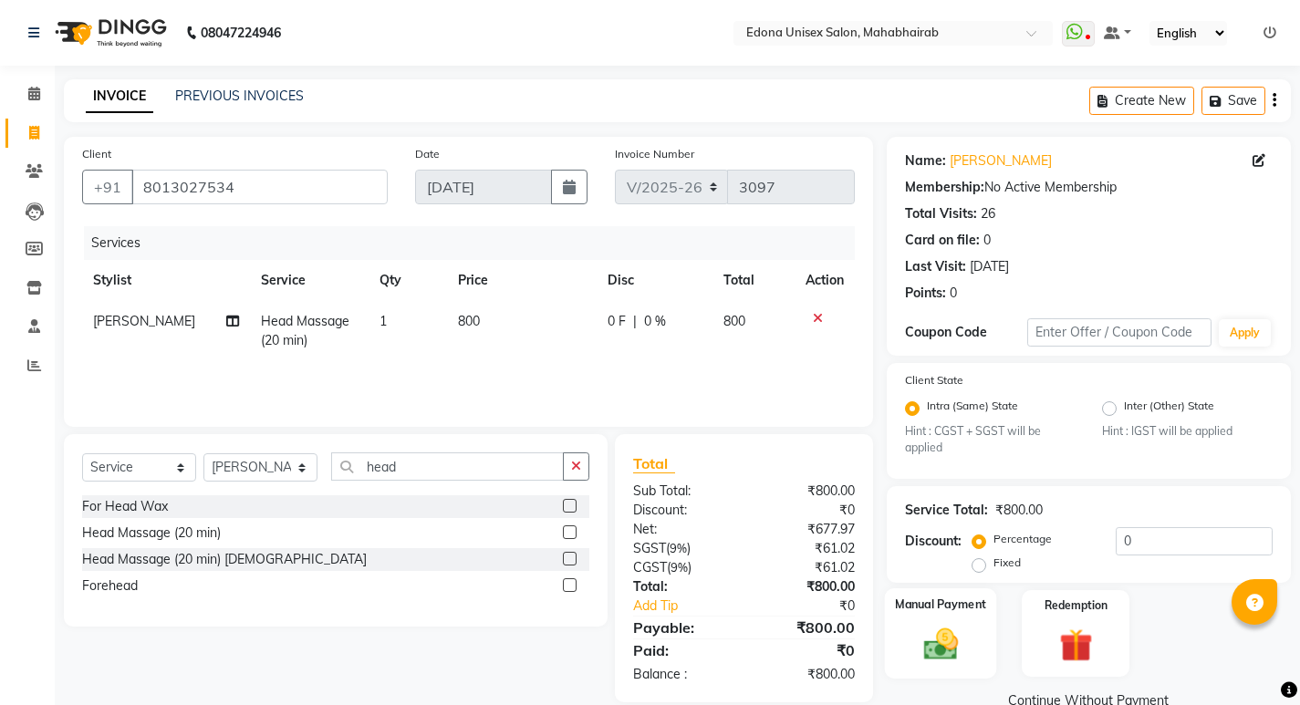
click at [932, 619] on div "Manual Payment" at bounding box center [940, 633] width 112 height 90
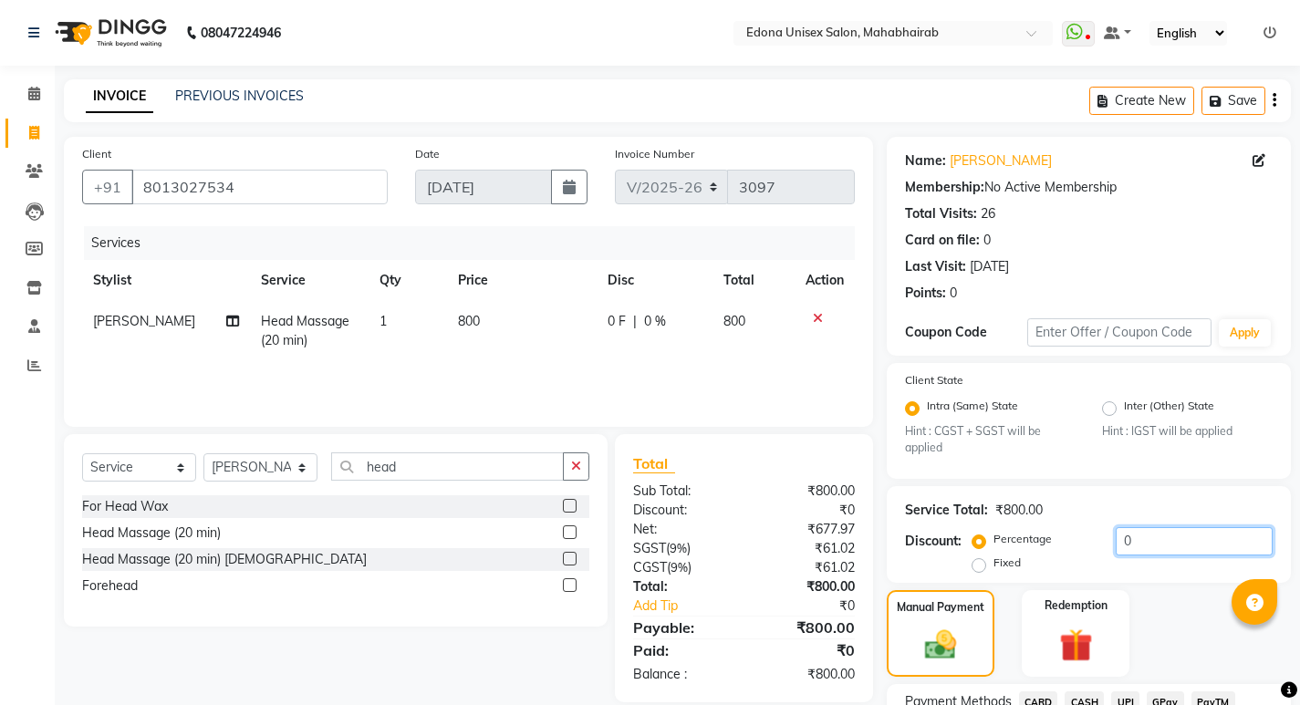
click at [1210, 536] on input "0" at bounding box center [1194, 541] width 157 height 28
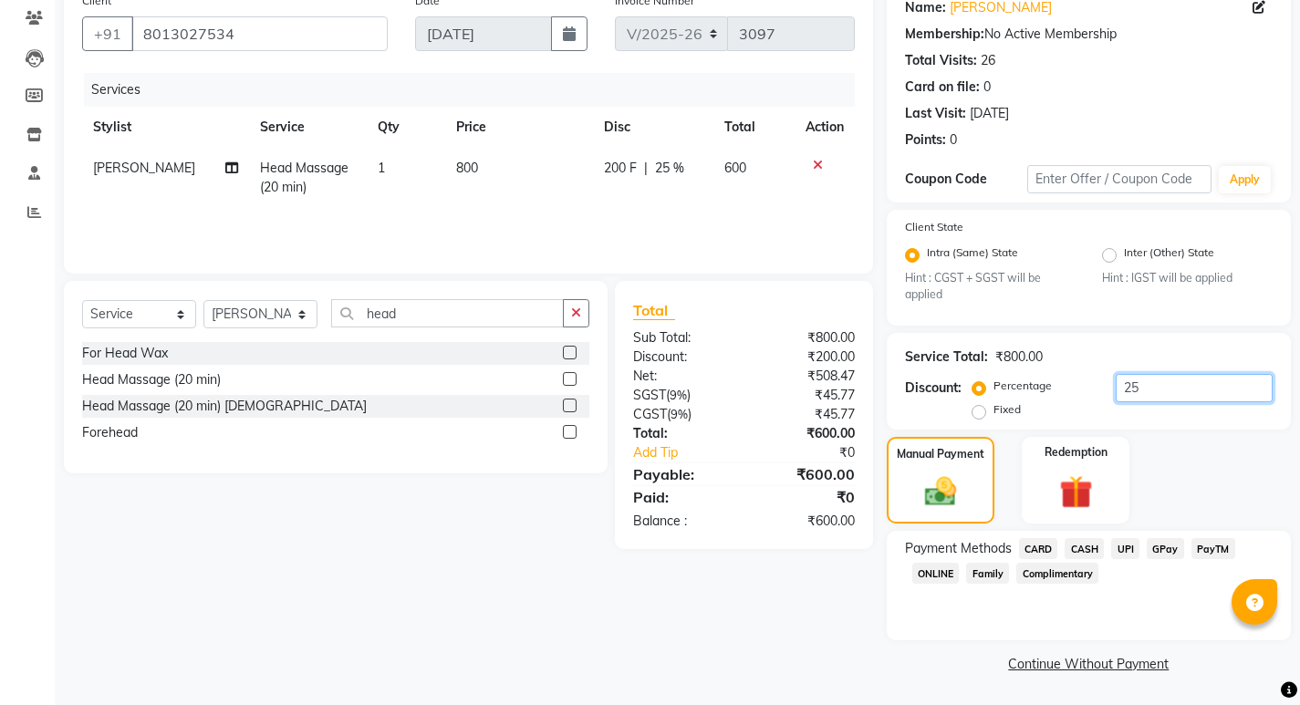
type input "25"
click at [983, 576] on span "Family" at bounding box center [987, 573] width 43 height 21
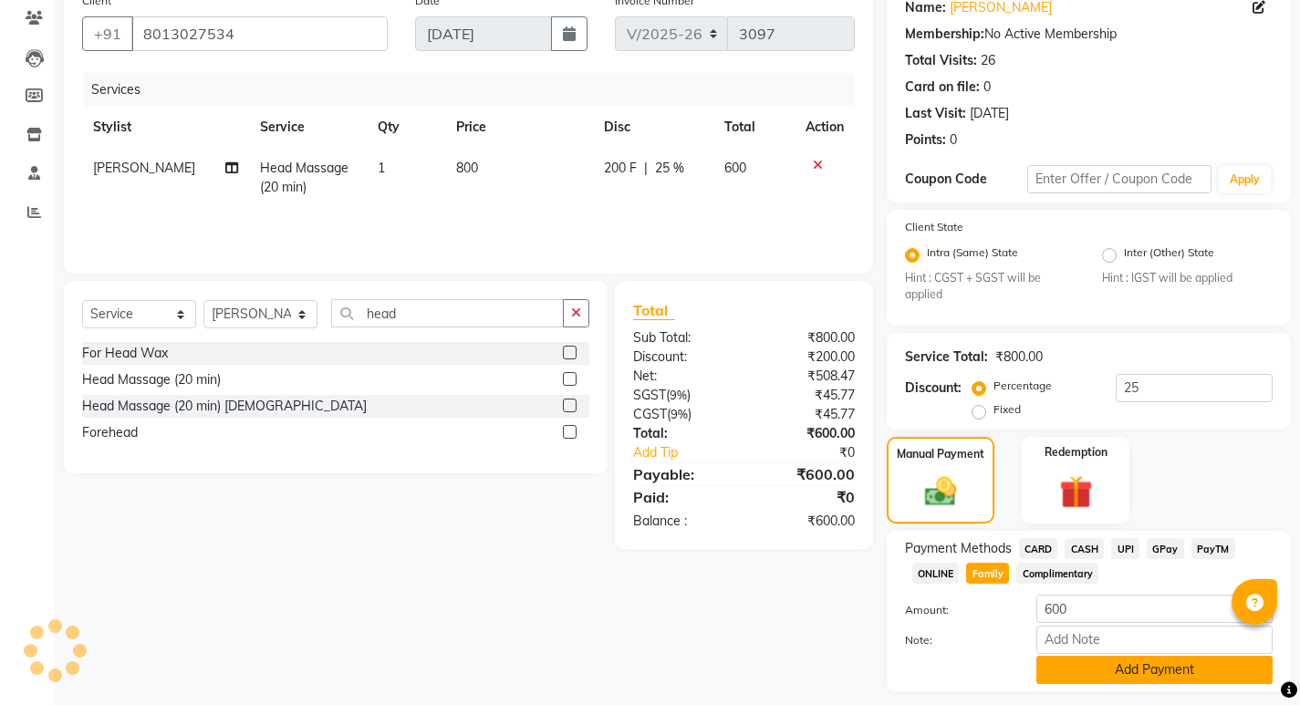
click at [1112, 656] on button "Add Payment" at bounding box center [1154, 670] width 236 height 28
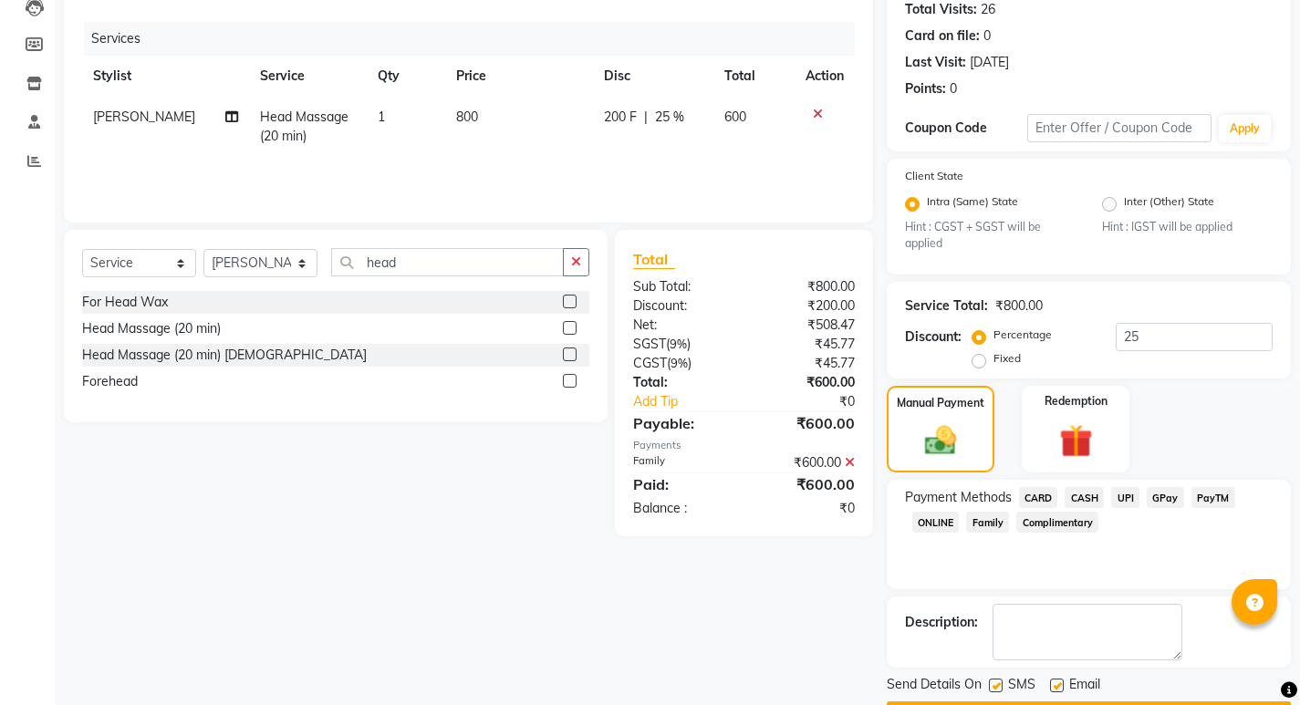
scroll to position [256, 0]
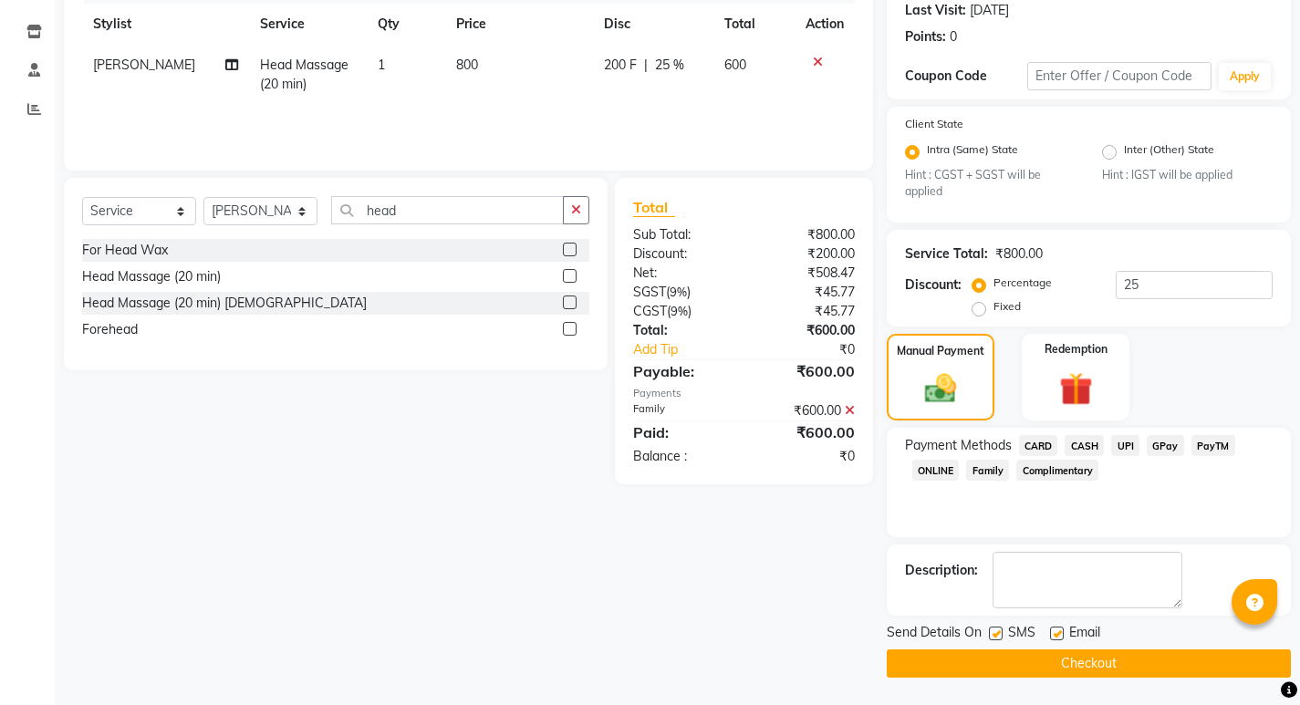
drag, startPoint x: 1127, startPoint y: 667, endPoint x: 1122, endPoint y: 649, distance: 18.8
click at [1127, 666] on button "Checkout" at bounding box center [1089, 664] width 404 height 28
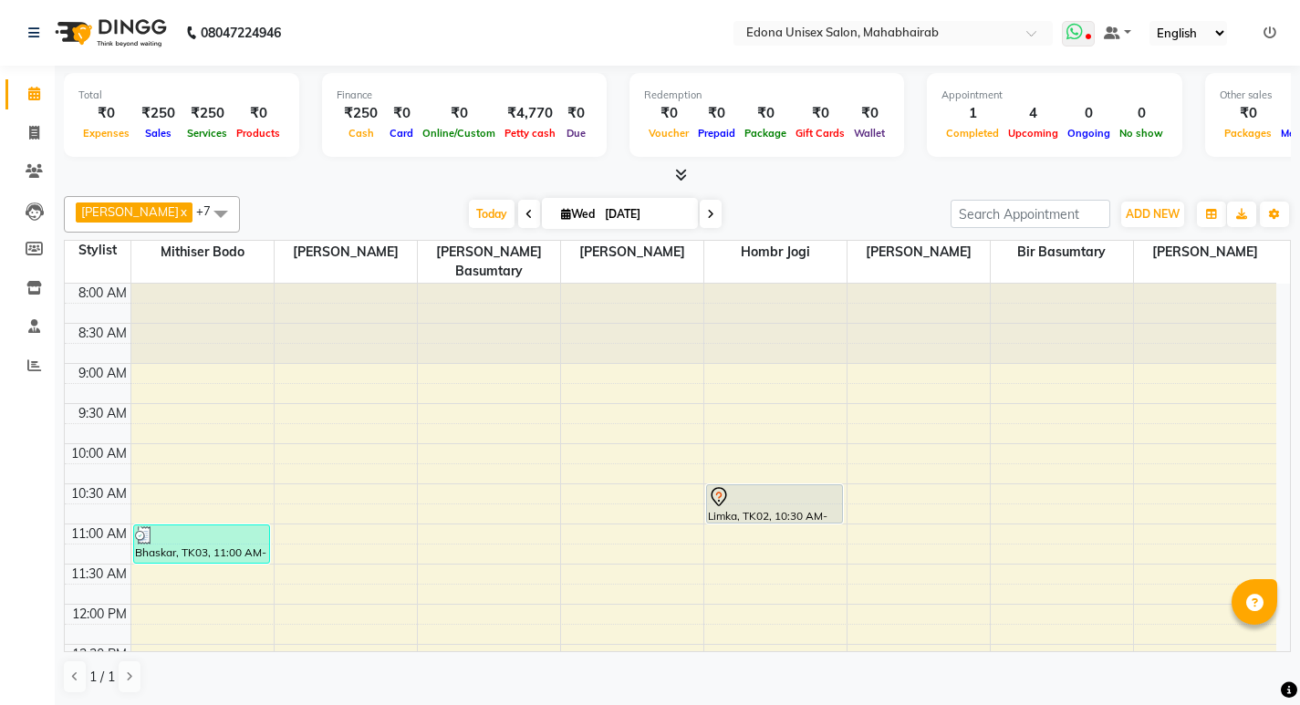
click at [1075, 41] on span at bounding box center [1078, 34] width 33 height 26
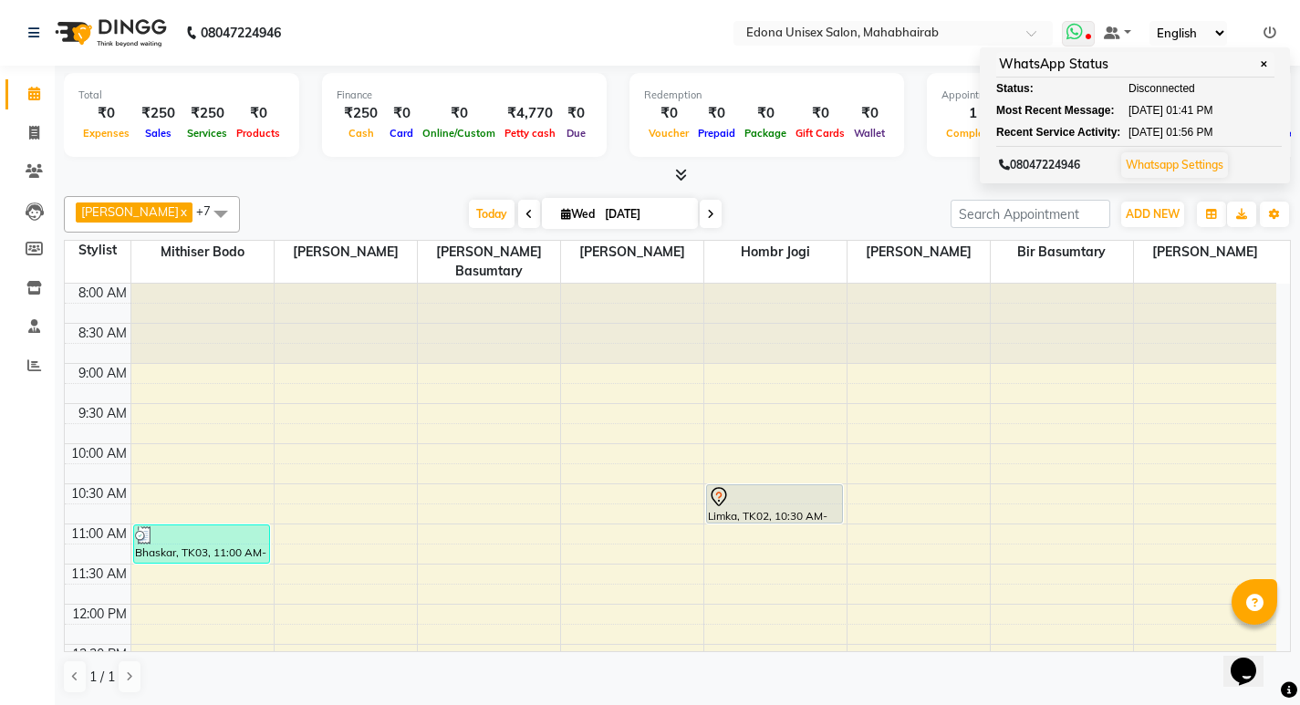
click at [1173, 164] on link "Whatsapp Settings" at bounding box center [1175, 165] width 98 height 14
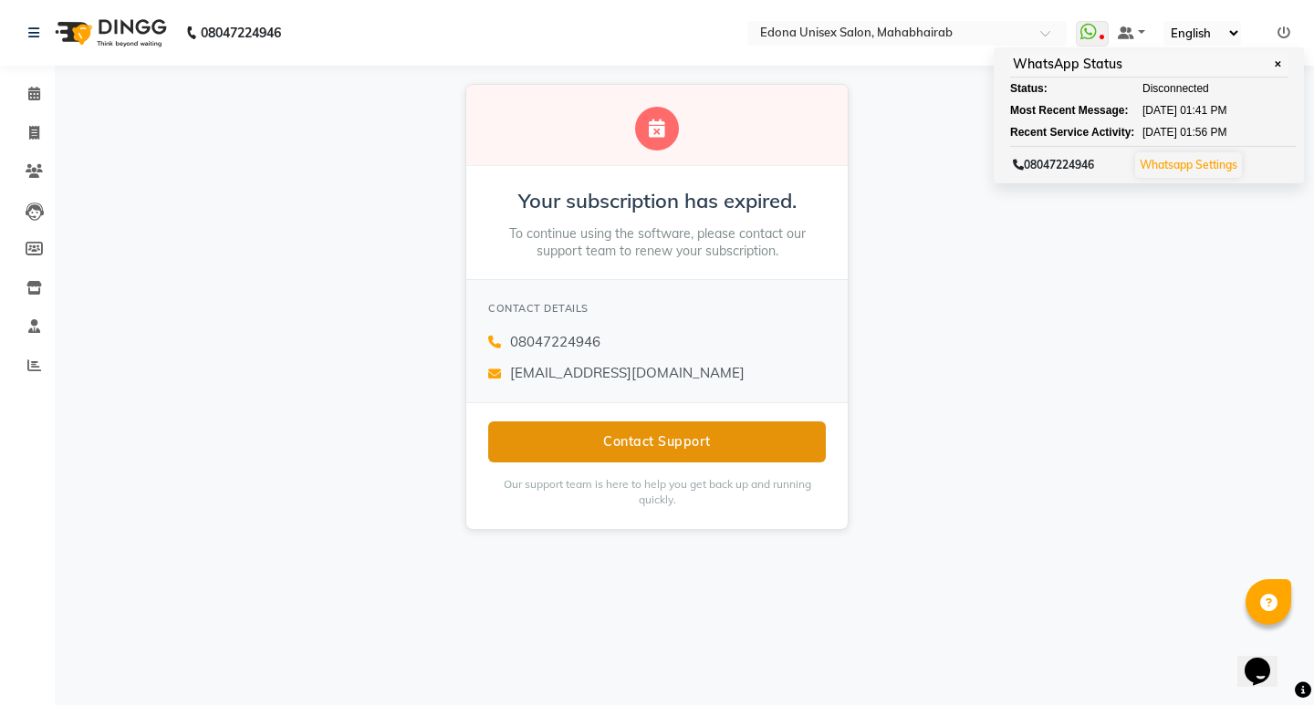
click at [675, 438] on button "Contact Support" at bounding box center [657, 441] width 338 height 41
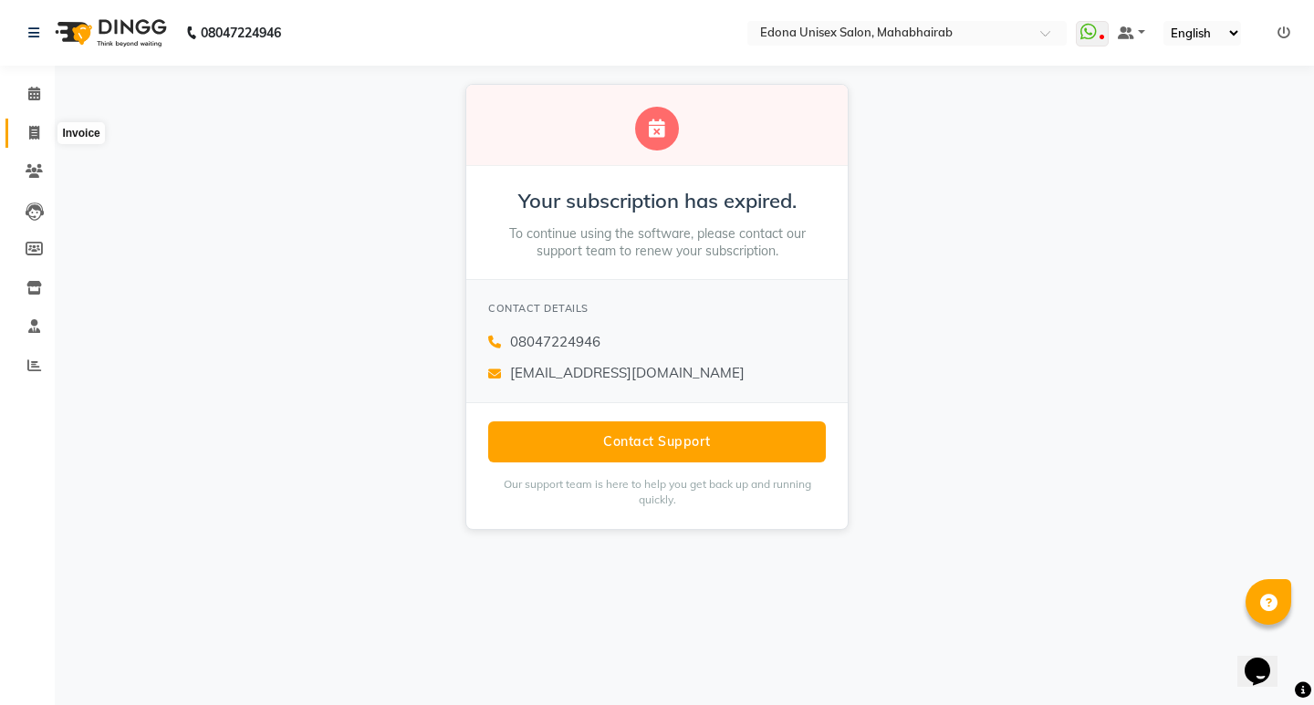
click at [32, 131] on icon at bounding box center [34, 133] width 10 height 14
select select "service"
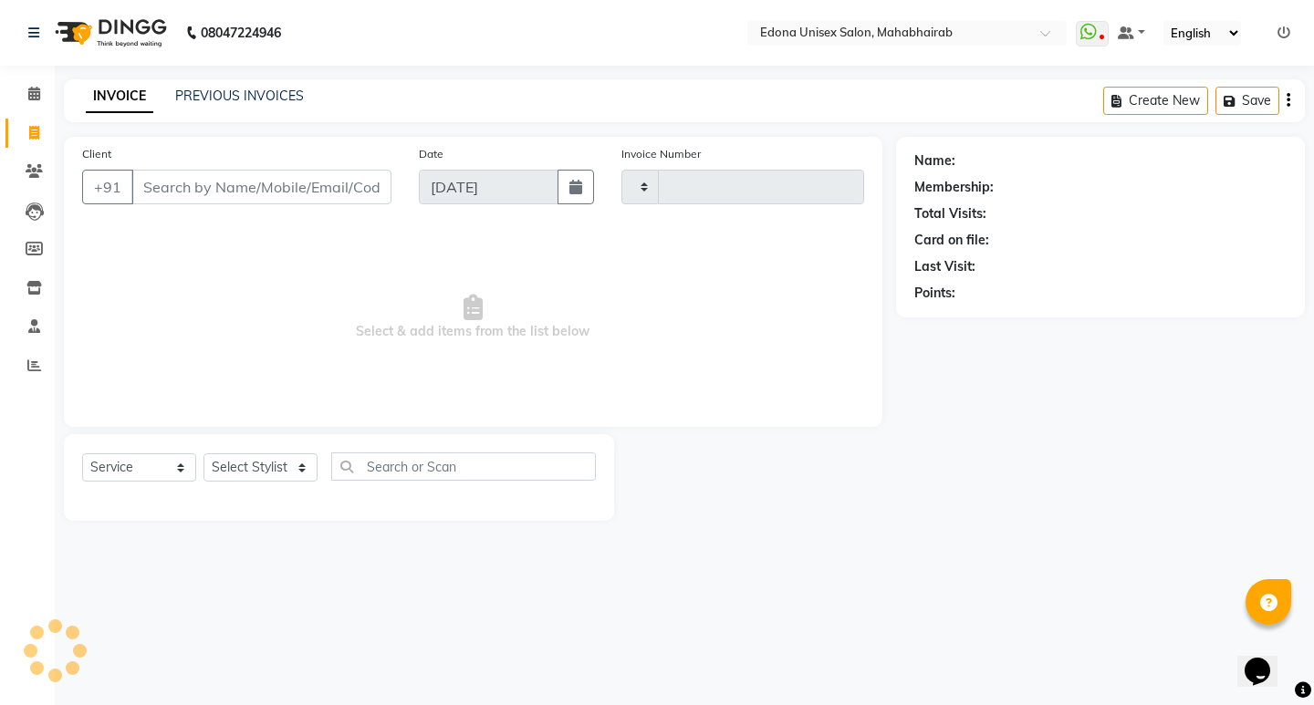
type input "3095"
select select "5393"
click at [36, 95] on icon at bounding box center [34, 94] width 12 height 14
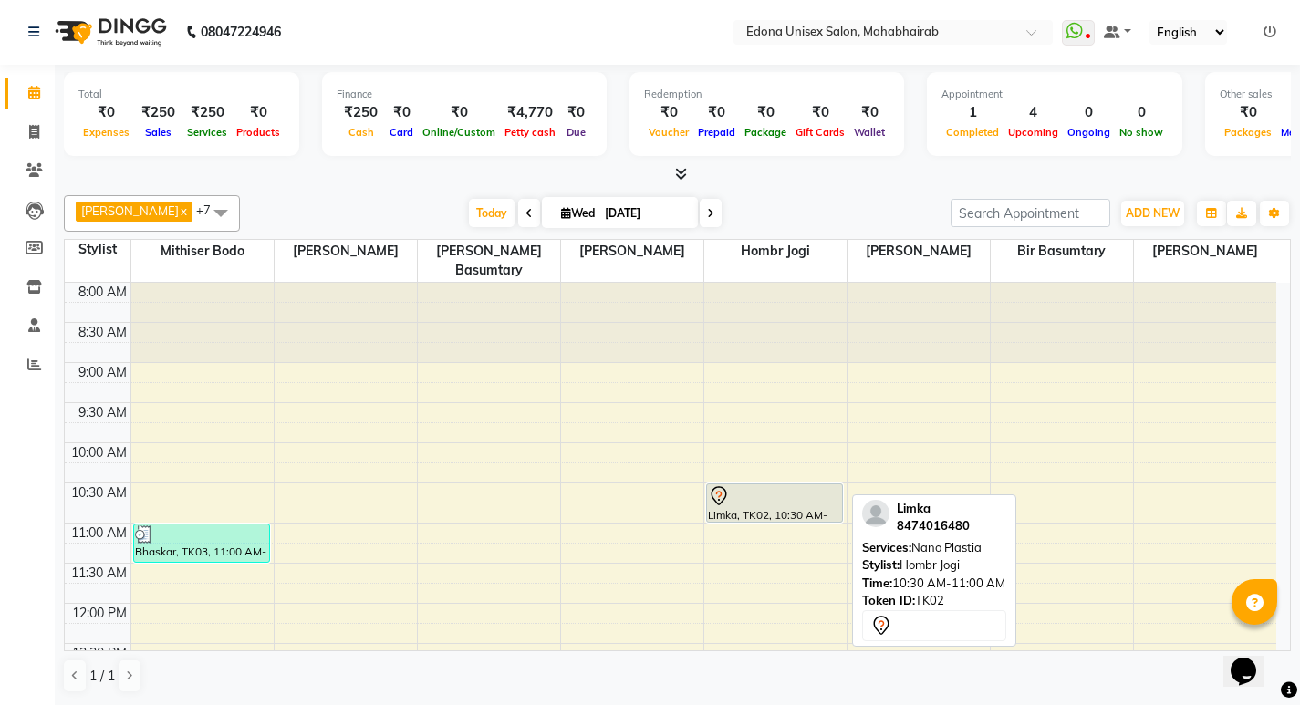
click at [772, 485] on div at bounding box center [774, 496] width 133 height 22
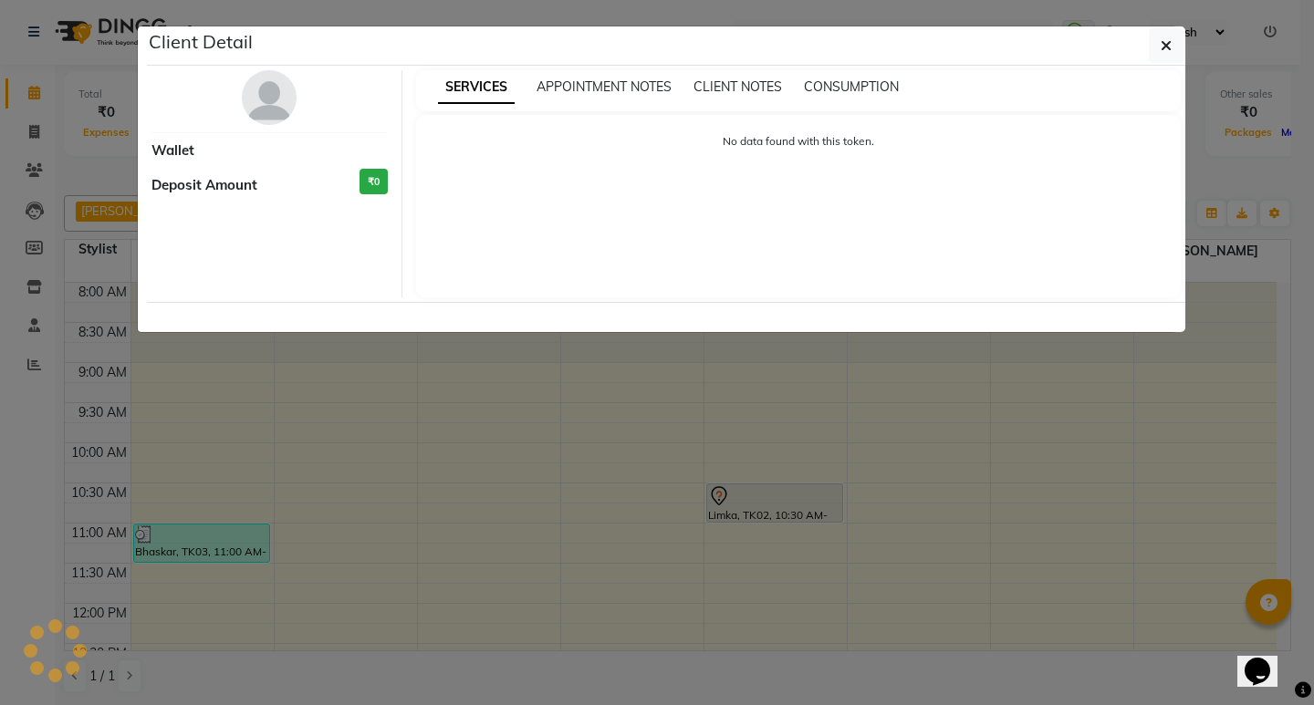
select select "7"
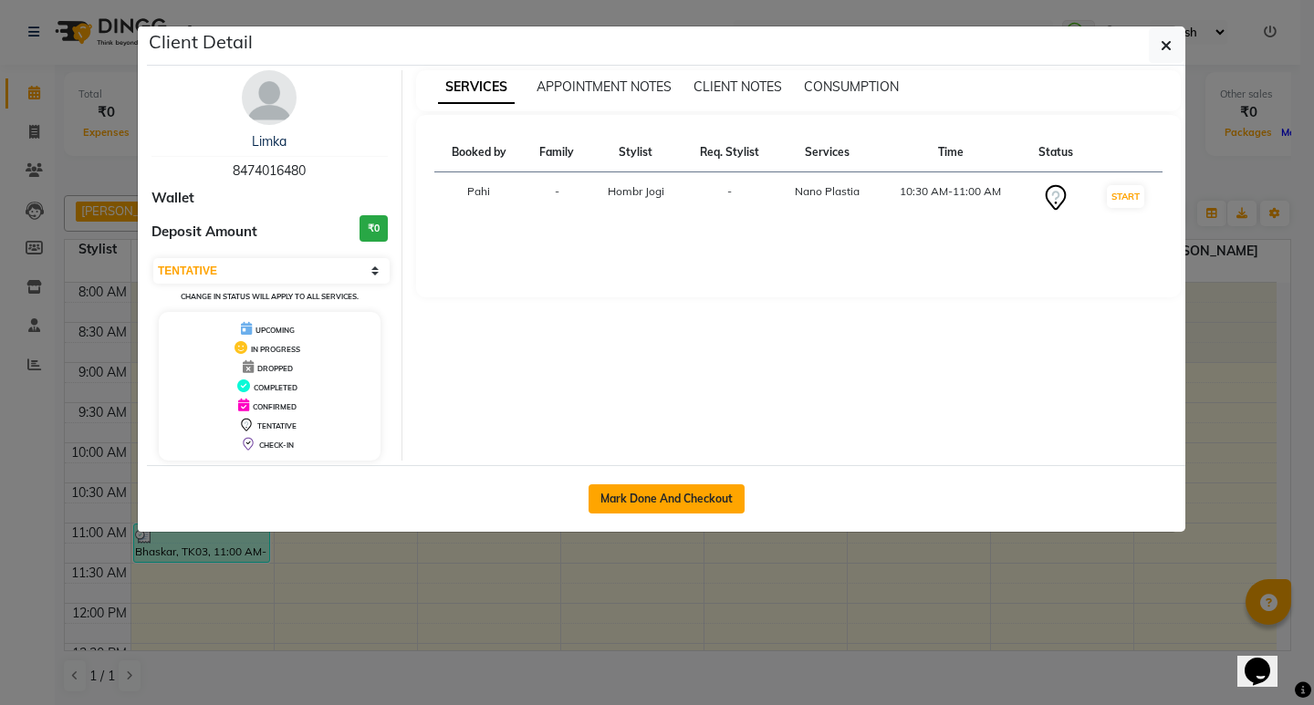
click at [640, 502] on button "Mark Done And Checkout" at bounding box center [666, 498] width 156 height 29
select select "service"
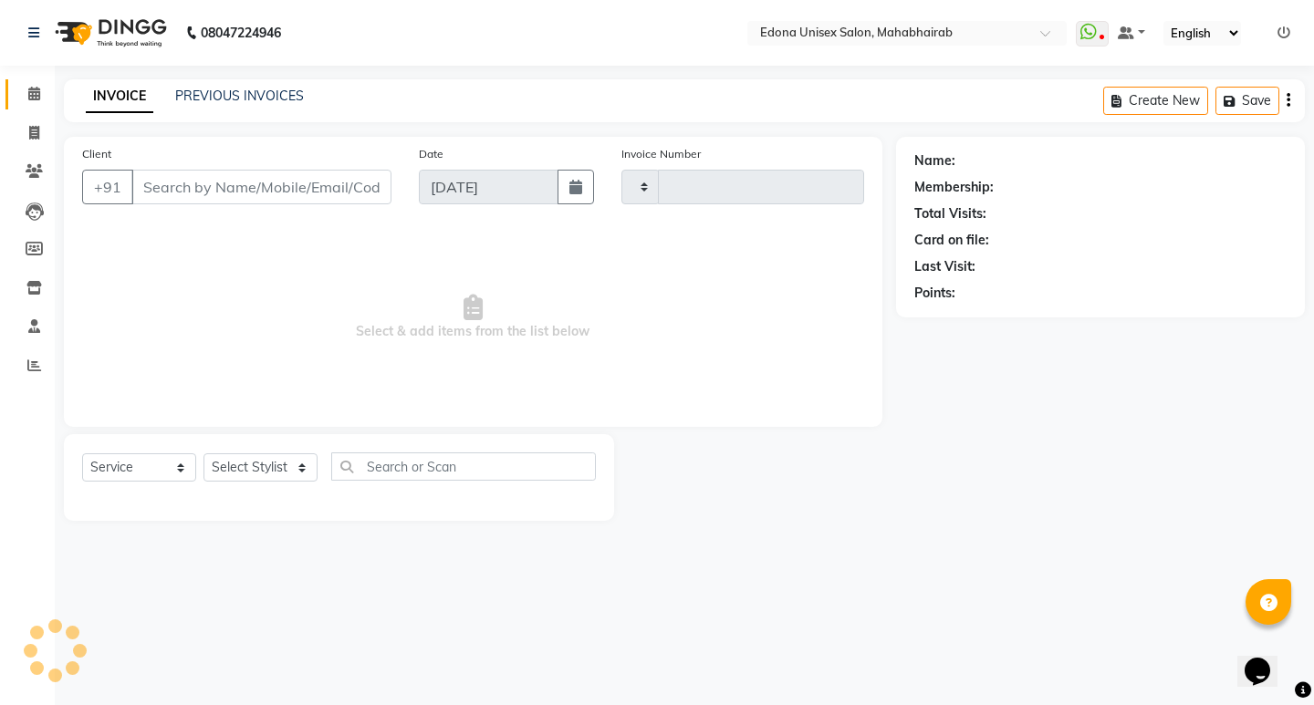
type input "3095"
select select "5393"
type input "8474016480"
select select "47303"
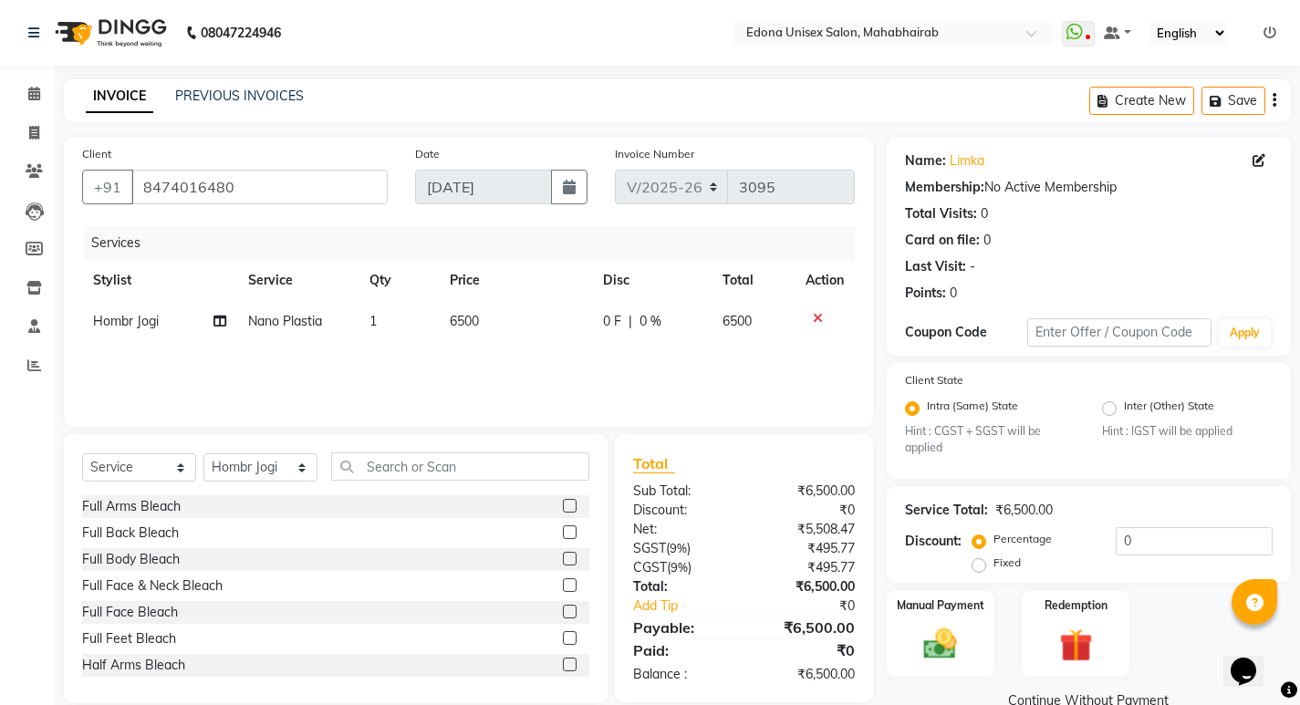
click at [818, 319] on icon at bounding box center [818, 318] width 10 height 13
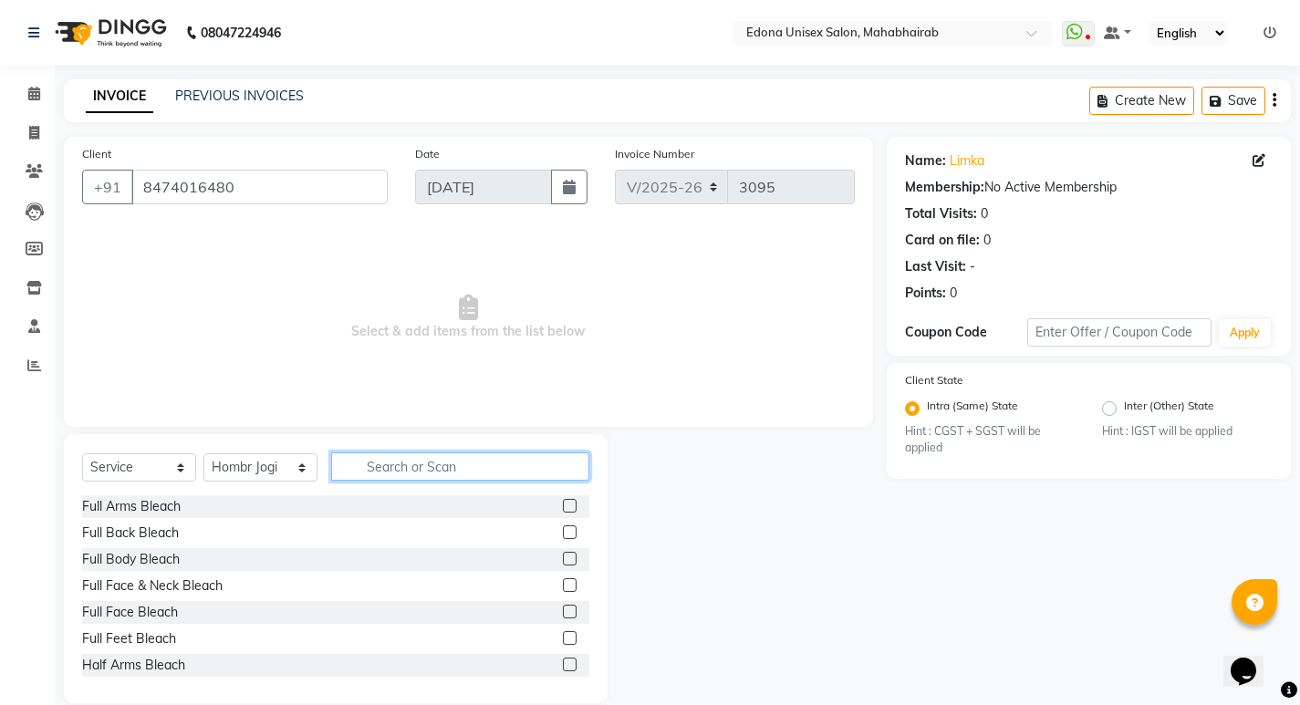
click at [486, 459] on input "text" at bounding box center [460, 467] width 258 height 28
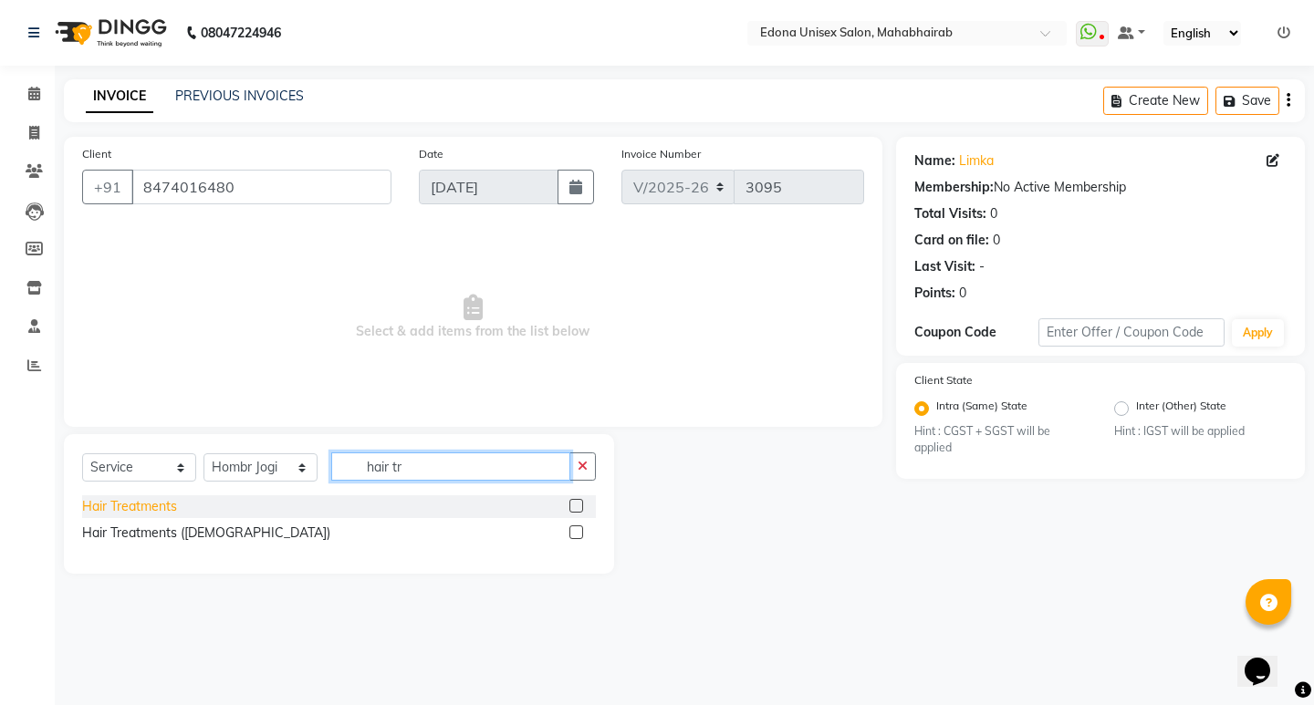
type input "hair tr"
click at [130, 508] on div "Hair Treatments" at bounding box center [129, 506] width 95 height 19
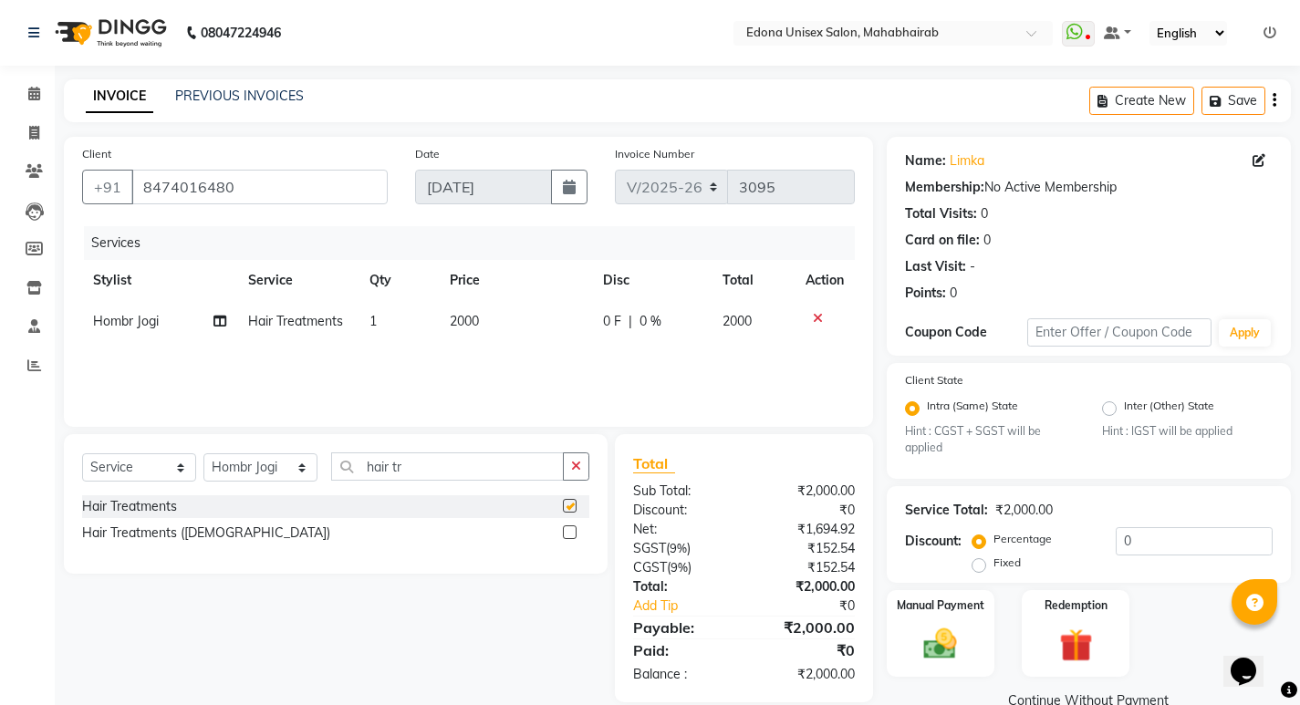
checkbox input "false"
drag, startPoint x: 476, startPoint y: 300, endPoint x: 482, endPoint y: 310, distance: 11.4
click at [475, 300] on th "Price" at bounding box center [515, 280] width 153 height 41
click at [483, 318] on td "2000" at bounding box center [515, 321] width 153 height 41
select select "47303"
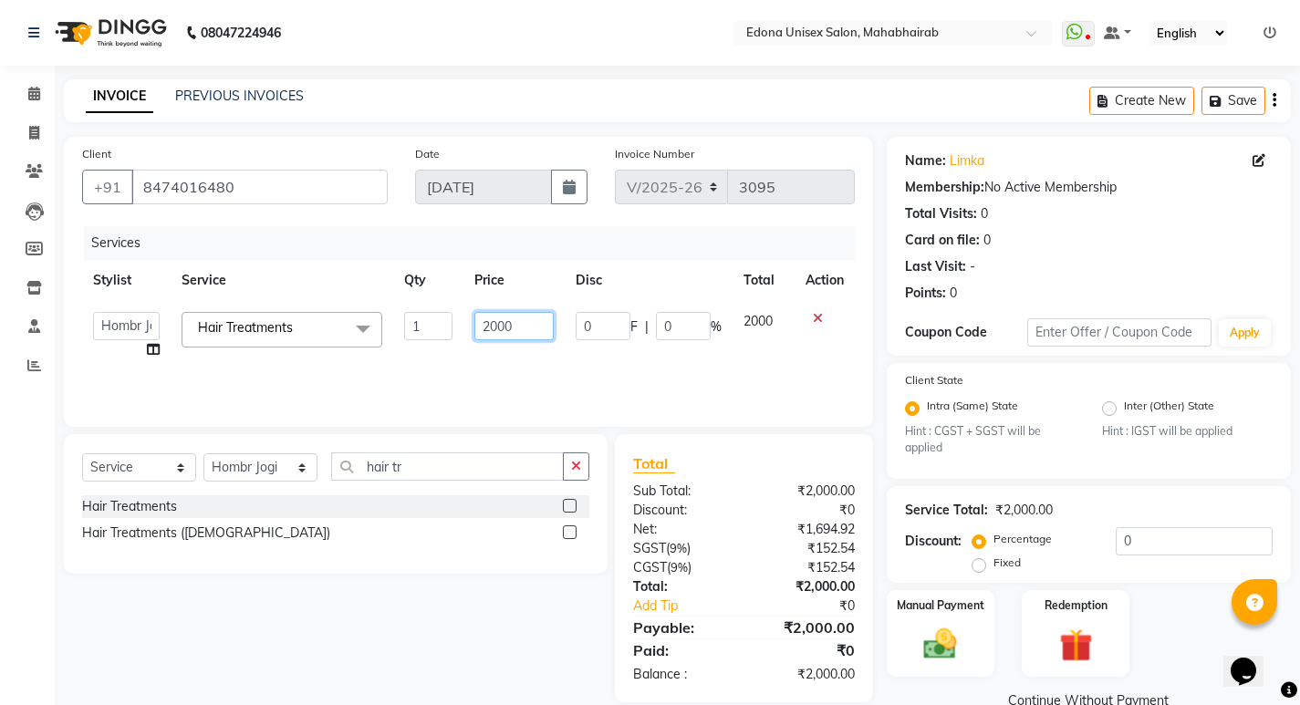
click at [496, 325] on input "2000" at bounding box center [513, 326] width 79 height 28
type input "2500"
click at [534, 349] on div "Services Stylist Service Qty Price Disc Total Action Admin Anju Sonar Bir Basum…" at bounding box center [468, 317] width 773 height 182
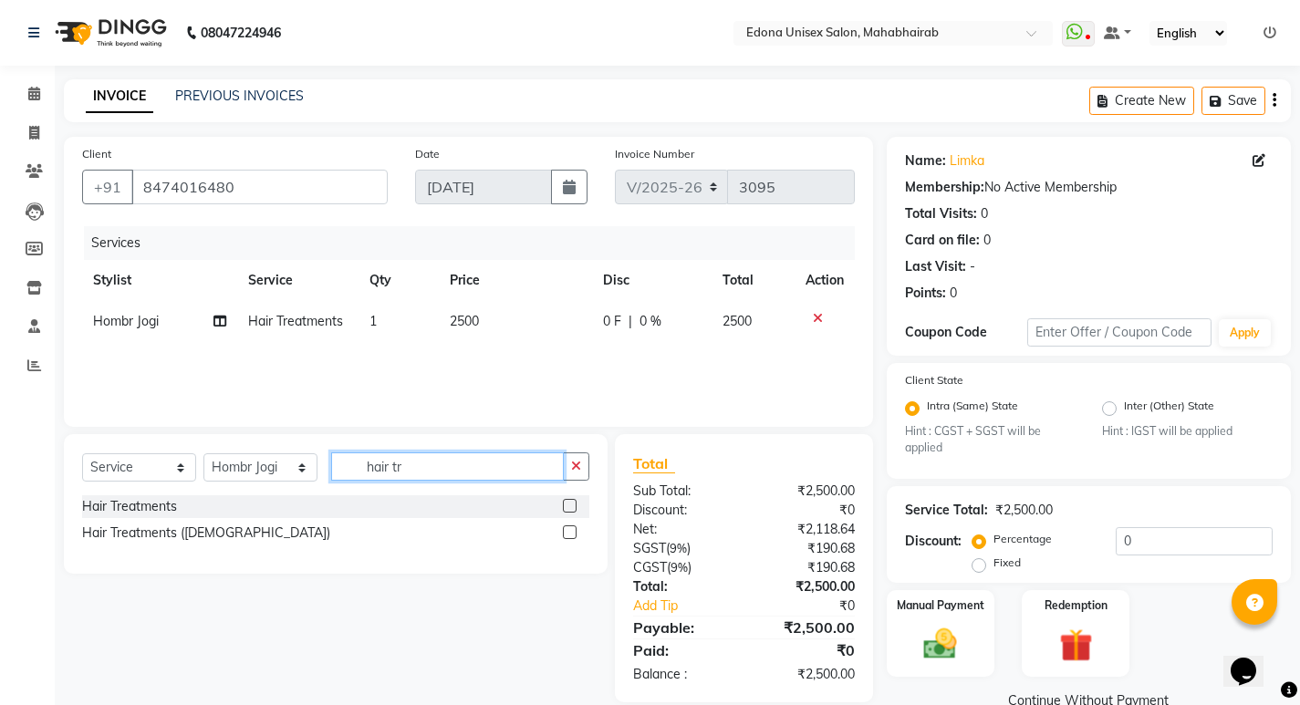
click at [440, 471] on input "hair tr" at bounding box center [447, 467] width 233 height 28
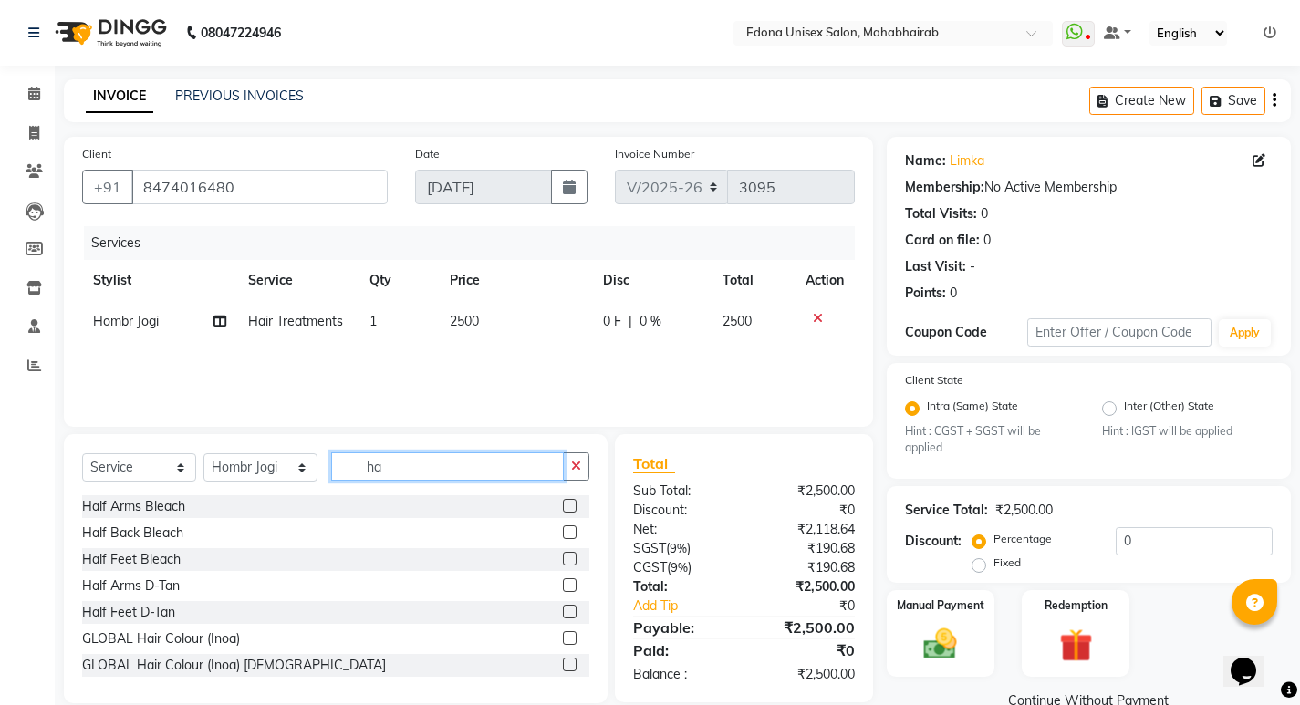
type input "h"
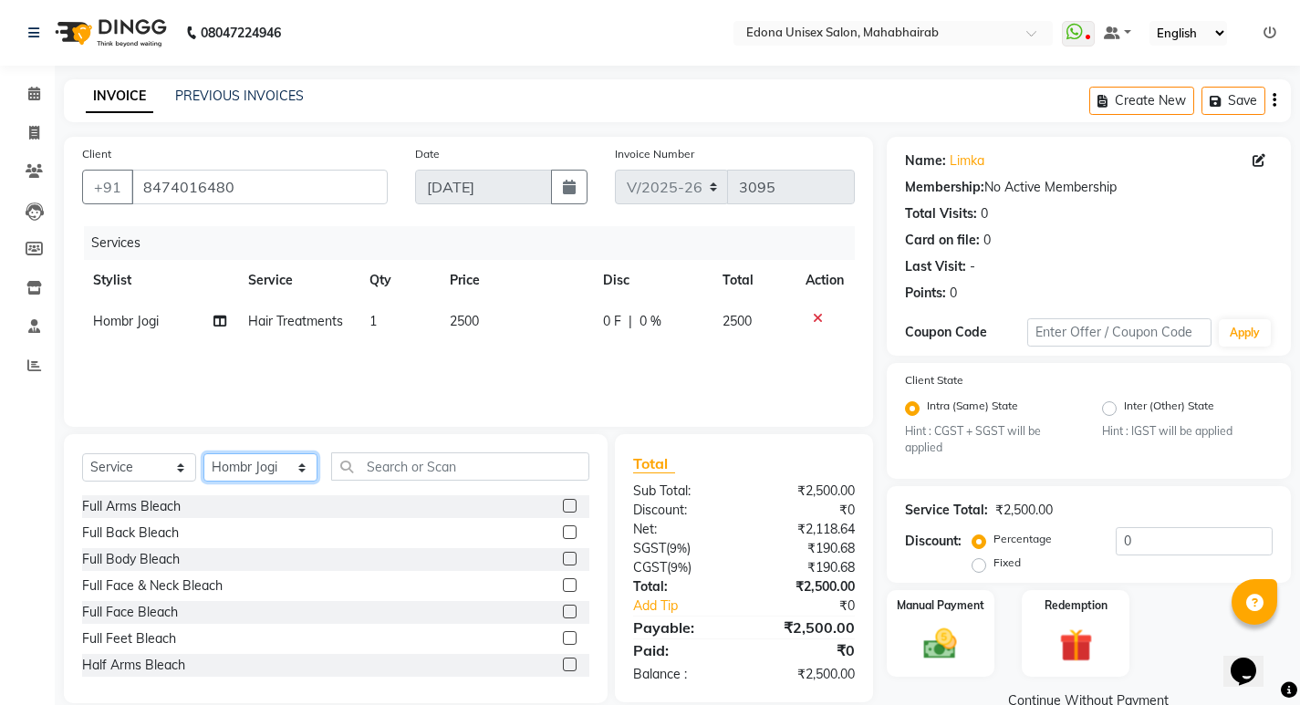
click at [265, 461] on select "Select Stylist Admin Anju Sonar Bir Basumtary [PERSON_NAME] [PERSON_NAME] Hombr…" at bounding box center [260, 467] width 114 height 28
select select "37934"
click at [203, 453] on select "Select Stylist Admin Anju Sonar Bir Basumtary [PERSON_NAME] [PERSON_NAME] Hombr…" at bounding box center [260, 467] width 114 height 28
click at [440, 453] on input "text" at bounding box center [460, 467] width 258 height 28
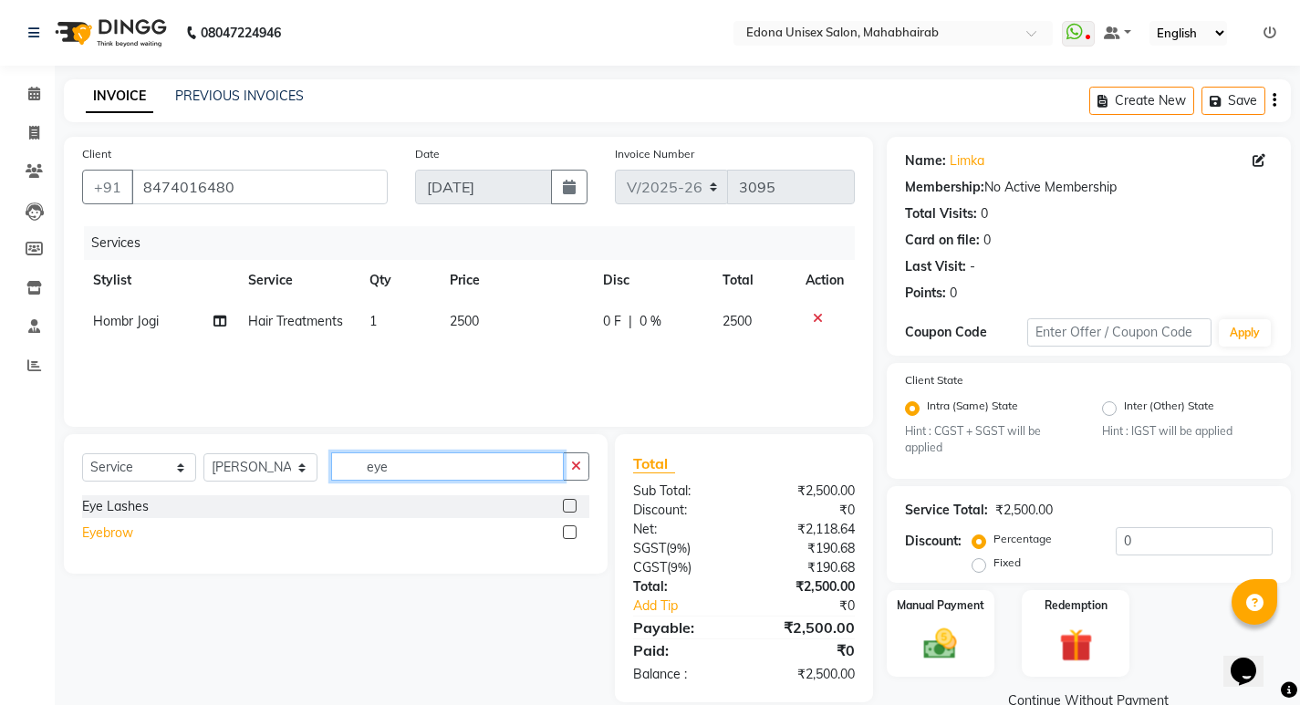
type input "eye"
click at [123, 538] on div "Eyebrow" at bounding box center [107, 533] width 51 height 19
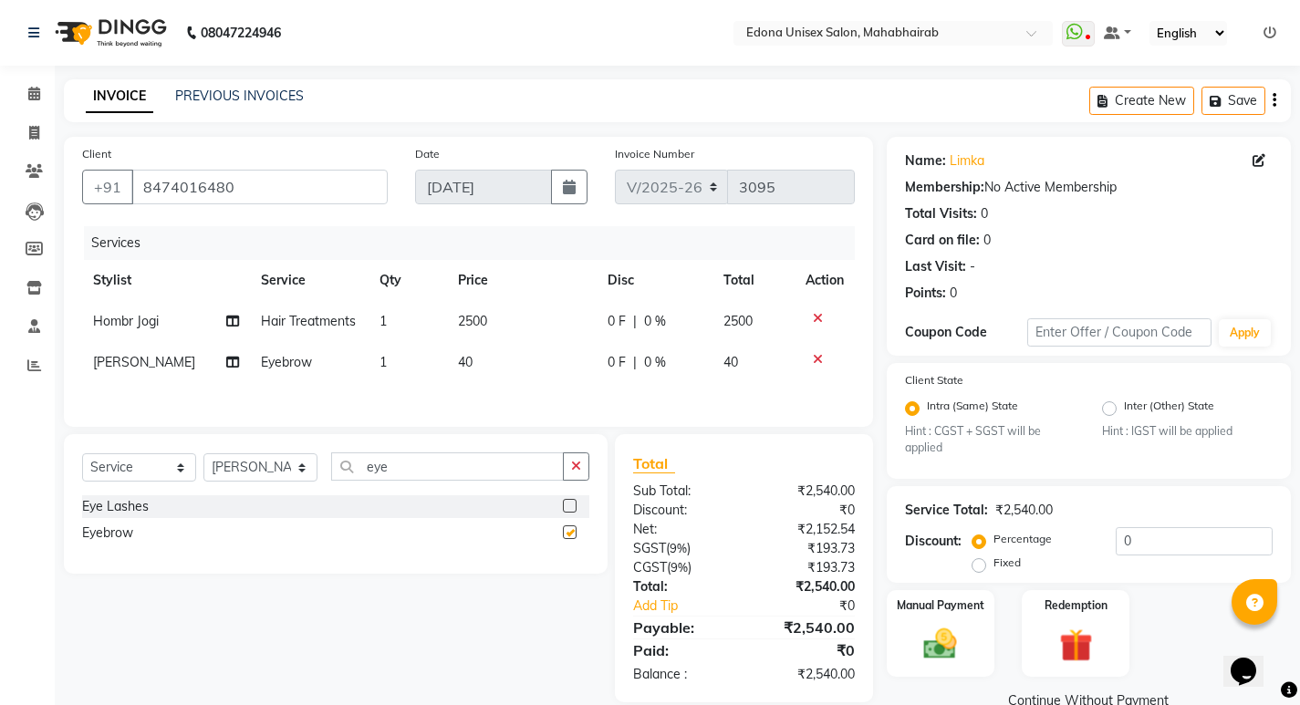
checkbox input "false"
click at [580, 468] on icon "button" at bounding box center [576, 466] width 10 height 13
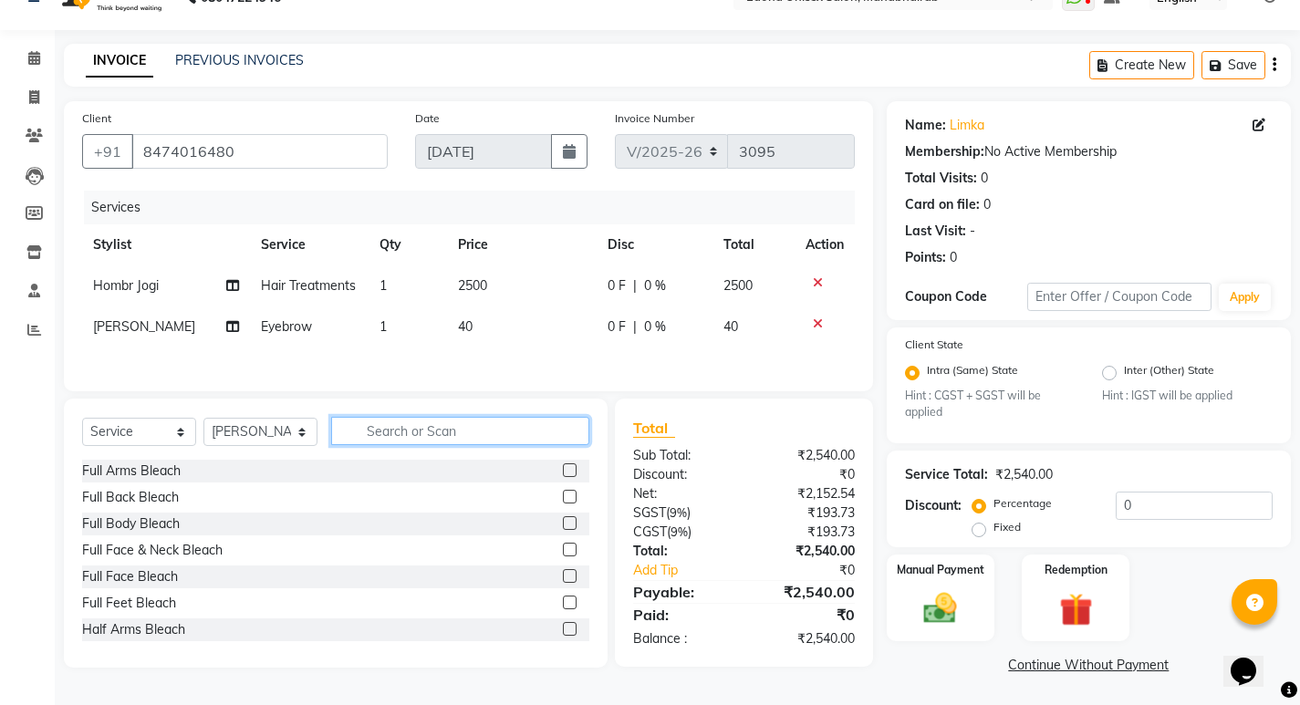
scroll to position [36, 0]
click at [937, 583] on div "Manual Payment" at bounding box center [940, 597] width 112 height 90
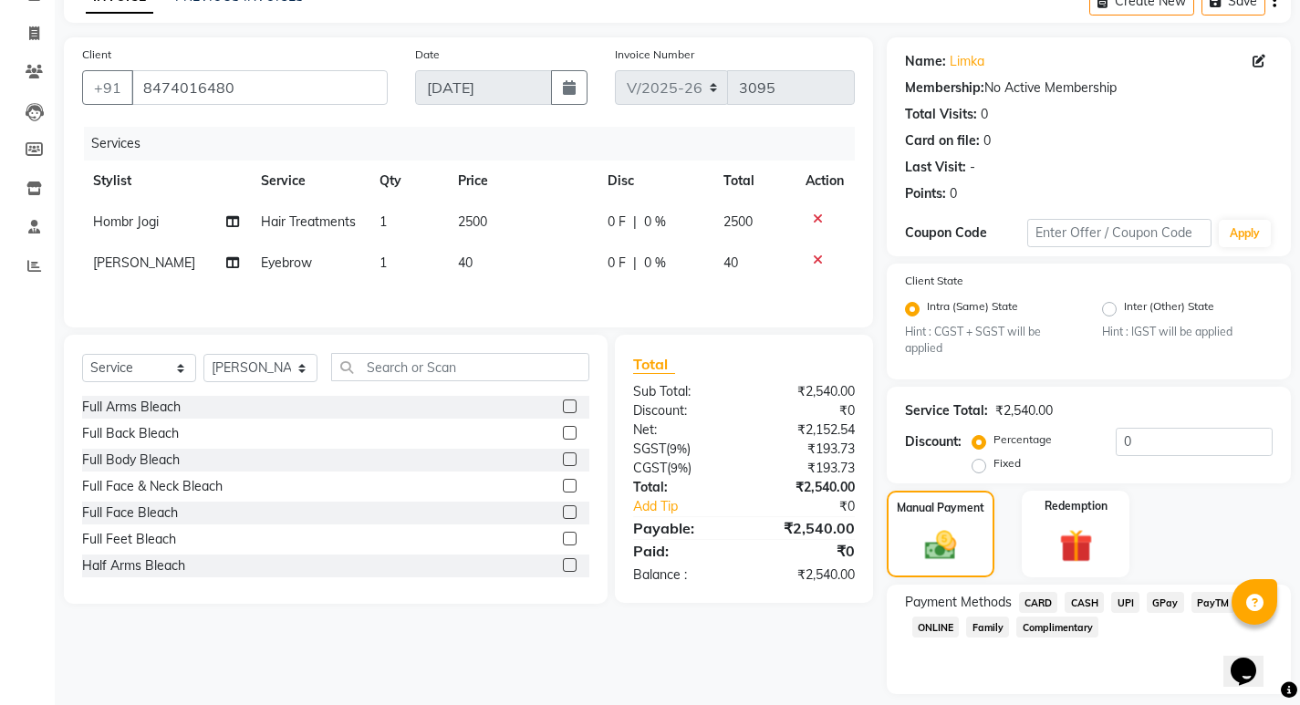
scroll to position [153, 0]
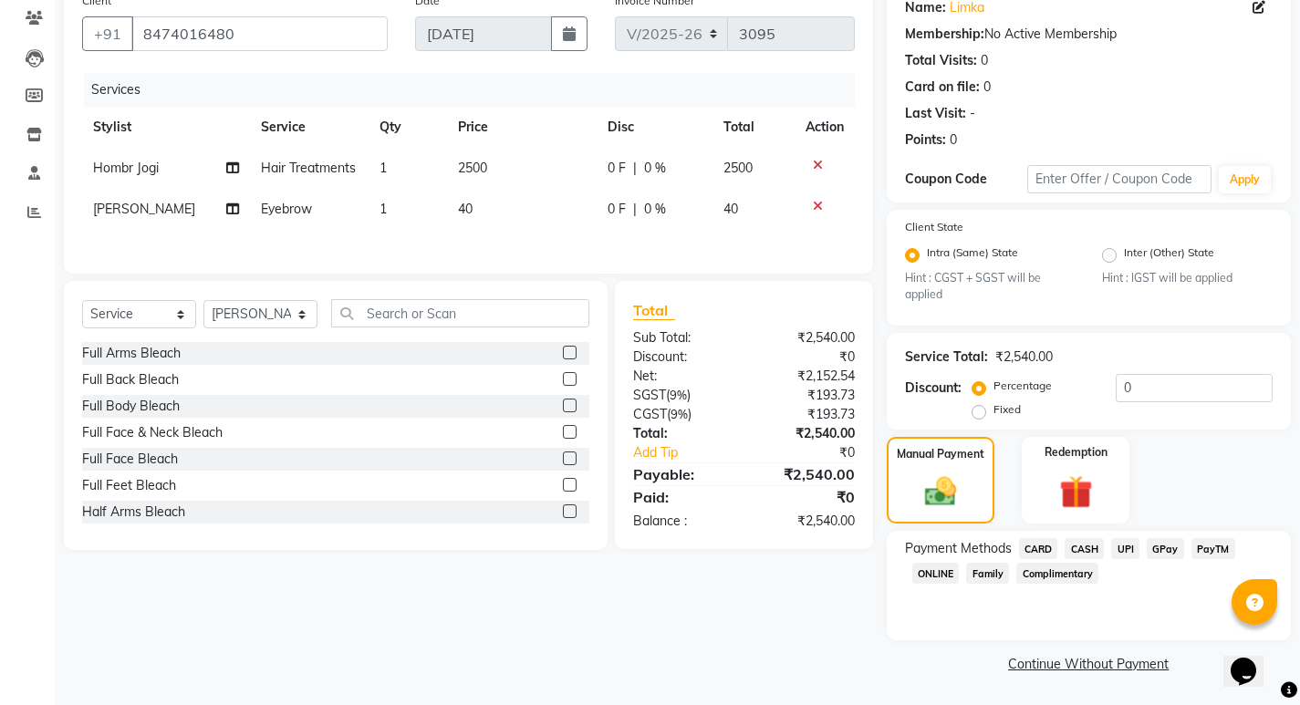
click at [1130, 548] on span "UPI" at bounding box center [1125, 548] width 28 height 21
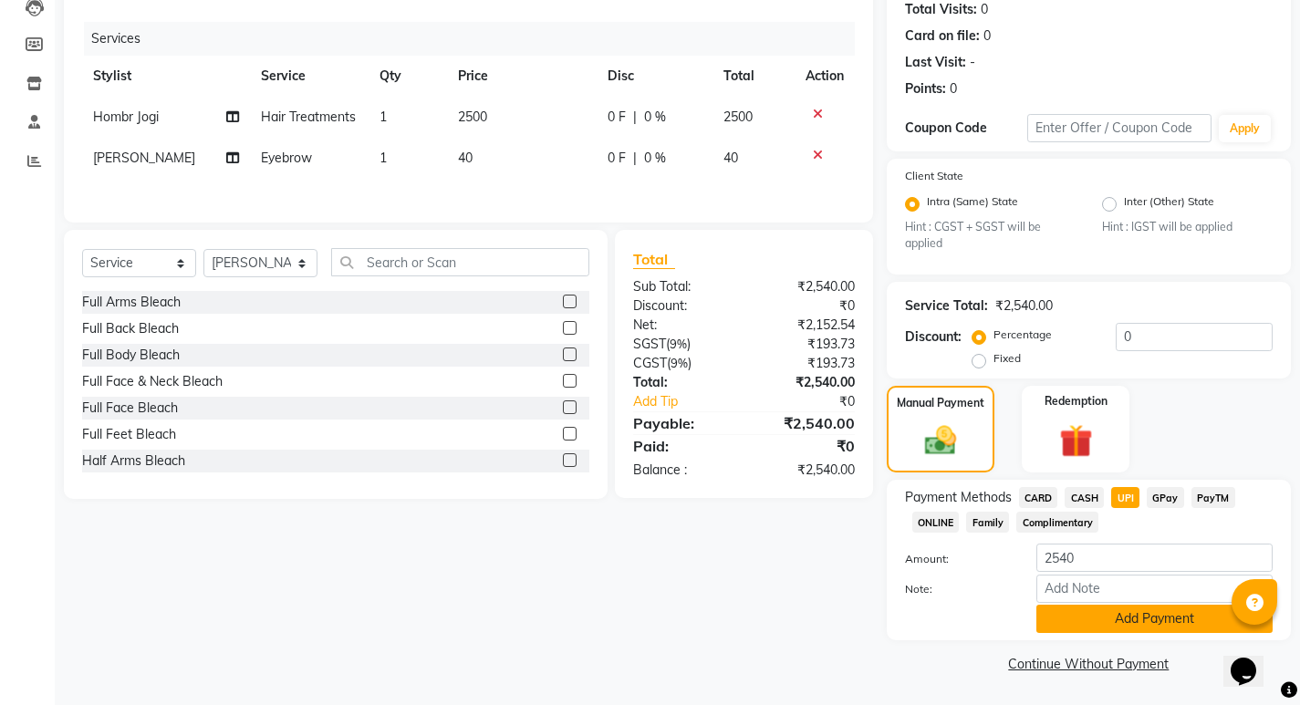
click at [1072, 607] on button "Add Payment" at bounding box center [1154, 619] width 236 height 28
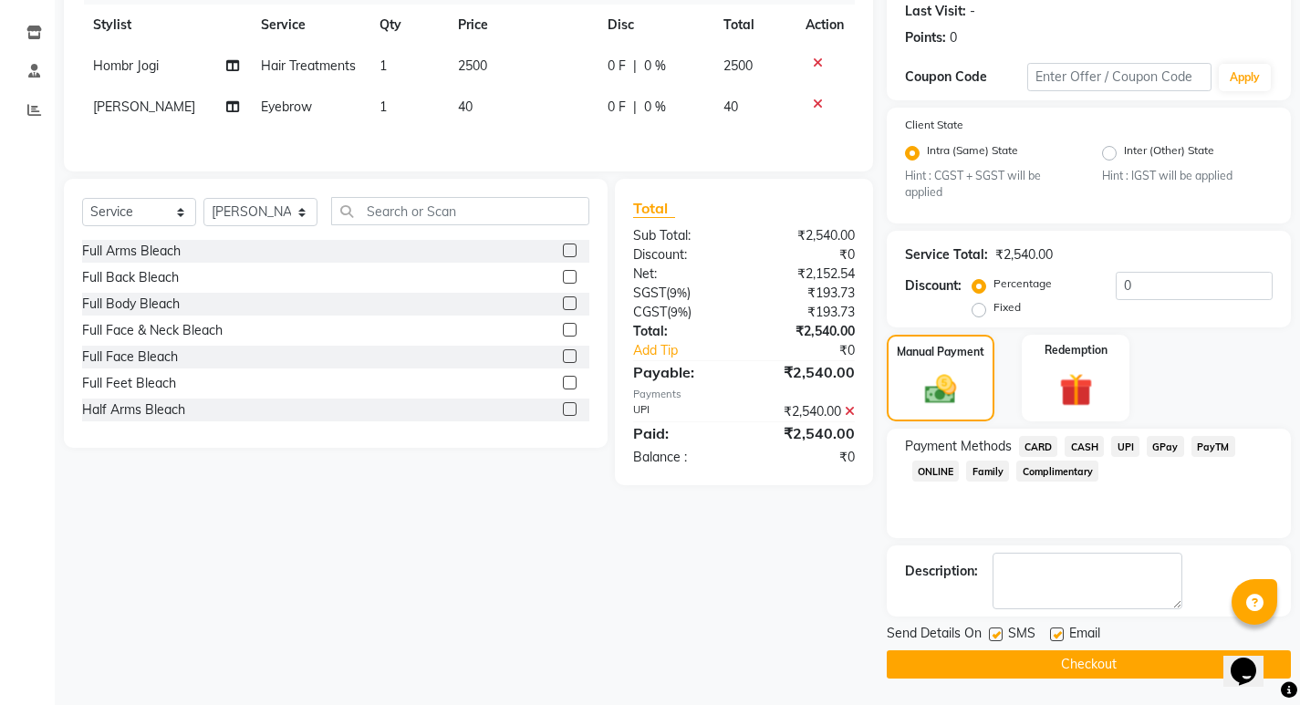
scroll to position [256, 0]
click at [1026, 656] on button "Checkout" at bounding box center [1089, 664] width 404 height 28
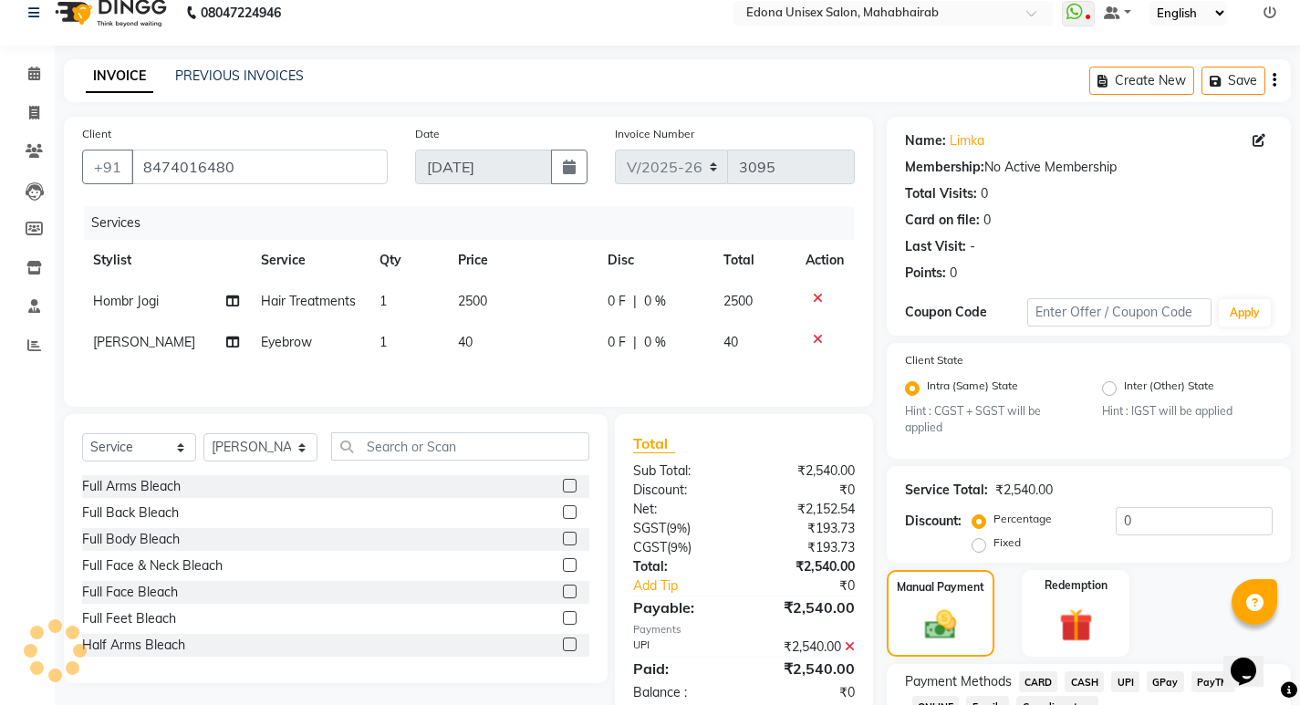
scroll to position [0, 0]
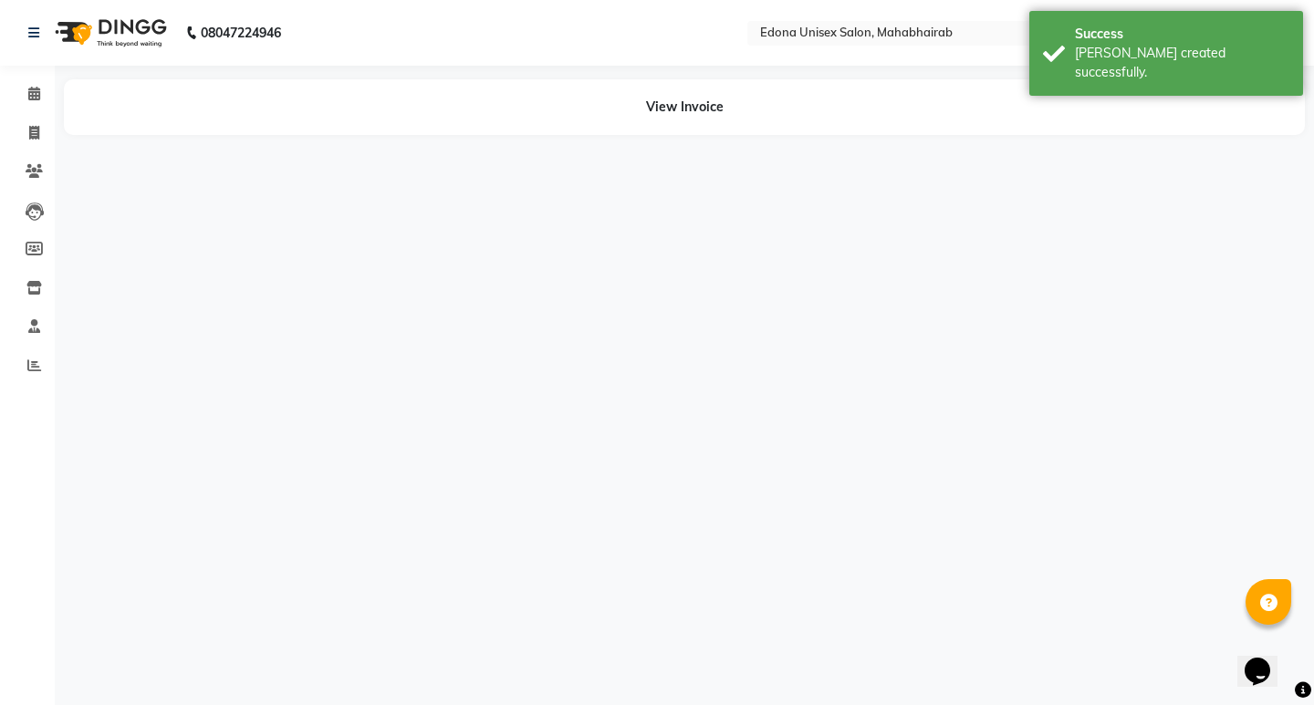
click at [557, 468] on div "08047224946 Select Location × [GEOGRAPHIC_DATA] Unisex Salon, Mahabhairab Whats…" at bounding box center [657, 352] width 1314 height 705
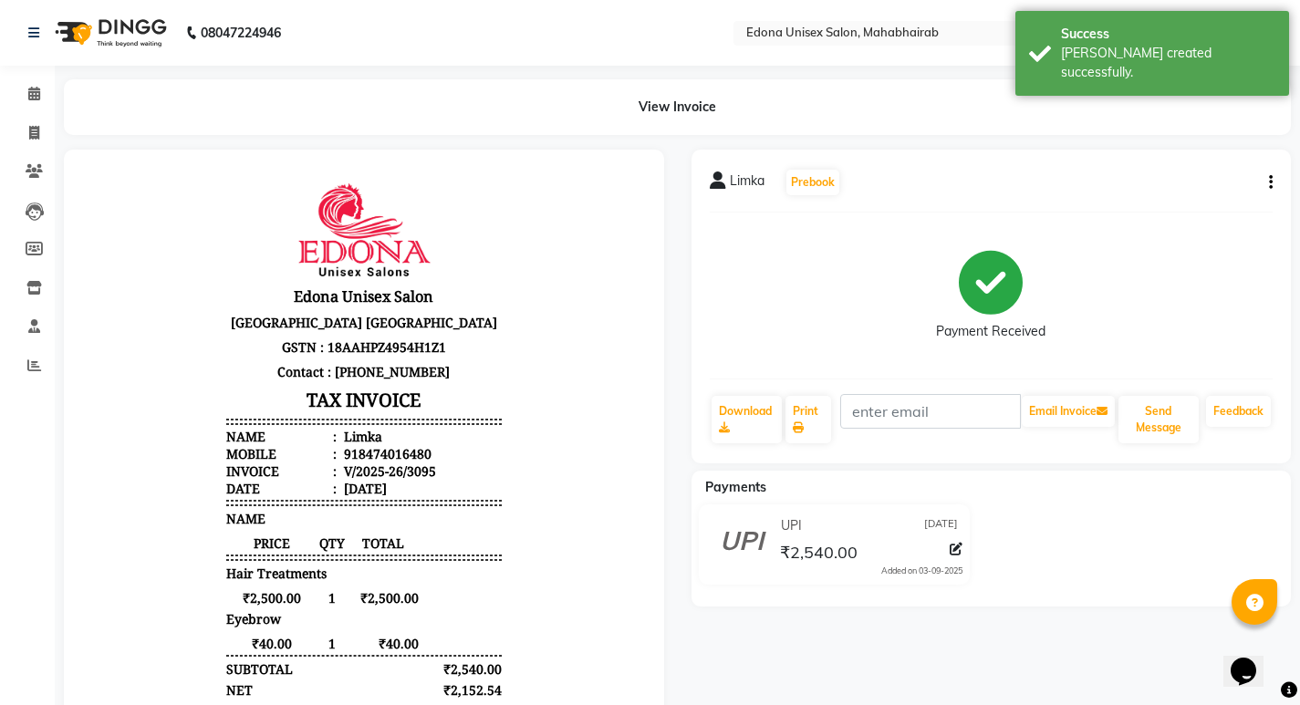
click at [1268, 181] on button "button" at bounding box center [1267, 182] width 11 height 19
click at [1172, 184] on div "Edit Item Staff" at bounding box center [1180, 183] width 125 height 23
select select
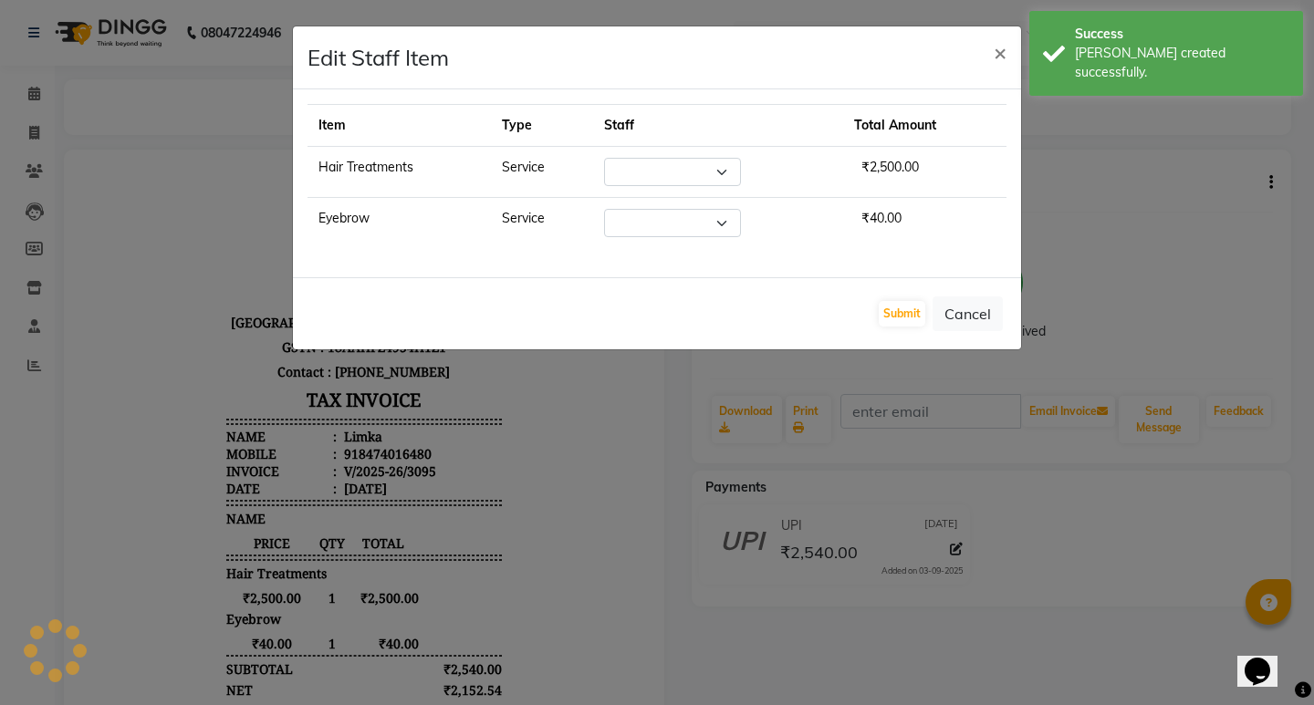
select select "47303"
select select "37934"
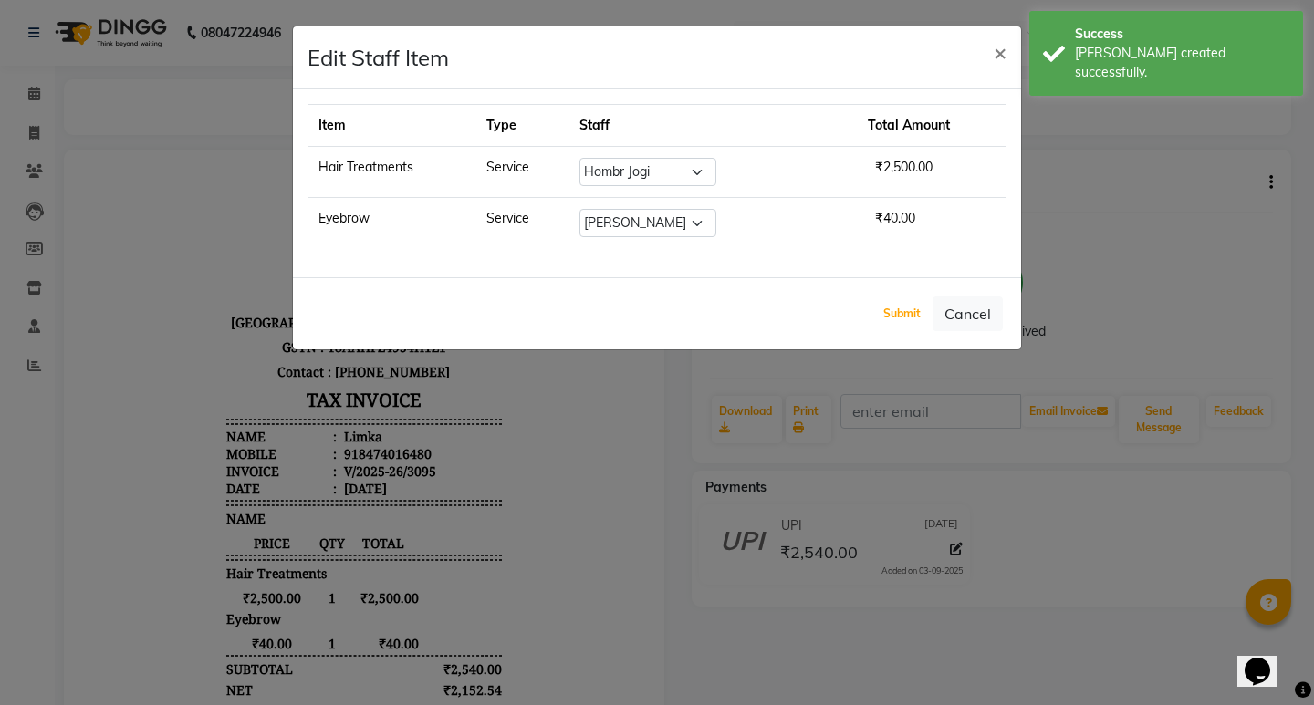
drag, startPoint x: 897, startPoint y: 318, endPoint x: 448, endPoint y: 276, distance: 450.8
click at [787, 332] on div "Submit Cancel" at bounding box center [657, 313] width 728 height 72
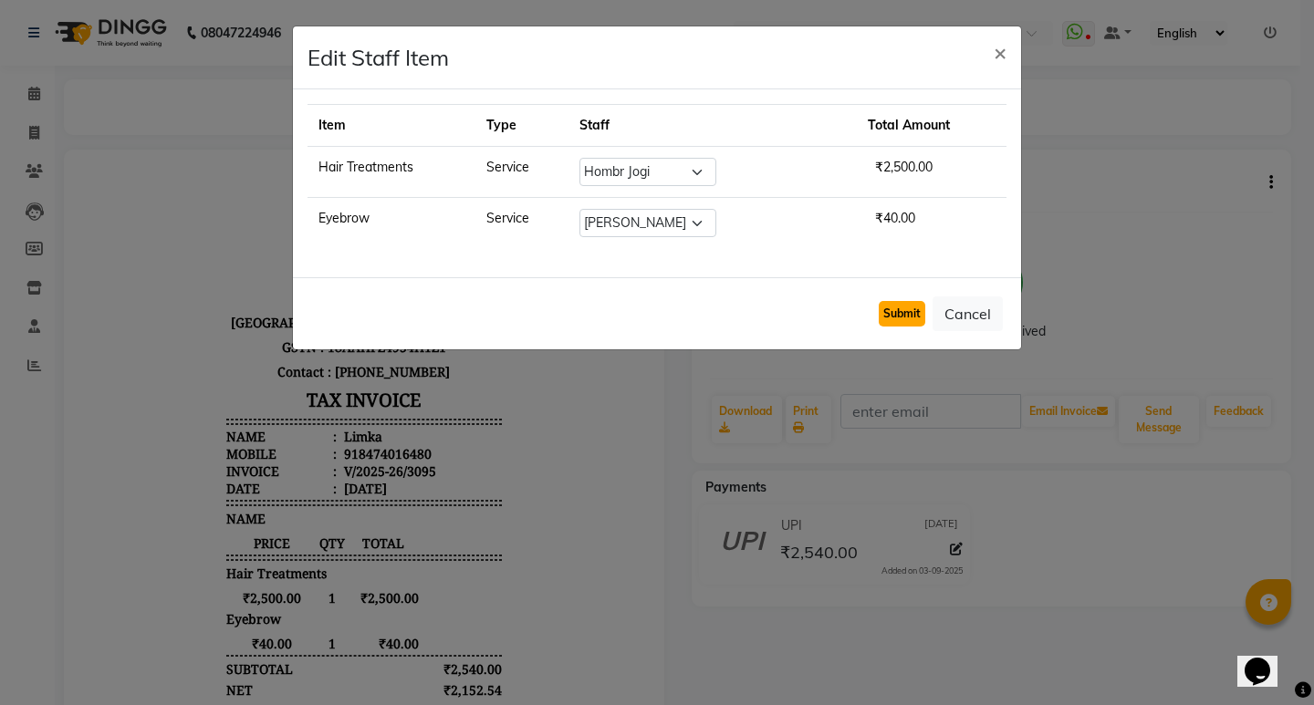
click at [895, 317] on button "Submit" at bounding box center [902, 314] width 47 height 26
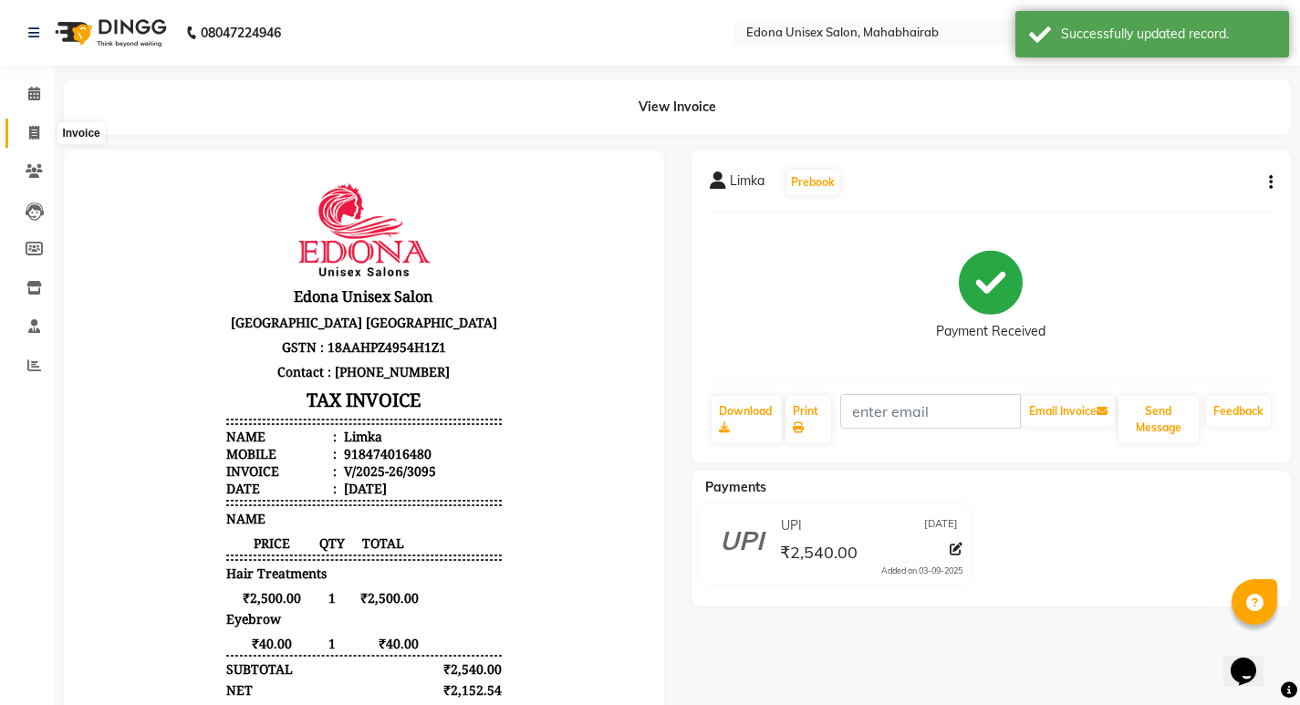
click at [34, 137] on icon at bounding box center [34, 133] width 10 height 14
select select "service"
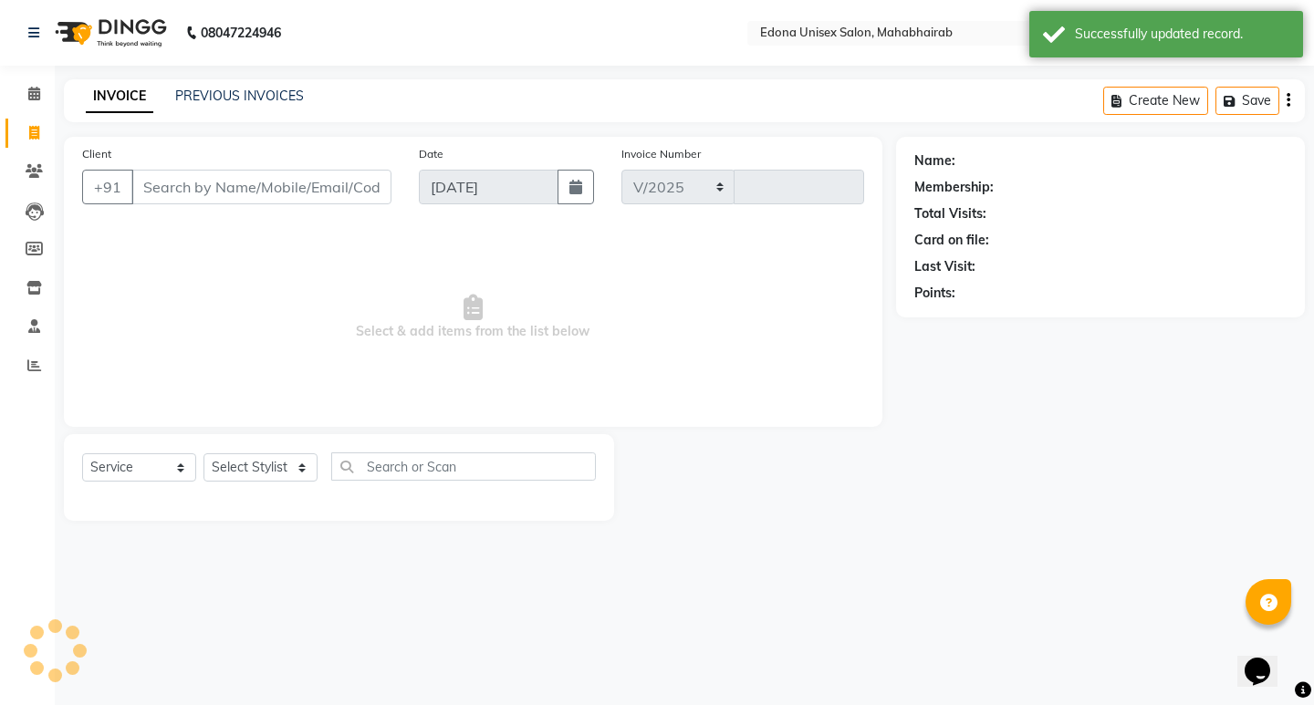
select select "5393"
type input "3096"
